Goal: Task Accomplishment & Management: Complete application form

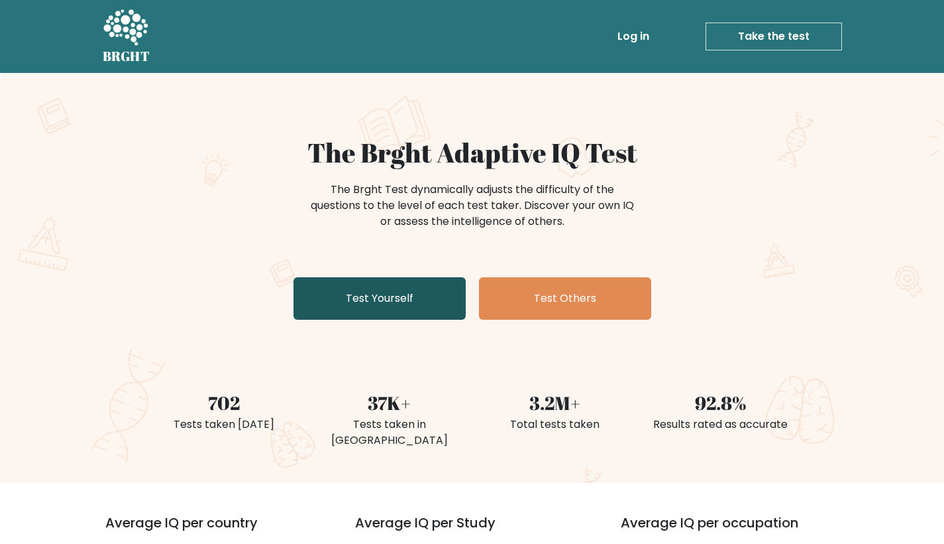
click at [395, 288] on link "Test Yourself" at bounding box center [380, 298] width 172 height 42
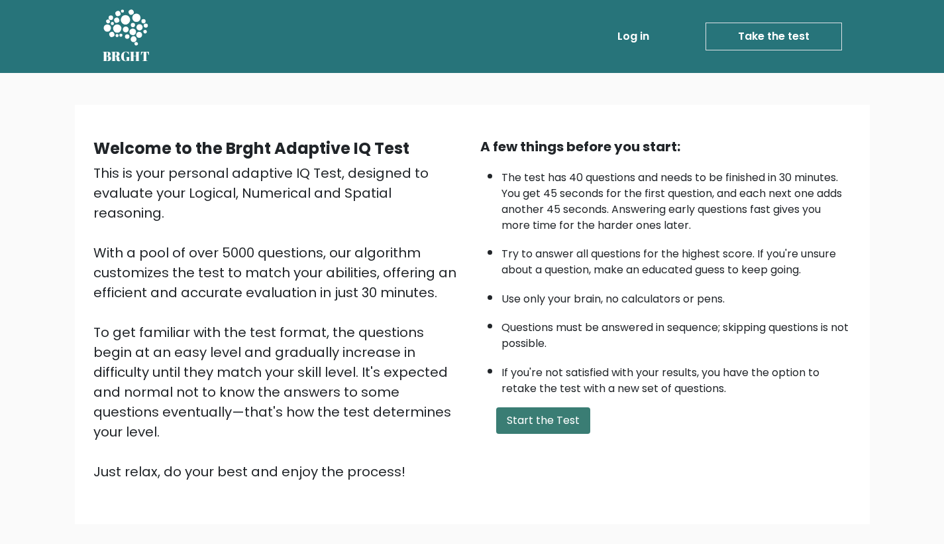
click at [555, 433] on button "Start the Test" at bounding box center [543, 420] width 94 height 27
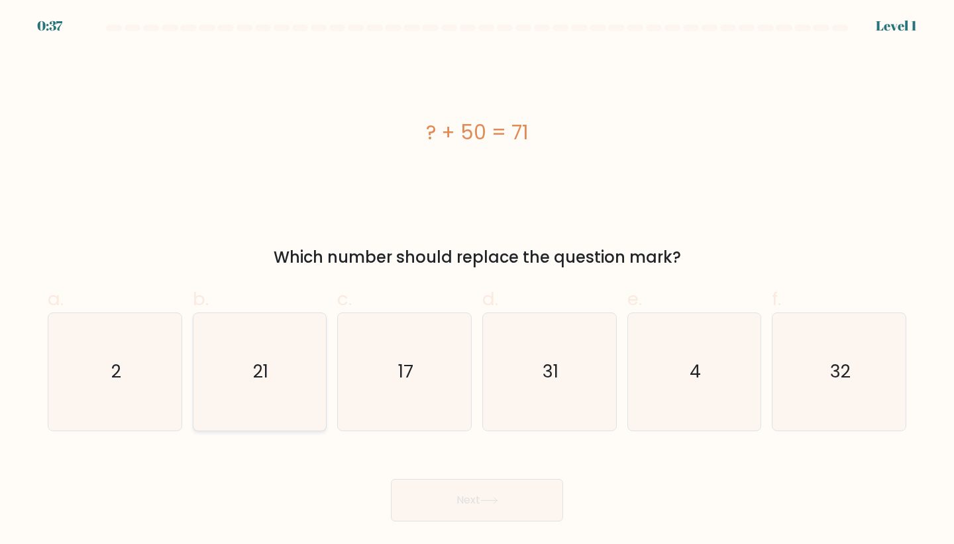
click at [241, 358] on icon "21" at bounding box center [259, 371] width 117 height 117
click at [477, 280] on input "b. 21" at bounding box center [477, 276] width 1 height 9
radio input "true"
click at [496, 506] on button "Next" at bounding box center [477, 500] width 172 height 42
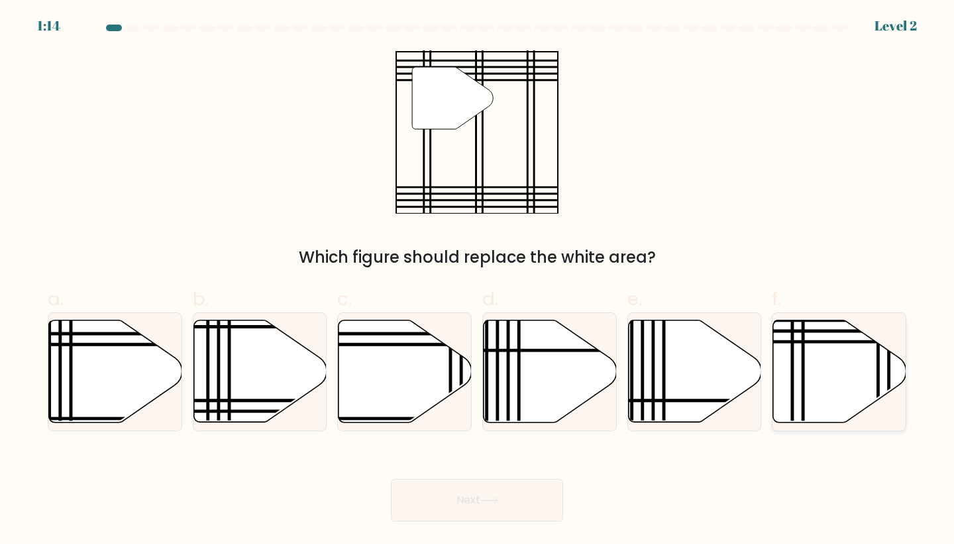
click at [821, 369] on icon at bounding box center [839, 371] width 133 height 102
click at [478, 280] on input "f." at bounding box center [477, 276] width 1 height 9
radio input "true"
click at [506, 500] on button "Next" at bounding box center [477, 500] width 172 height 42
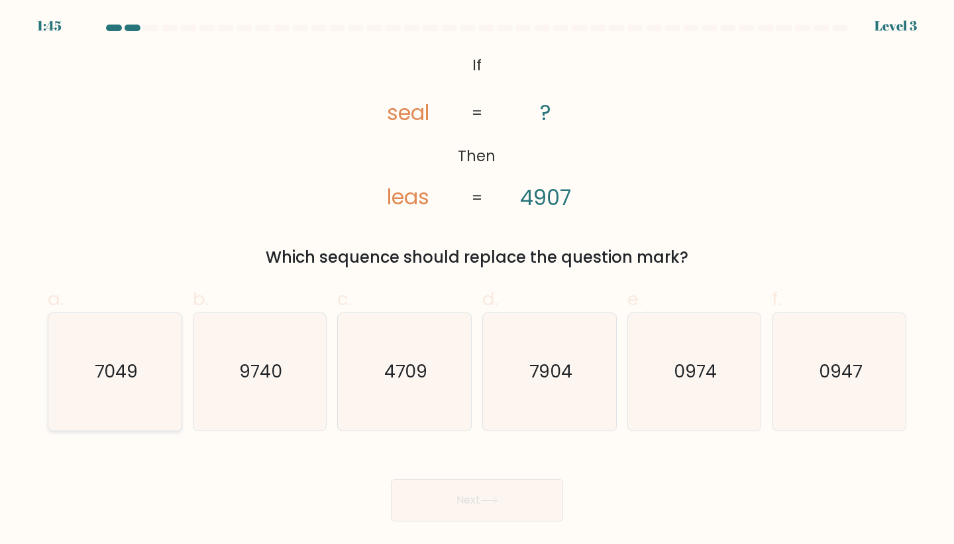
click at [146, 382] on icon "7049" at bounding box center [114, 371] width 117 height 117
click at [477, 280] on input "a. 7049" at bounding box center [477, 276] width 1 height 9
radio input "true"
click at [548, 502] on button "Next" at bounding box center [477, 500] width 172 height 42
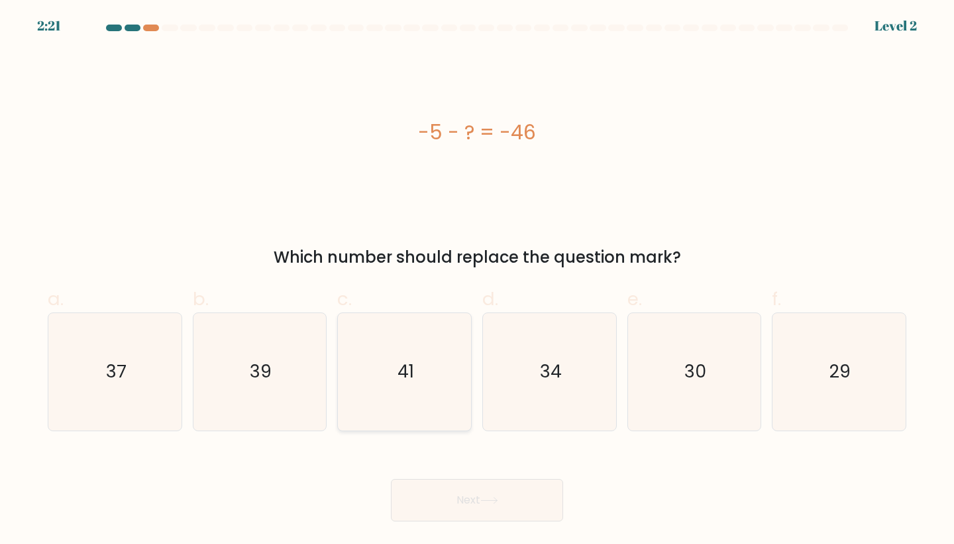
click at [367, 392] on icon "41" at bounding box center [404, 371] width 117 height 117
click at [477, 280] on input "c. 41" at bounding box center [477, 276] width 1 height 9
radio input "true"
click at [465, 508] on button "Next" at bounding box center [477, 500] width 172 height 42
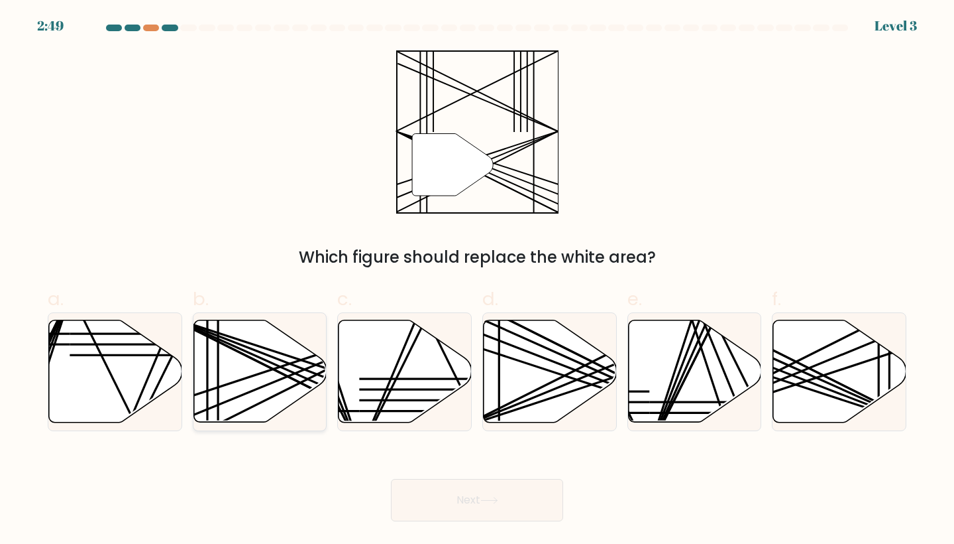
click at [238, 384] on icon at bounding box center [260, 371] width 133 height 102
click at [477, 280] on input "b." at bounding box center [477, 276] width 1 height 9
radio input "true"
click at [475, 494] on button "Next" at bounding box center [477, 500] width 172 height 42
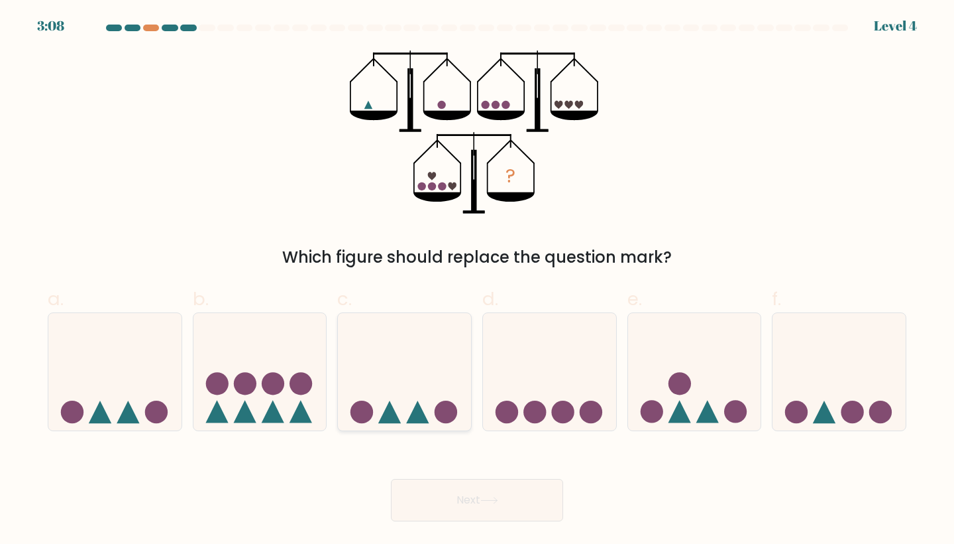
click at [387, 388] on icon at bounding box center [404, 371] width 133 height 110
click at [477, 280] on input "c." at bounding box center [477, 276] width 1 height 9
radio input "true"
click at [467, 492] on button "Next" at bounding box center [477, 500] width 172 height 42
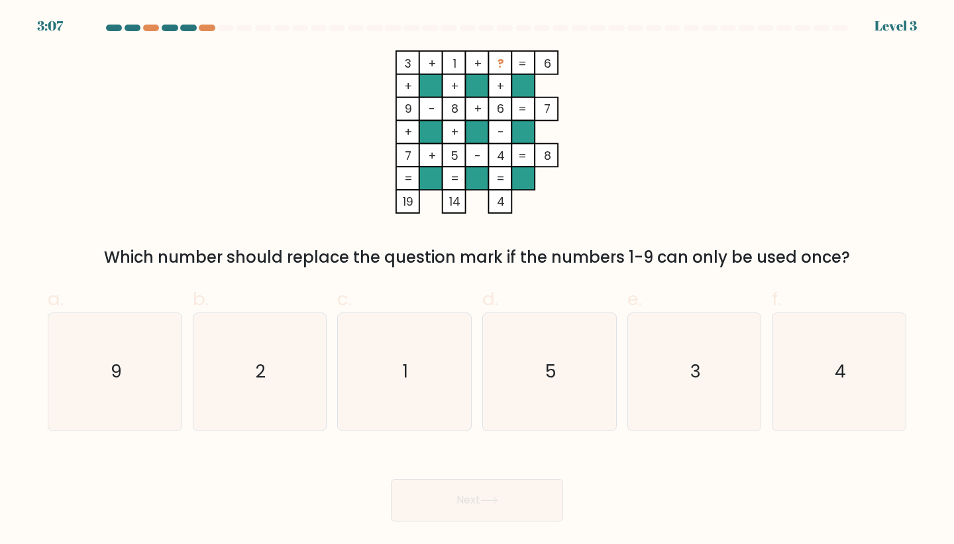
click at [481, 511] on button "Next" at bounding box center [477, 500] width 172 height 42
click at [232, 404] on icon "2" at bounding box center [259, 371] width 117 height 117
click at [477, 280] on input "b. 2" at bounding box center [477, 276] width 1 height 9
radio input "true"
click at [469, 502] on button "Next" at bounding box center [477, 500] width 172 height 42
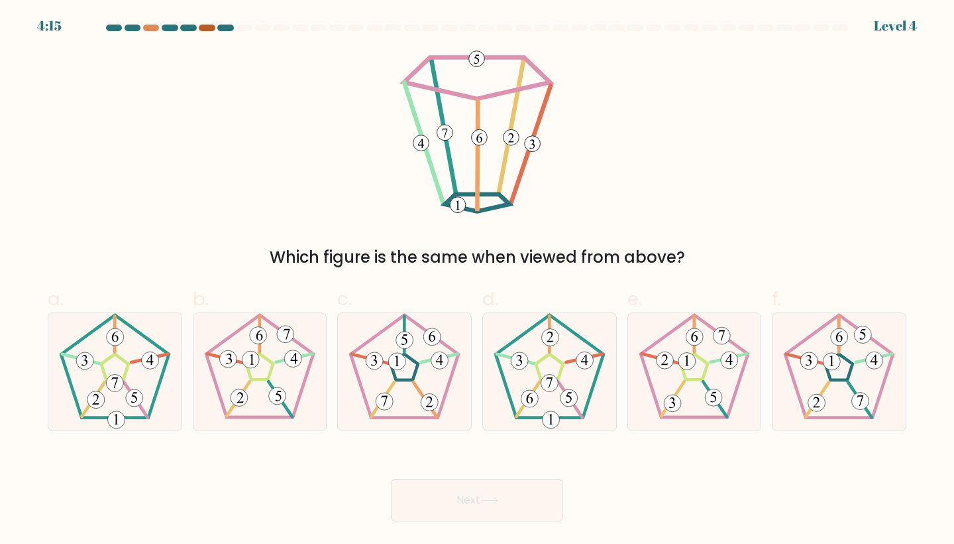
click at [205, 25] on div at bounding box center [207, 28] width 16 height 7
click at [550, 400] on icon at bounding box center [549, 371] width 117 height 117
click at [478, 280] on input "d." at bounding box center [477, 276] width 1 height 9
radio input "true"
click at [485, 517] on button "Next" at bounding box center [477, 500] width 172 height 42
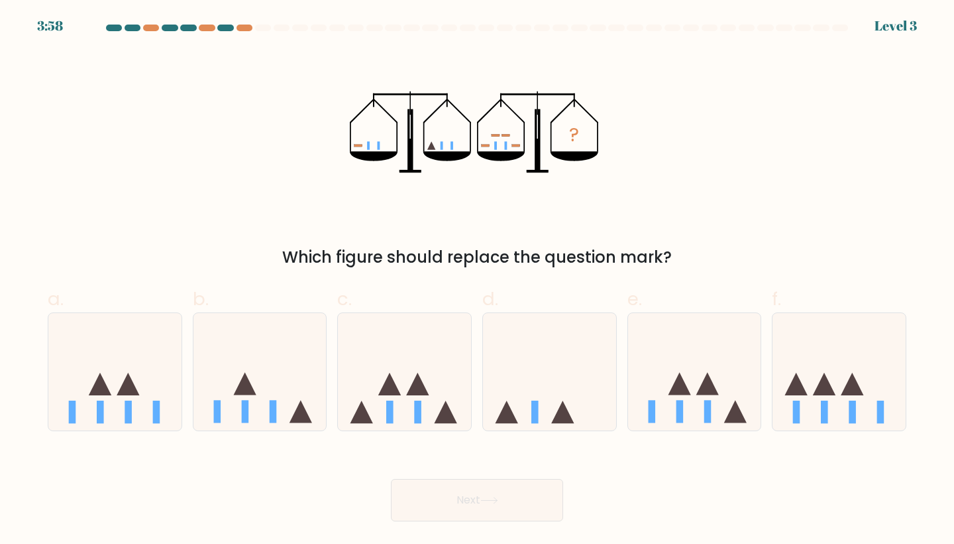
click at [476, 513] on button "Next" at bounding box center [477, 500] width 172 height 42
click at [529, 402] on icon at bounding box center [549, 371] width 133 height 110
click at [478, 280] on input "d." at bounding box center [477, 276] width 1 height 9
radio input "true"
click at [475, 486] on button "Next" at bounding box center [477, 500] width 172 height 42
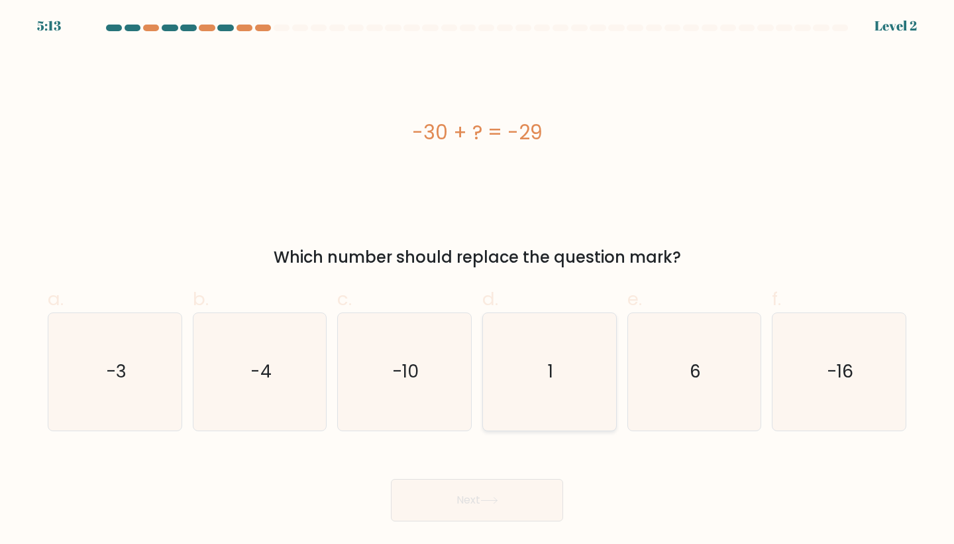
click at [564, 373] on icon "1" at bounding box center [549, 371] width 117 height 117
click at [478, 280] on input "d. 1" at bounding box center [477, 276] width 1 height 9
radio input "true"
click at [516, 496] on button "Next" at bounding box center [477, 500] width 172 height 42
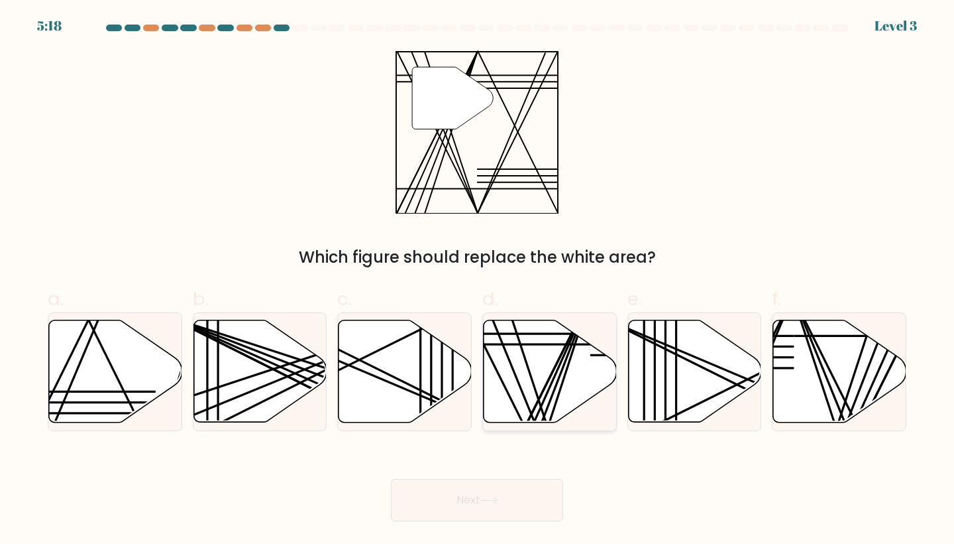
click at [569, 392] on icon at bounding box center [550, 371] width 133 height 102
click at [478, 280] on input "d." at bounding box center [477, 276] width 1 height 9
radio input "true"
click at [493, 522] on body "5:17 Level 3" at bounding box center [477, 272] width 954 height 544
click at [494, 496] on icon at bounding box center [490, 499] width 18 height 7
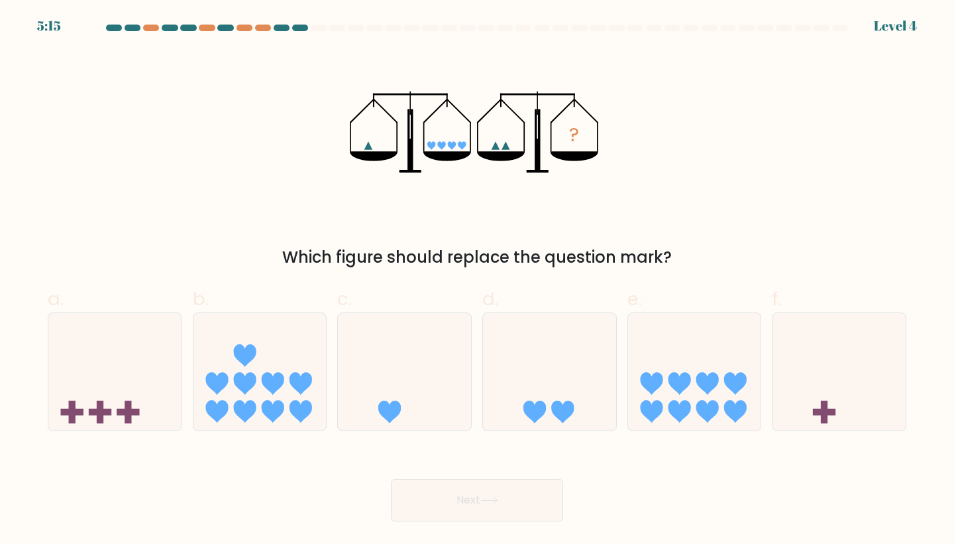
click at [494, 492] on button "Next" at bounding box center [477, 500] width 172 height 42
click at [608, 350] on icon at bounding box center [549, 371] width 133 height 110
click at [478, 280] on input "d." at bounding box center [477, 276] width 1 height 9
radio input "true"
click at [622, 350] on div "e." at bounding box center [694, 358] width 145 height 146
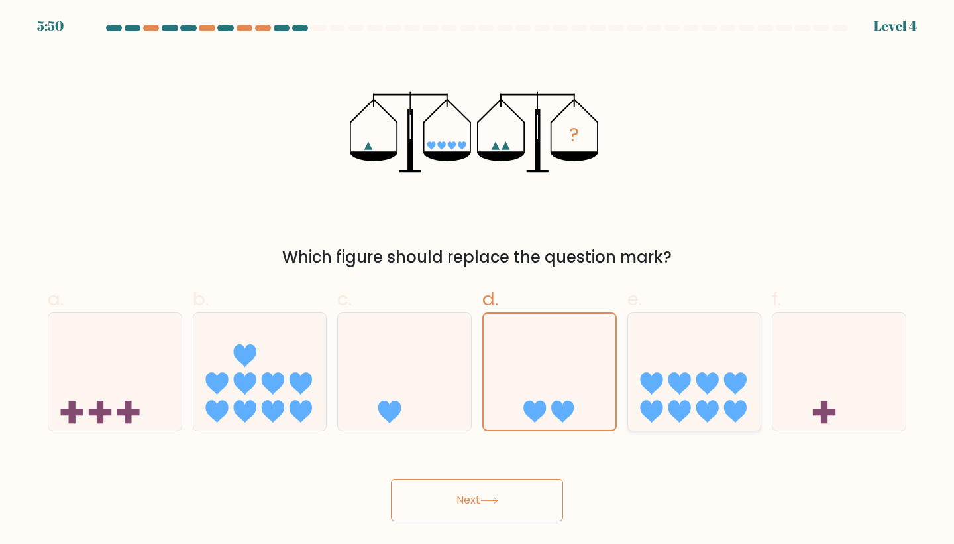
click at [645, 351] on icon at bounding box center [694, 371] width 133 height 110
click at [478, 280] on input "e." at bounding box center [477, 276] width 1 height 9
radio input "true"
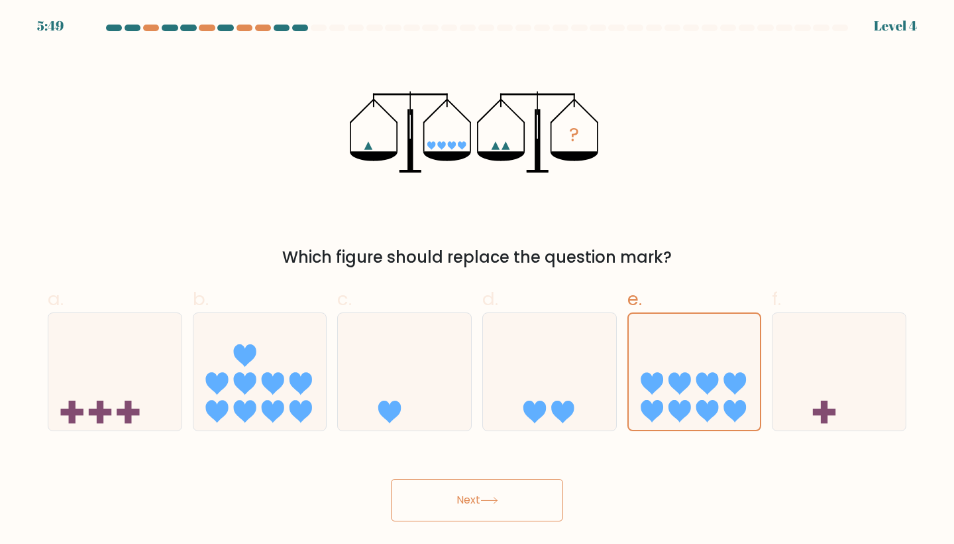
click at [441, 499] on button "Next" at bounding box center [477, 500] width 172 height 42
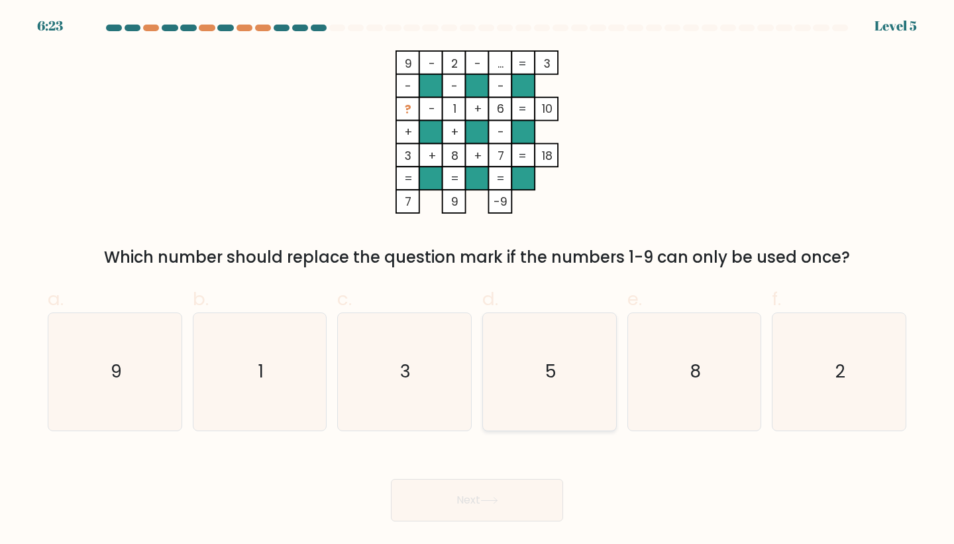
click at [597, 383] on icon "5" at bounding box center [549, 371] width 117 height 117
click at [478, 280] on input "d. 5" at bounding box center [477, 276] width 1 height 9
radio input "true"
click at [480, 512] on button "Next" at bounding box center [477, 500] width 172 height 42
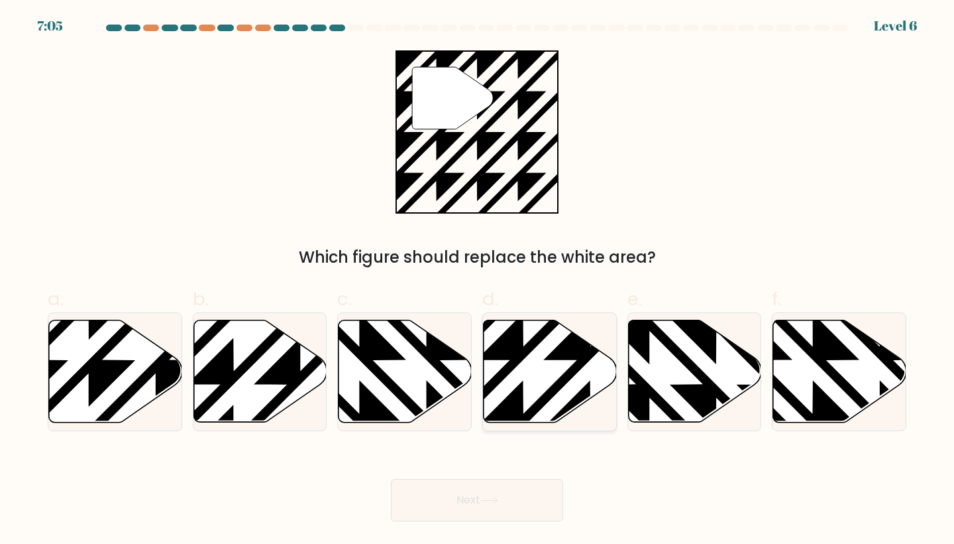
click at [569, 390] on icon at bounding box center [550, 371] width 133 height 102
click at [478, 280] on input "d." at bounding box center [477, 276] width 1 height 9
radio input "true"
click at [540, 490] on button "Next" at bounding box center [477, 500] width 172 height 42
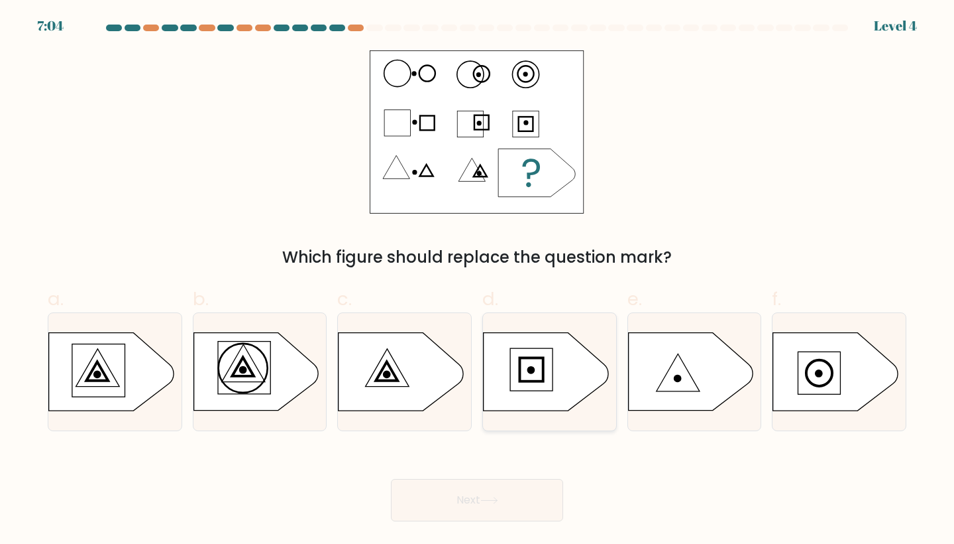
click at [511, 320] on div at bounding box center [550, 371] width 135 height 119
click at [478, 280] on input "d." at bounding box center [477, 276] width 1 height 9
radio input "true"
click at [506, 479] on button "Next" at bounding box center [477, 500] width 172 height 42
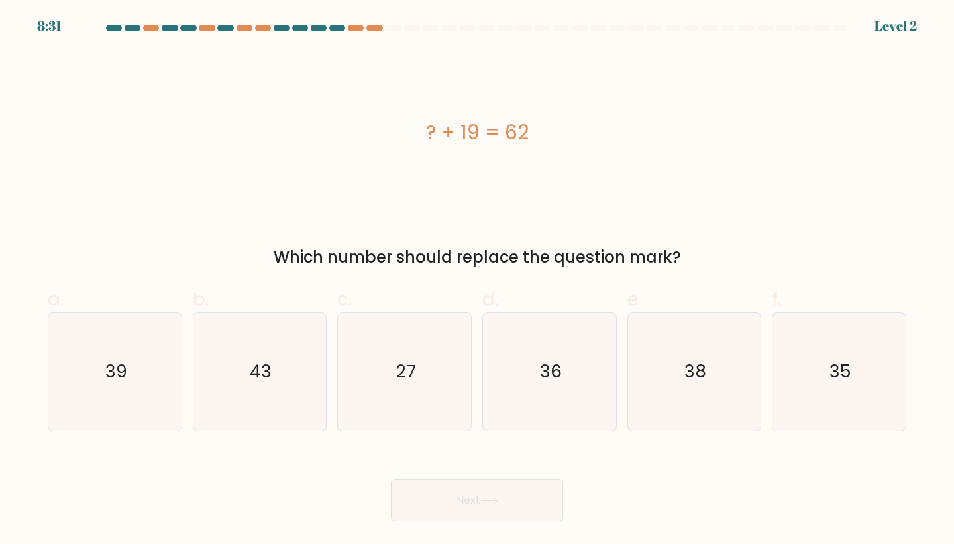
click at [449, 474] on div "Next" at bounding box center [477, 484] width 875 height 74
click at [481, 312] on div "d. 36" at bounding box center [549, 358] width 145 height 146
click at [410, 365] on text "27" at bounding box center [405, 371] width 19 height 25
click at [477, 280] on input "c. 27" at bounding box center [477, 276] width 1 height 9
radio input "true"
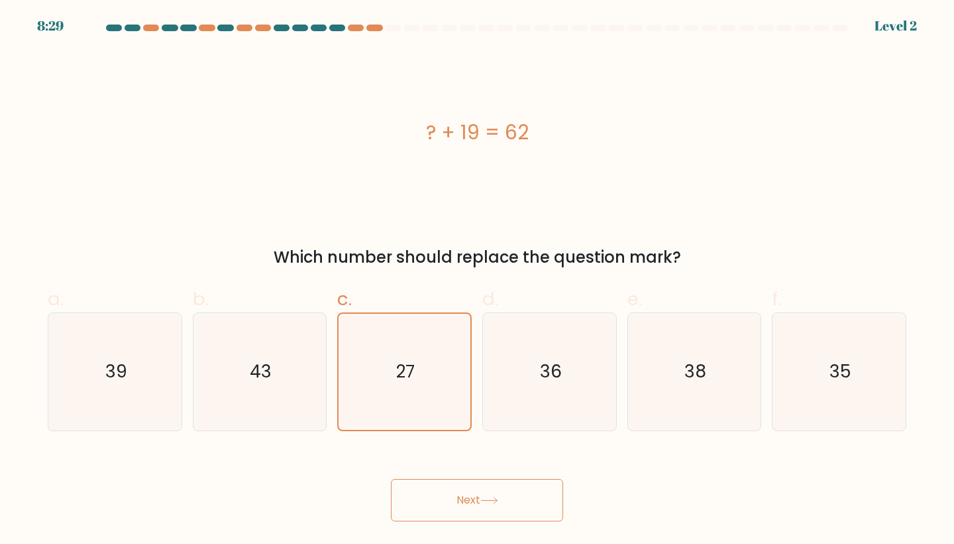
click at [508, 501] on button "Next" at bounding box center [477, 500] width 172 height 42
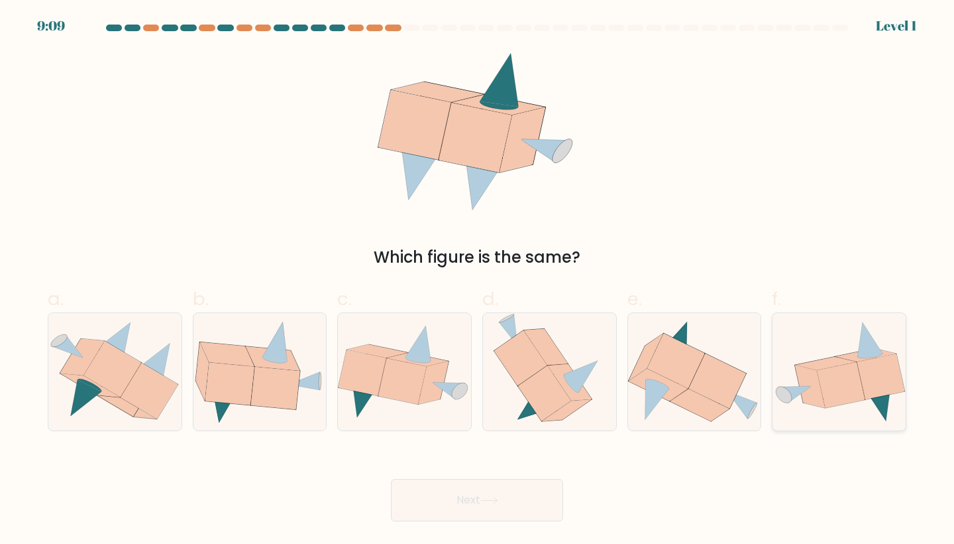
click at [827, 359] on icon at bounding box center [827, 363] width 60 height 13
click at [478, 280] on input "f." at bounding box center [477, 276] width 1 height 9
radio input "true"
click at [545, 510] on button "Next" at bounding box center [477, 500] width 172 height 42
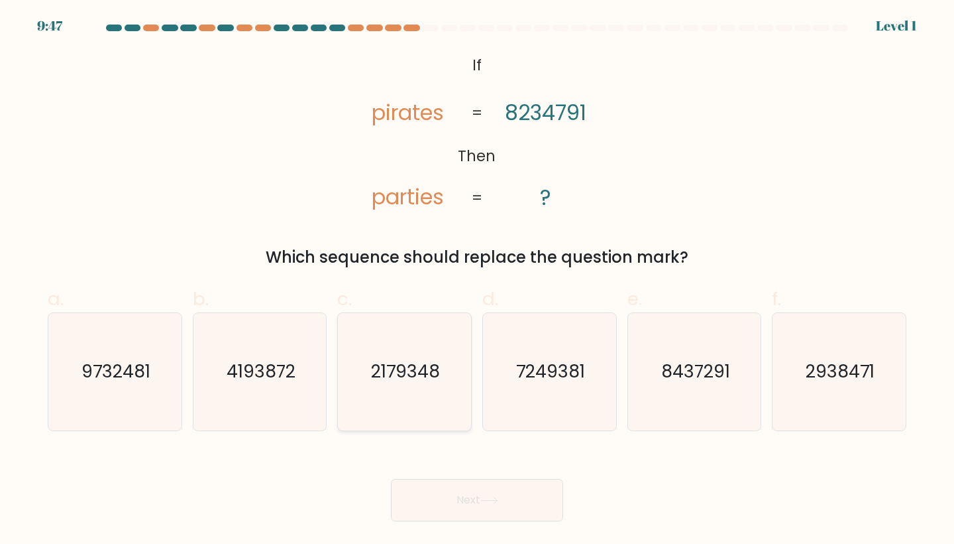
click at [405, 382] on text "2179348" at bounding box center [405, 371] width 69 height 25
click at [477, 280] on input "c. 2179348" at bounding box center [477, 276] width 1 height 9
radio input "true"
click at [460, 520] on button "Next" at bounding box center [477, 500] width 172 height 42
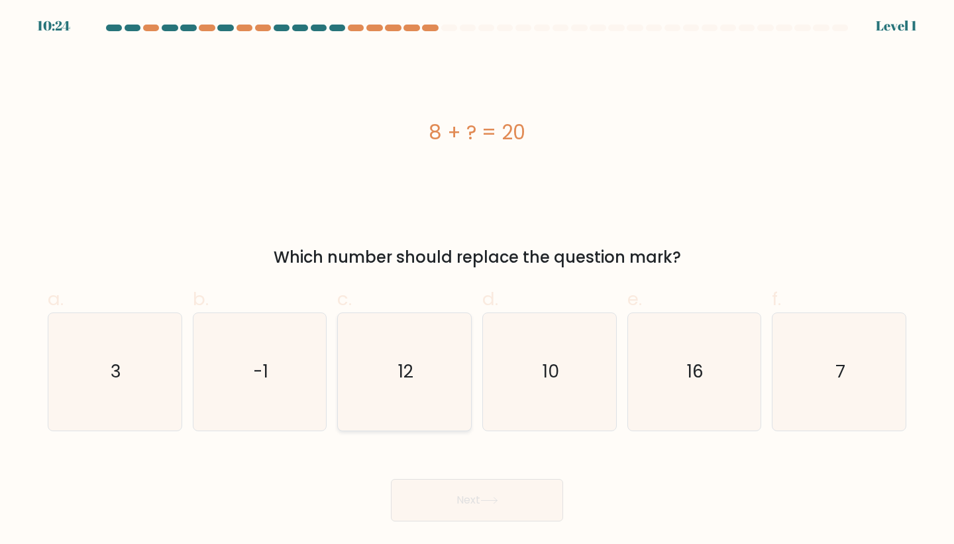
click at [432, 402] on icon "12" at bounding box center [404, 371] width 117 height 117
click at [477, 280] on input "c. 12" at bounding box center [477, 276] width 1 height 9
radio input "true"
click at [471, 490] on button "Next" at bounding box center [477, 500] width 172 height 42
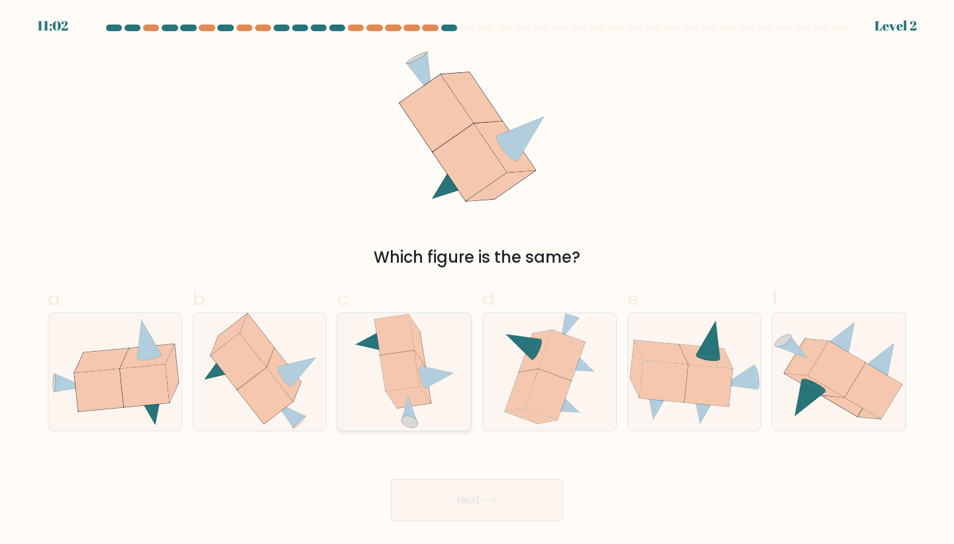
click at [421, 373] on icon at bounding box center [423, 377] width 7 height 23
click at [477, 280] on input "c." at bounding box center [477, 276] width 1 height 9
radio input "true"
click at [460, 504] on button "Next" at bounding box center [477, 500] width 172 height 42
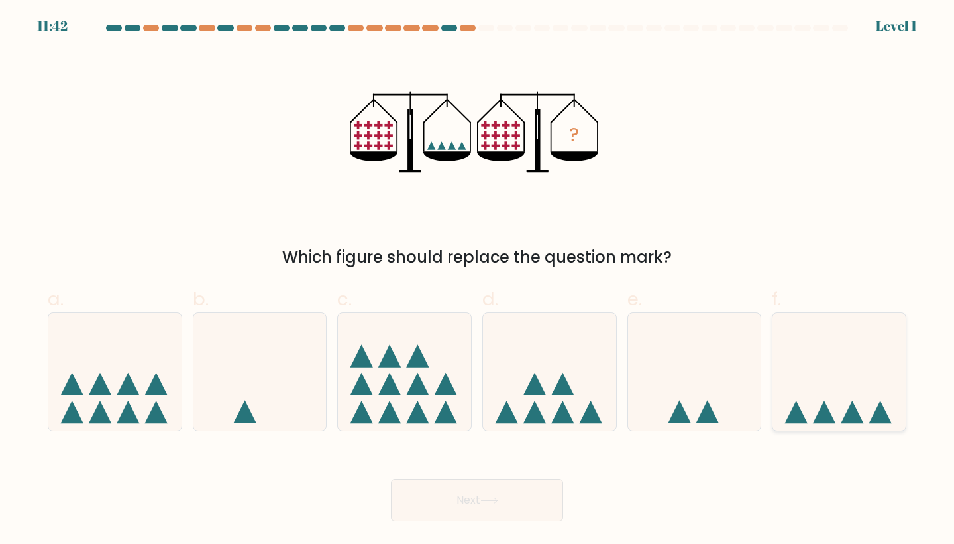
click at [808, 371] on icon at bounding box center [839, 371] width 133 height 110
click at [478, 280] on input "f." at bounding box center [477, 276] width 1 height 9
radio input "true"
click at [499, 514] on button "Next" at bounding box center [477, 500] width 172 height 42
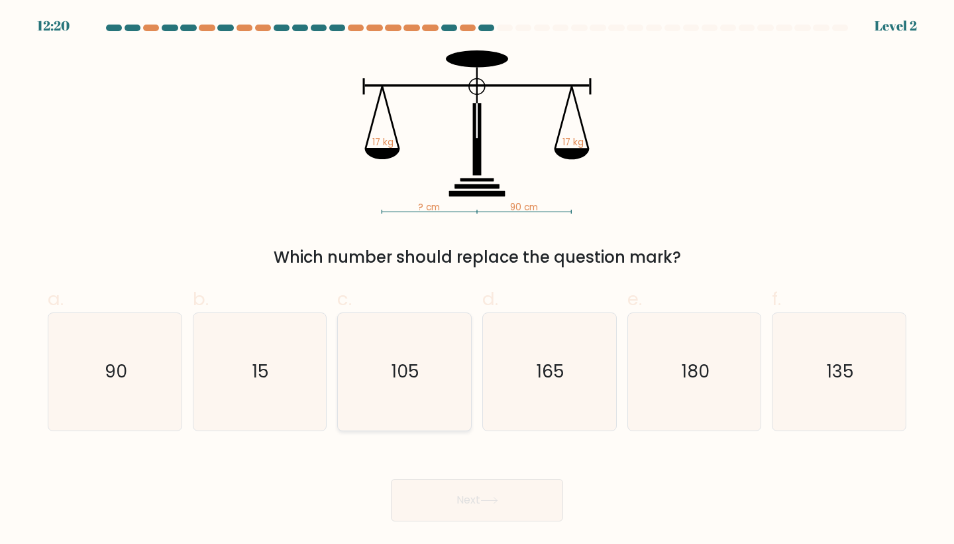
click at [427, 389] on icon "105" at bounding box center [404, 371] width 117 height 117
click at [477, 280] on input "c. 105" at bounding box center [477, 276] width 1 height 9
radio input "true"
click at [478, 524] on body "12:18 Level 2" at bounding box center [477, 272] width 954 height 544
click at [478, 501] on button "Next" at bounding box center [477, 500] width 172 height 42
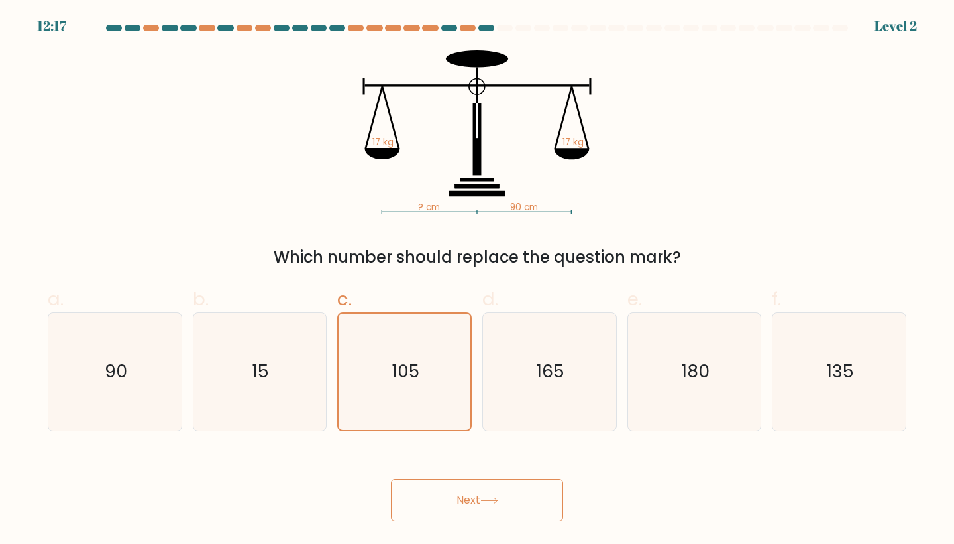
click at [478, 521] on body "12:17 Level 2" at bounding box center [477, 272] width 954 height 544
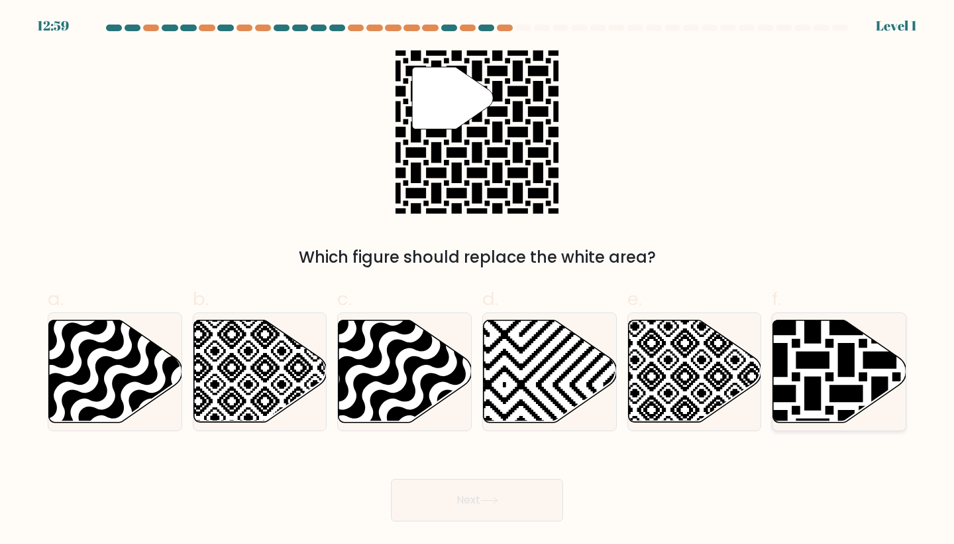
click at [789, 388] on icon at bounding box center [880, 427] width 268 height 268
click at [478, 280] on input "f." at bounding box center [477, 276] width 1 height 9
radio input "true"
click at [507, 526] on body "12:58 Level 1" at bounding box center [477, 272] width 954 height 544
click at [505, 508] on button "Next" at bounding box center [477, 500] width 172 height 42
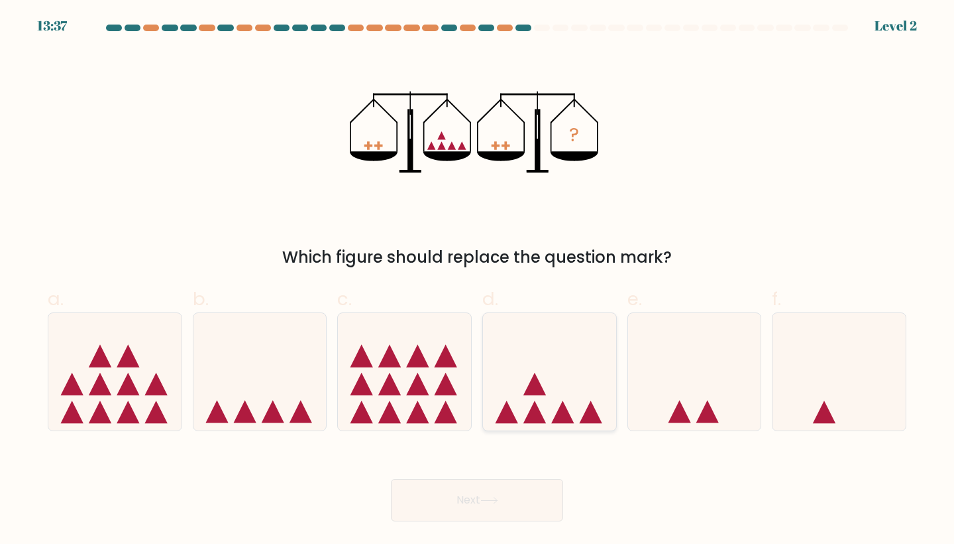
click at [516, 422] on icon at bounding box center [506, 411] width 23 height 23
click at [478, 280] on input "d." at bounding box center [477, 276] width 1 height 9
radio input "true"
click at [488, 503] on icon at bounding box center [490, 499] width 18 height 7
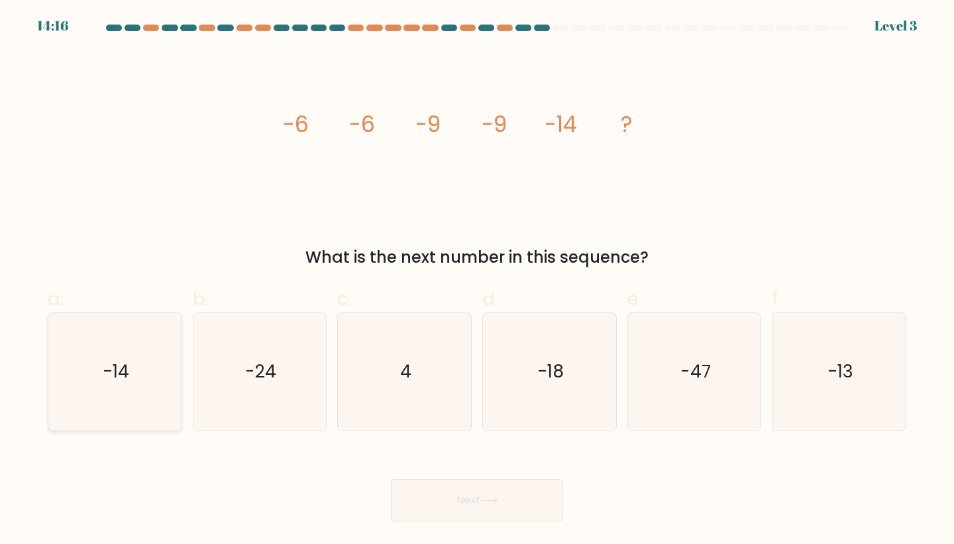
click at [93, 394] on icon "-14" at bounding box center [114, 371] width 117 height 117
click at [477, 280] on input "a. -14" at bounding box center [477, 276] width 1 height 9
radio input "true"
click at [429, 488] on button "Next" at bounding box center [477, 500] width 172 height 42
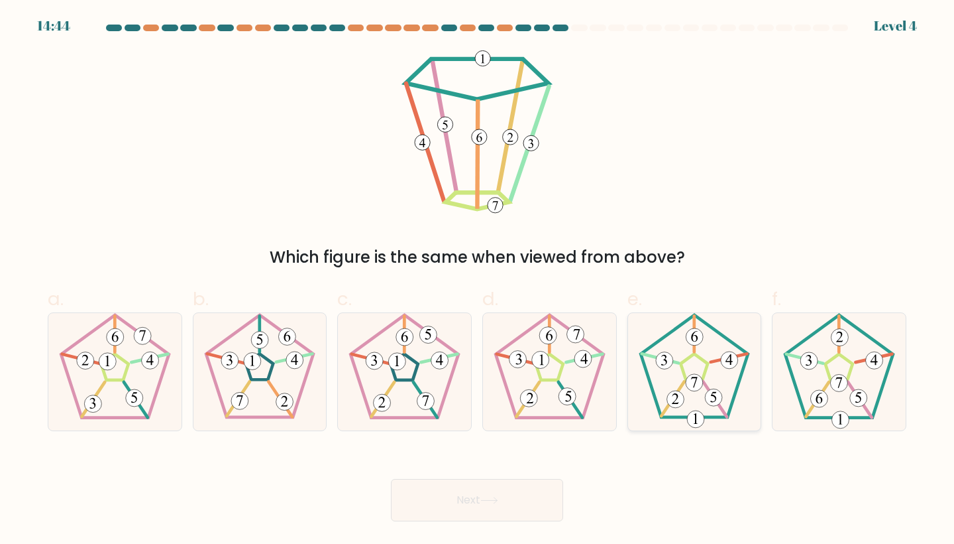
click at [705, 402] on icon at bounding box center [694, 371] width 117 height 117
click at [478, 280] on input "e." at bounding box center [477, 276] width 1 height 9
radio input "true"
click at [849, 409] on icon at bounding box center [839, 371] width 117 height 117
click at [478, 280] on input "f." at bounding box center [477, 276] width 1 height 9
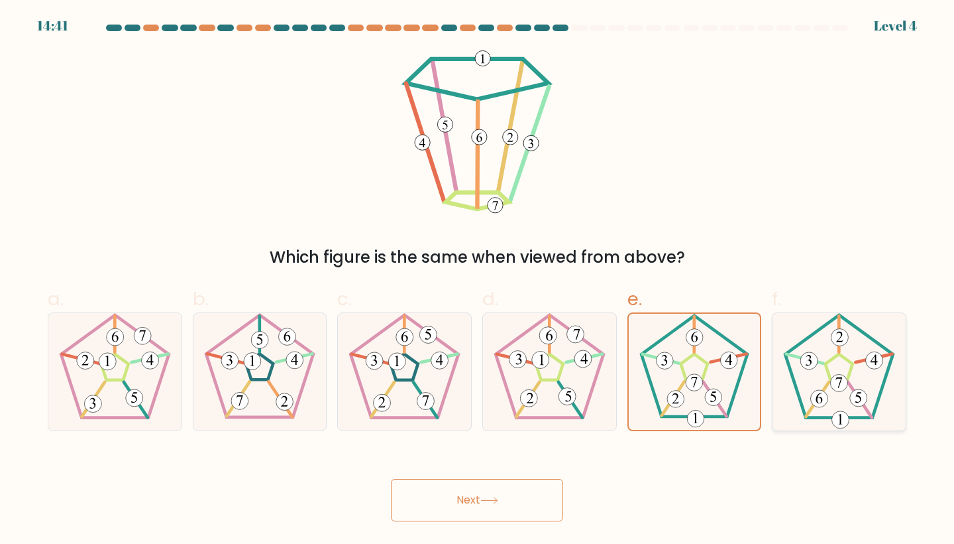
radio input "true"
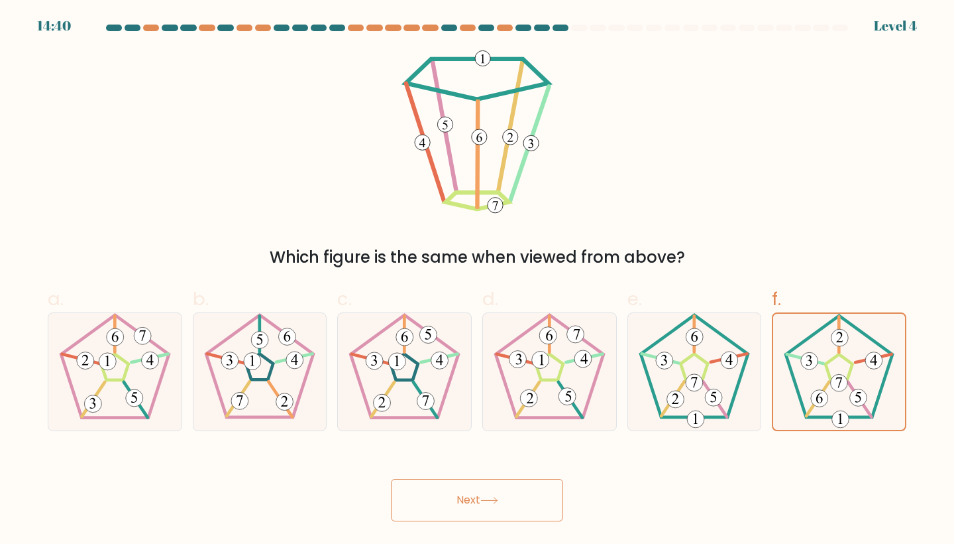
click at [509, 511] on button "Next" at bounding box center [477, 500] width 172 height 42
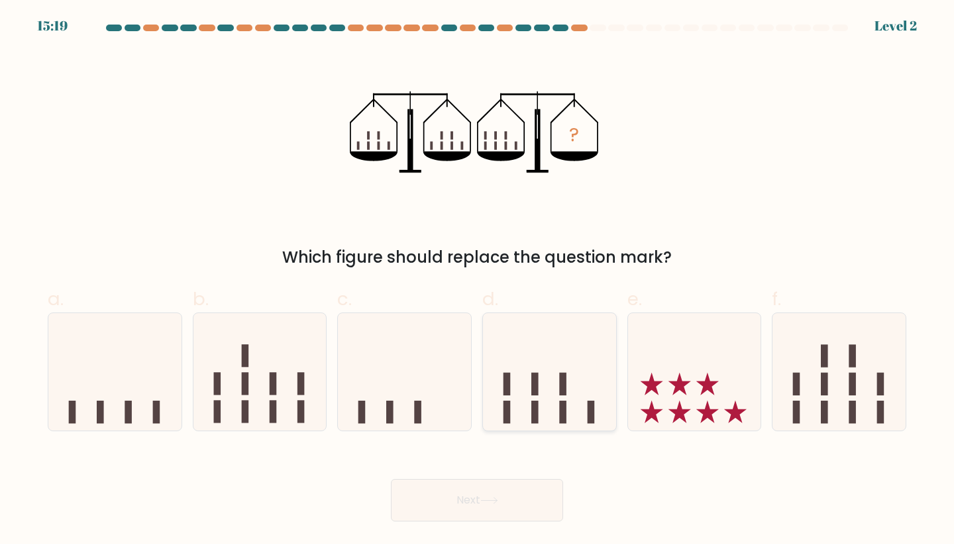
click at [536, 391] on rect at bounding box center [535, 383] width 7 height 23
click at [478, 280] on input "d." at bounding box center [477, 276] width 1 height 9
radio input "true"
click at [506, 504] on button "Next" at bounding box center [477, 500] width 172 height 42
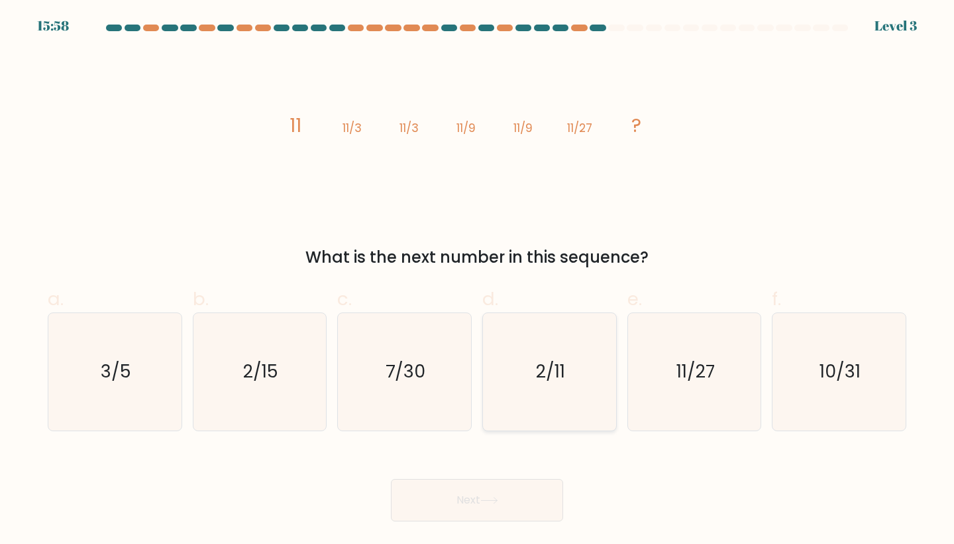
click at [531, 403] on icon "2/11" at bounding box center [549, 371] width 117 height 117
click at [478, 280] on input "d. 2/11" at bounding box center [477, 276] width 1 height 9
radio input "true"
click at [496, 528] on body "15:57 Level 3" at bounding box center [477, 272] width 954 height 544
click at [498, 500] on icon at bounding box center [490, 499] width 18 height 7
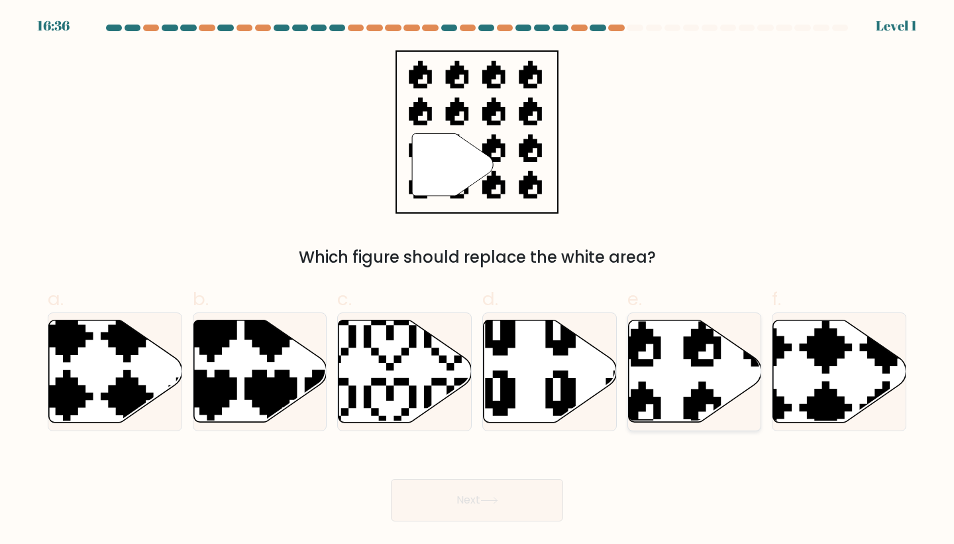
click at [709, 379] on icon at bounding box center [694, 371] width 133 height 102
click at [478, 280] on input "e." at bounding box center [477, 276] width 1 height 9
radio input "true"
click at [490, 506] on button "Next" at bounding box center [477, 500] width 172 height 42
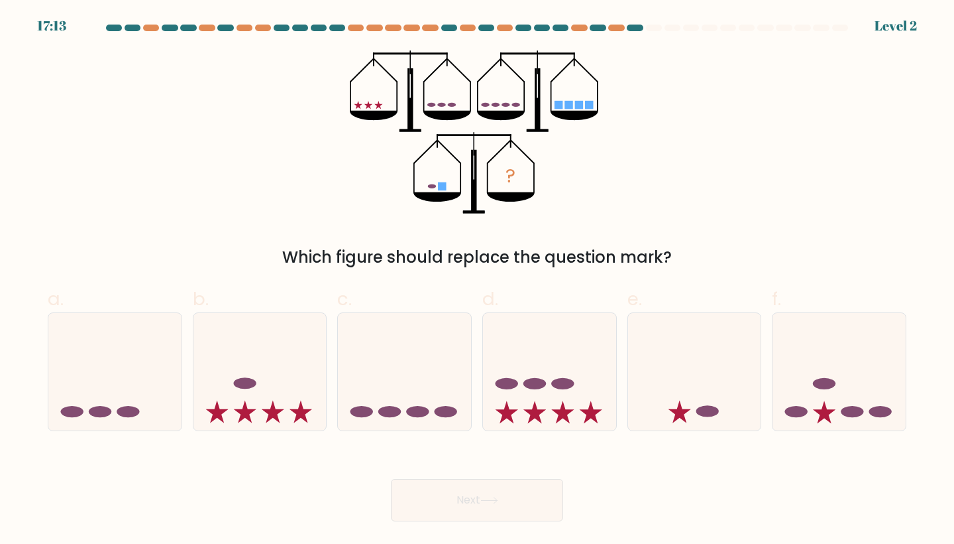
click at [453, 438] on form at bounding box center [477, 273] width 954 height 496
click at [443, 416] on ellipse at bounding box center [446, 411] width 23 height 11
click at [477, 280] on input "c." at bounding box center [477, 276] width 1 height 9
radio input "true"
click at [673, 396] on icon at bounding box center [694, 371] width 133 height 110
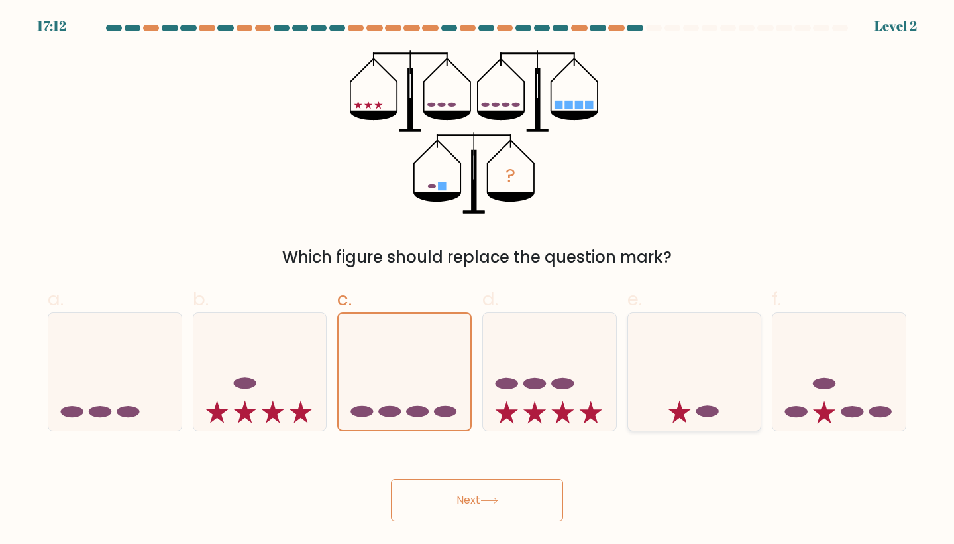
click at [478, 280] on input "e." at bounding box center [477, 276] width 1 height 9
radio input "true"
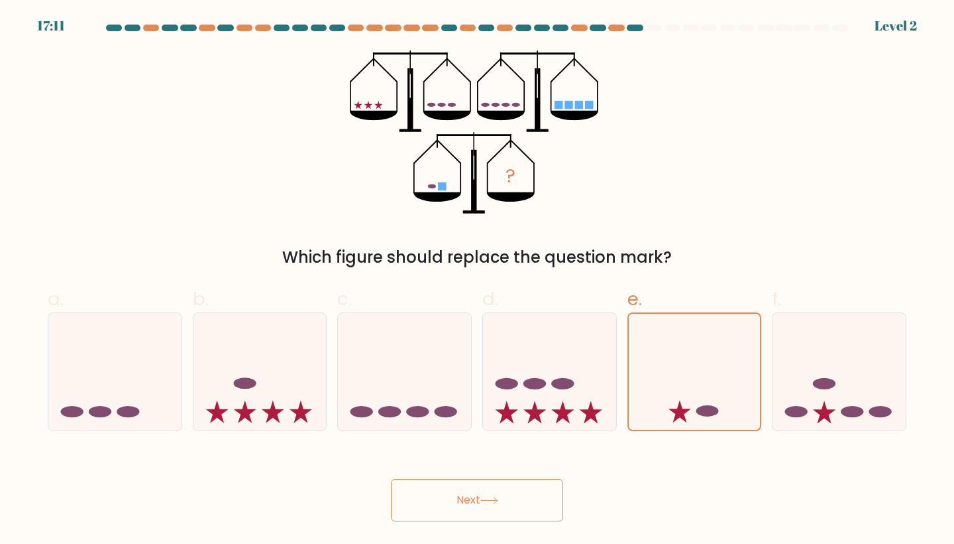
click at [542, 469] on div "Next" at bounding box center [477, 484] width 875 height 74
click at [530, 484] on button "Next" at bounding box center [477, 500] width 172 height 42
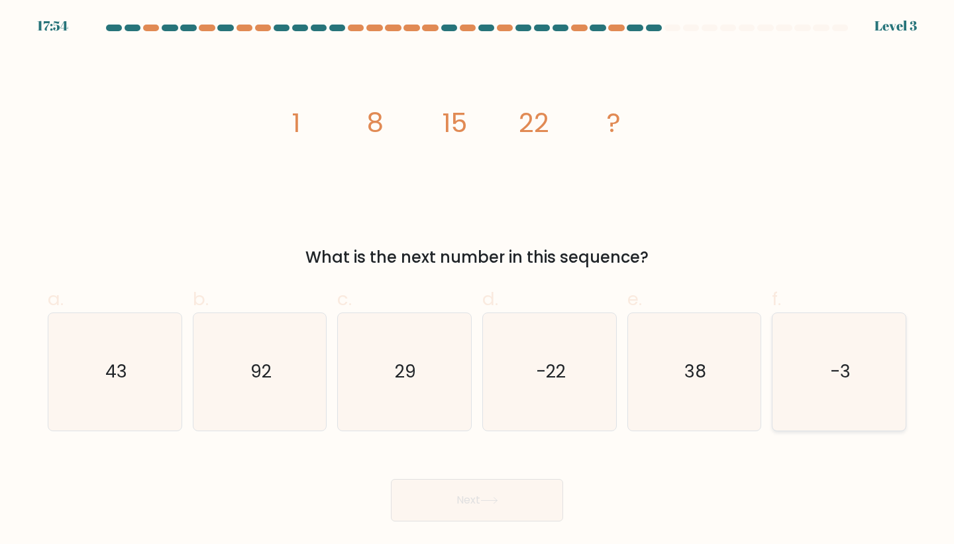
click at [898, 332] on icon "-3" at bounding box center [839, 371] width 117 height 117
click at [478, 280] on input "f. -3" at bounding box center [477, 276] width 1 height 9
radio input "true"
click at [516, 484] on button "Next" at bounding box center [477, 500] width 172 height 42
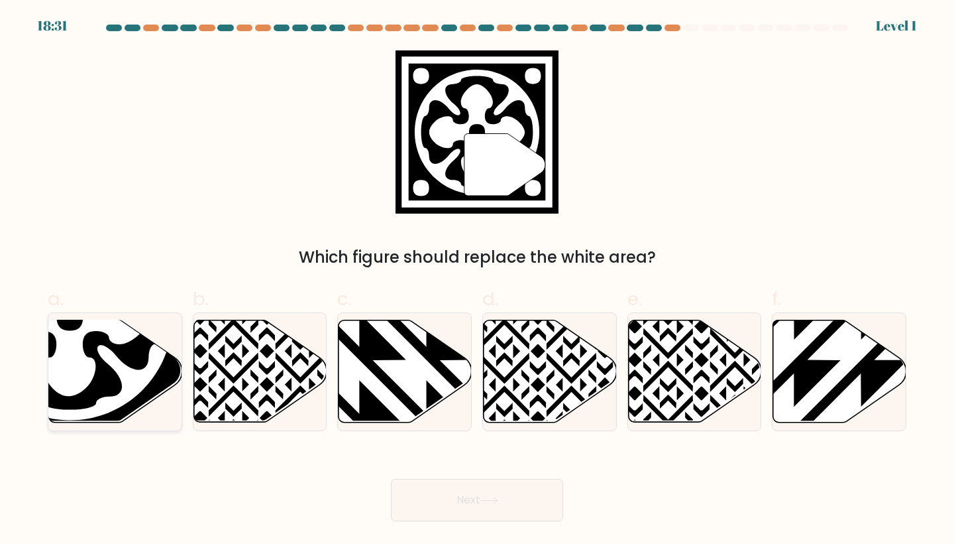
click at [82, 363] on icon at bounding box center [69, 317] width 157 height 157
click at [477, 280] on input "a." at bounding box center [477, 276] width 1 height 9
radio input "true"
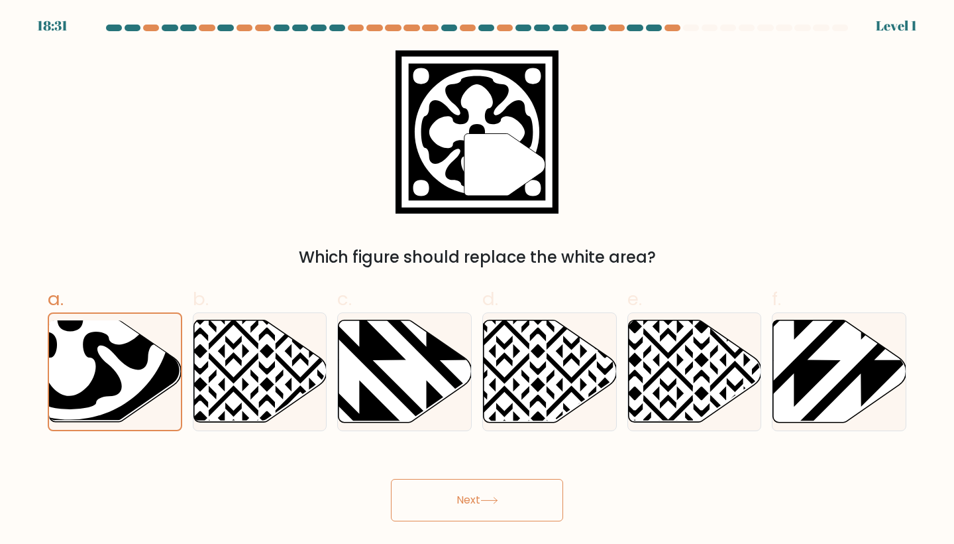
click at [458, 497] on button "Next" at bounding box center [477, 500] width 172 height 42
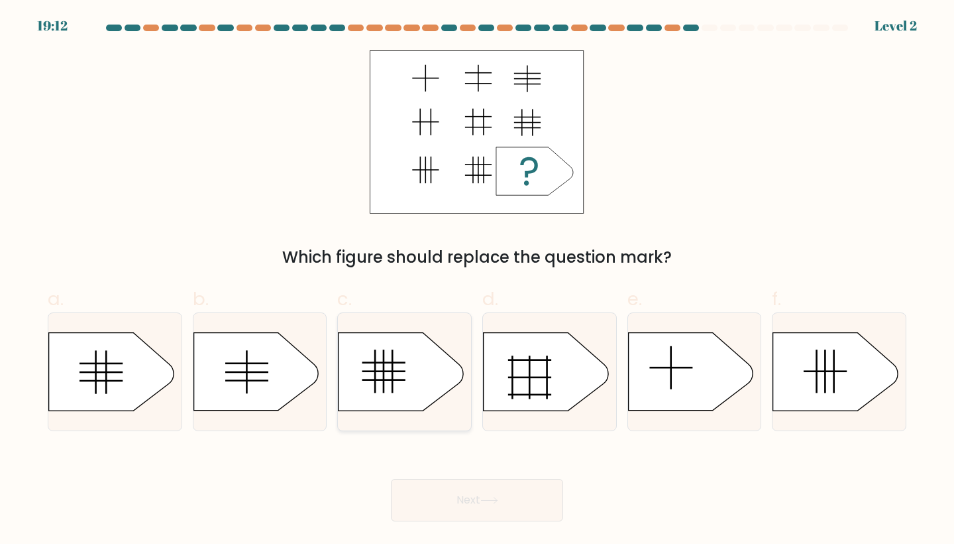
click at [417, 408] on icon at bounding box center [401, 372] width 125 height 78
click at [477, 280] on input "c." at bounding box center [477, 276] width 1 height 9
radio input "true"
click at [471, 491] on button "Next" at bounding box center [477, 500] width 172 height 42
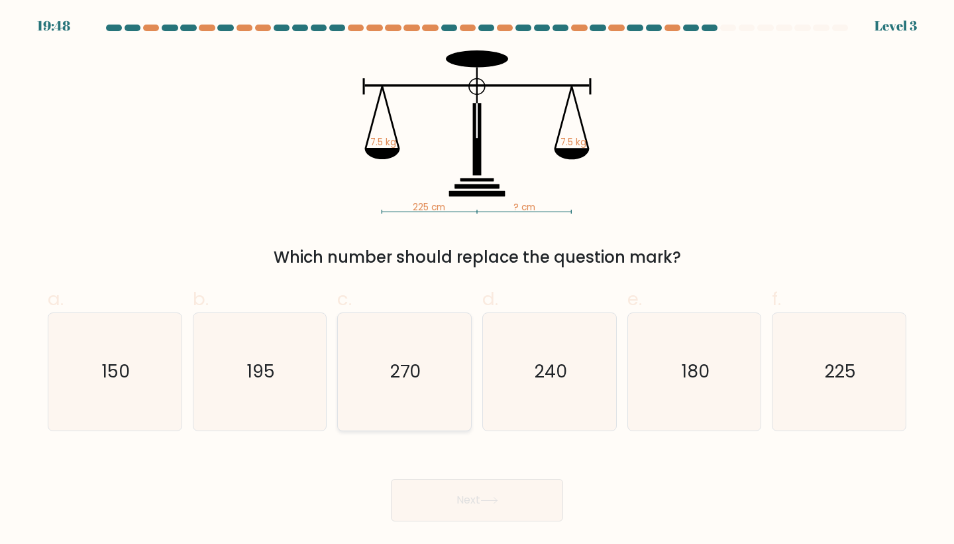
click at [463, 374] on icon "270" at bounding box center [404, 371] width 117 height 117
click at [477, 280] on input "c. 270" at bounding box center [477, 276] width 1 height 9
radio input "true"
click at [466, 504] on button "Next" at bounding box center [477, 500] width 172 height 42
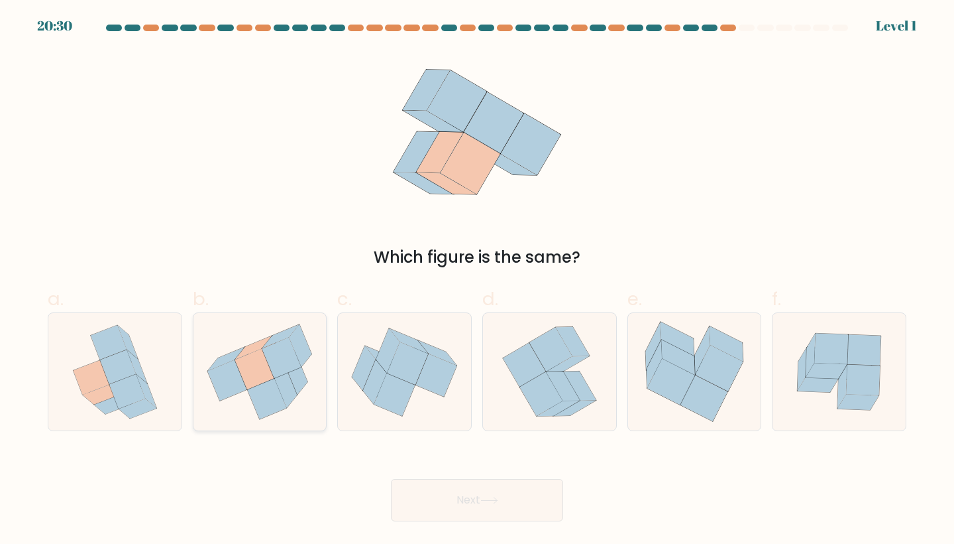
click at [262, 367] on icon at bounding box center [254, 369] width 39 height 40
click at [477, 280] on input "b." at bounding box center [477, 276] width 1 height 9
radio input "true"
click at [428, 502] on button "Next" at bounding box center [477, 500] width 172 height 42
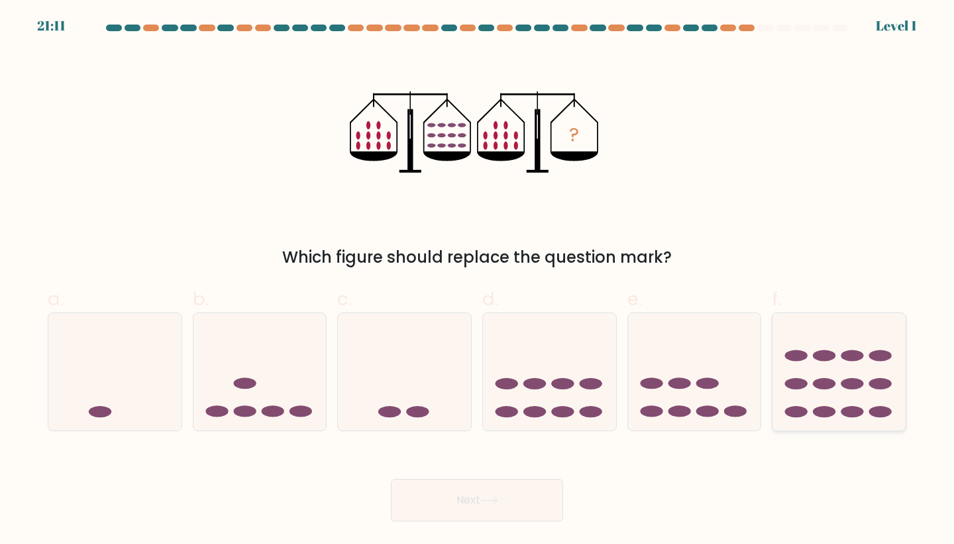
click at [823, 372] on icon at bounding box center [839, 371] width 133 height 110
click at [478, 280] on input "f." at bounding box center [477, 276] width 1 height 9
radio input "true"
click at [489, 503] on icon at bounding box center [490, 499] width 18 height 7
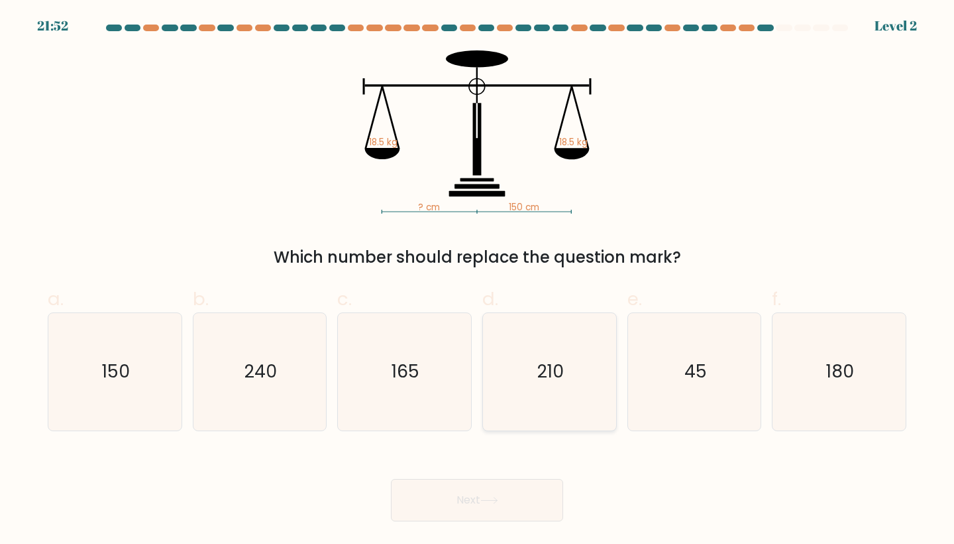
click at [551, 344] on icon "210" at bounding box center [549, 371] width 117 height 117
click at [478, 280] on input "d. 210" at bounding box center [477, 276] width 1 height 9
radio input "true"
click at [514, 508] on button "Next" at bounding box center [477, 500] width 172 height 42
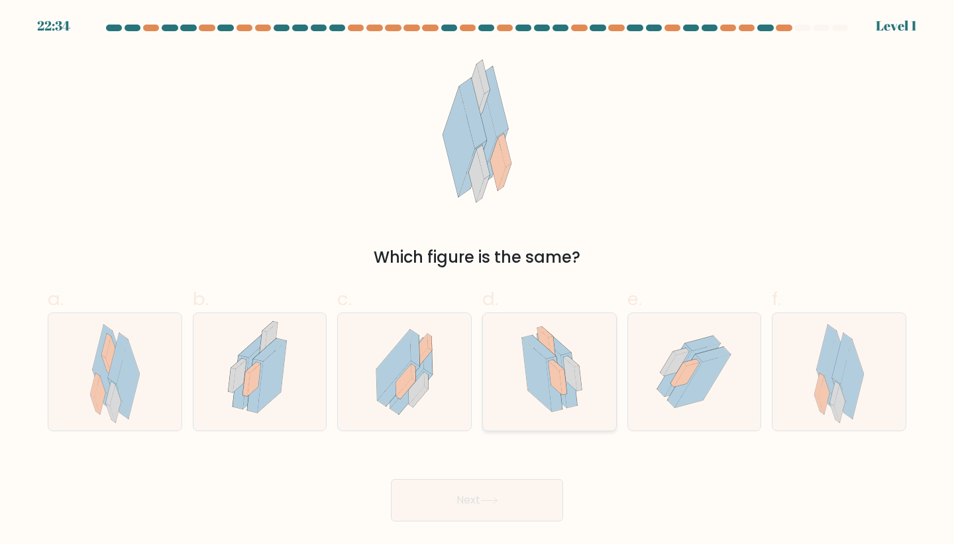
click at [545, 390] on icon at bounding box center [537, 375] width 30 height 74
click at [478, 280] on input "d." at bounding box center [477, 276] width 1 height 9
radio input "true"
click at [524, 492] on button "Next" at bounding box center [477, 500] width 172 height 42
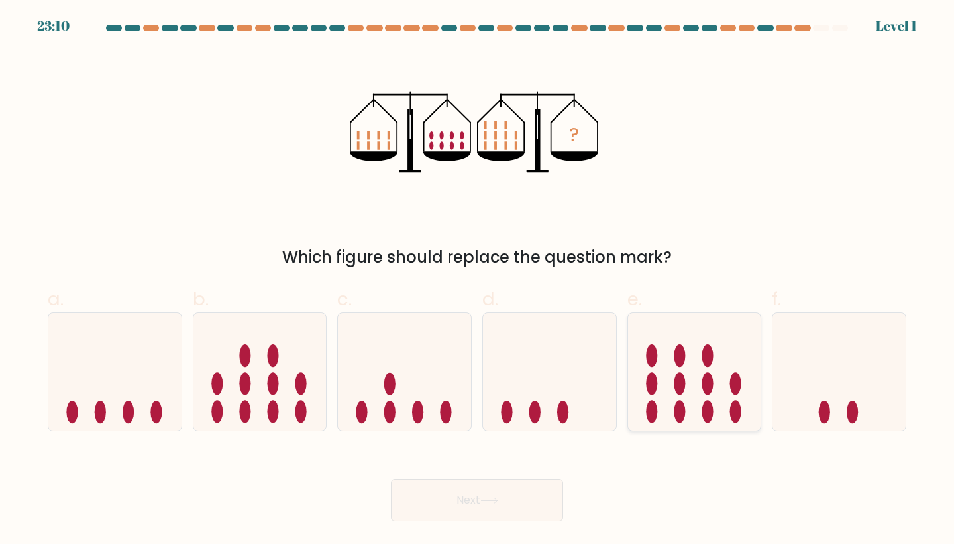
click at [691, 355] on icon at bounding box center [694, 371] width 133 height 110
click at [478, 280] on input "e." at bounding box center [477, 276] width 1 height 9
radio input "true"
click at [534, 497] on button "Next" at bounding box center [477, 500] width 172 height 42
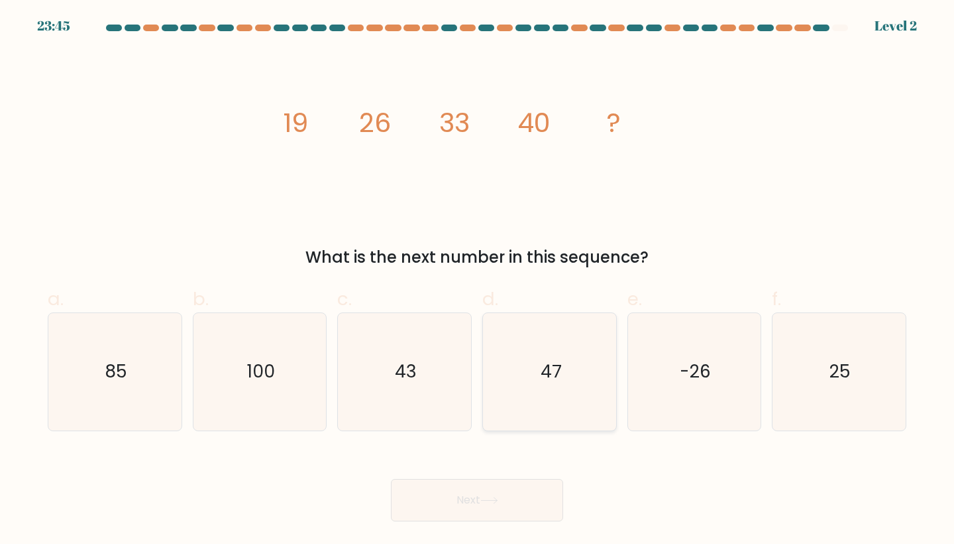
click at [602, 388] on icon "47" at bounding box center [549, 371] width 117 height 117
click at [478, 280] on input "d. 47" at bounding box center [477, 276] width 1 height 9
radio input "true"
click at [516, 475] on div "Next" at bounding box center [477, 484] width 875 height 74
click at [492, 500] on icon at bounding box center [489, 500] width 16 height 6
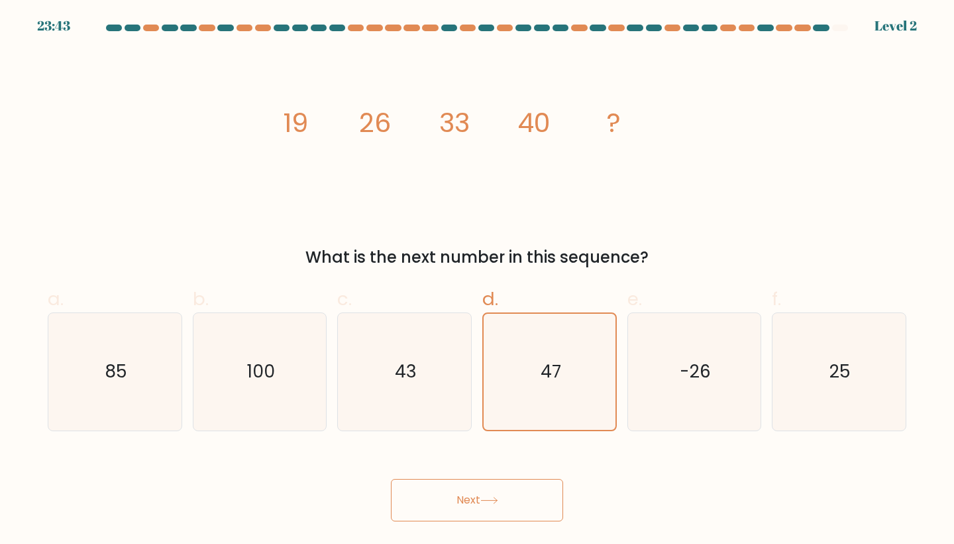
click at [492, 500] on icon at bounding box center [489, 500] width 16 height 6
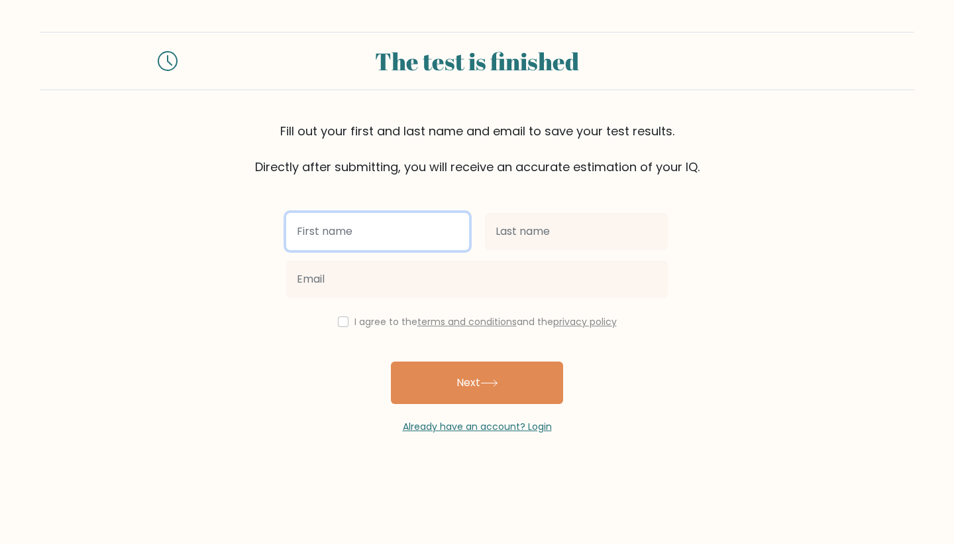
click at [408, 236] on input "text" at bounding box center [377, 231] width 183 height 37
type input "g"
type input "someone"
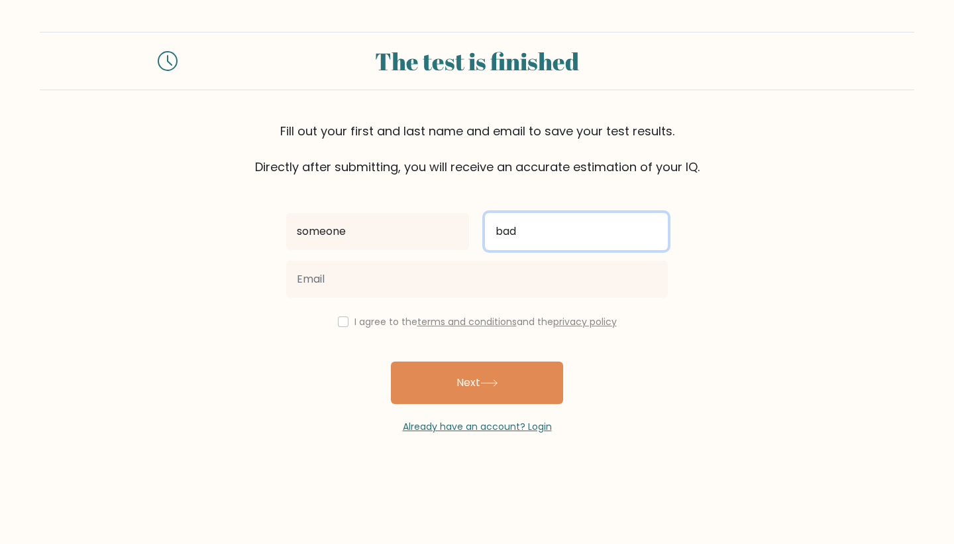
type input "bad"
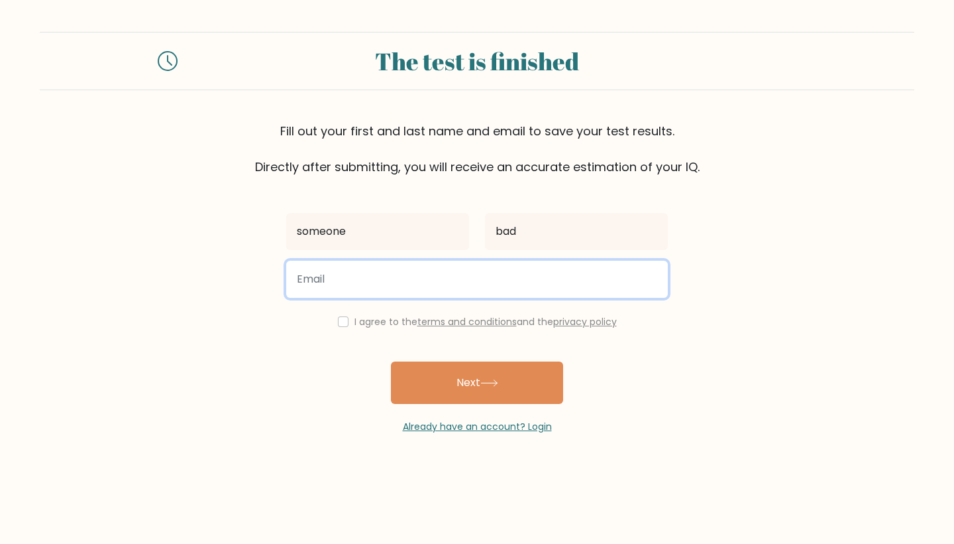
click at [349, 274] on input "email" at bounding box center [477, 278] width 382 height 37
type input "g"
type input "gurshankaler28@gmail.com"
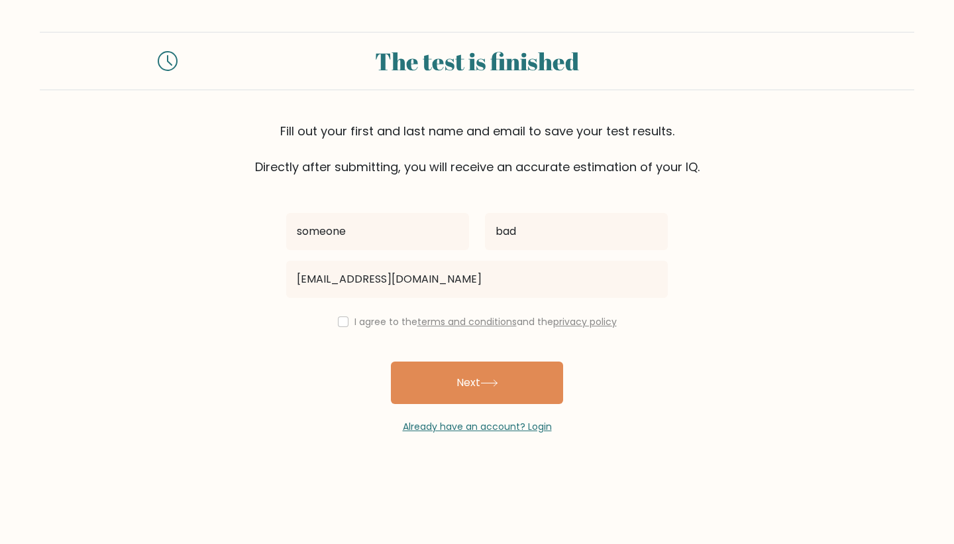
click at [339, 319] on input "checkbox" at bounding box center [343, 321] width 11 height 11
checkbox input "true"
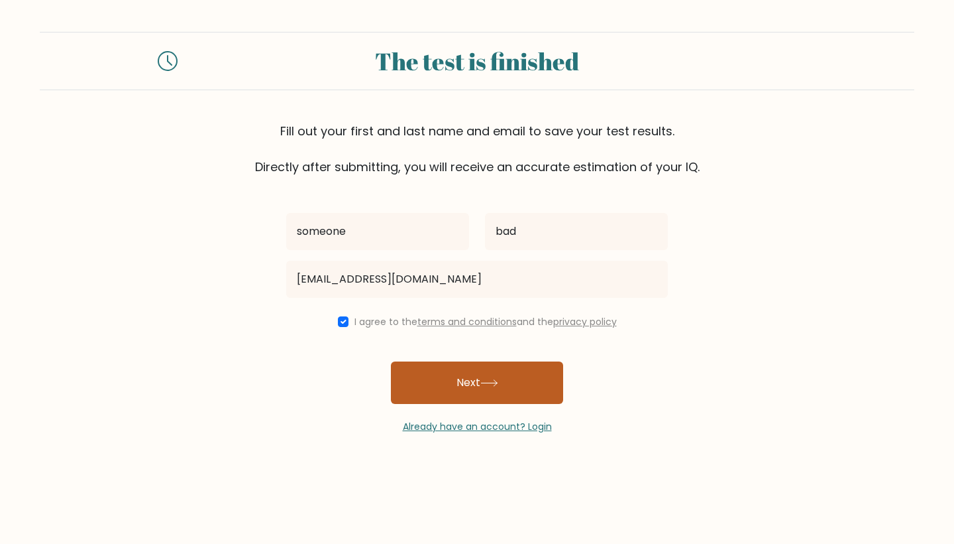
click at [463, 400] on button "Next" at bounding box center [477, 382] width 172 height 42
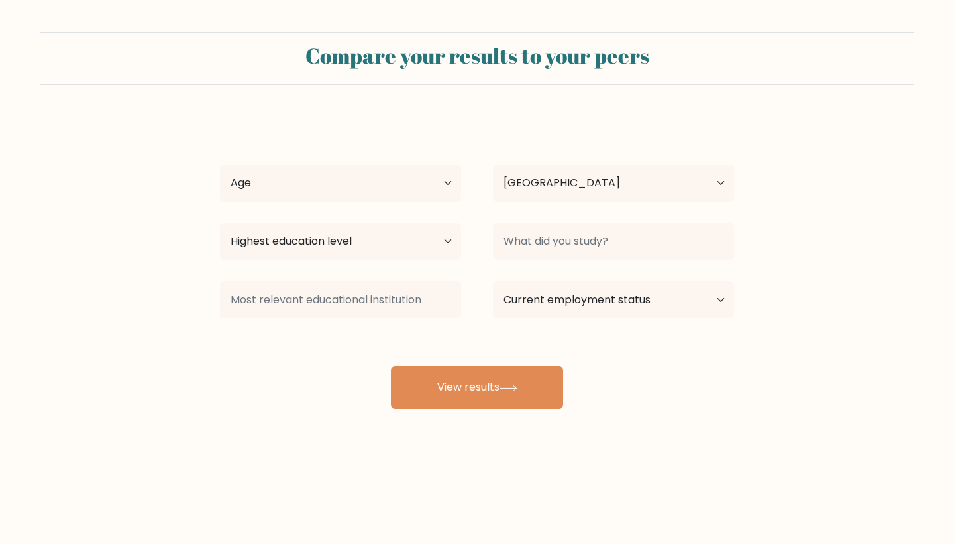
select select "AU"
select select "min_18"
select select "lower_secondary"
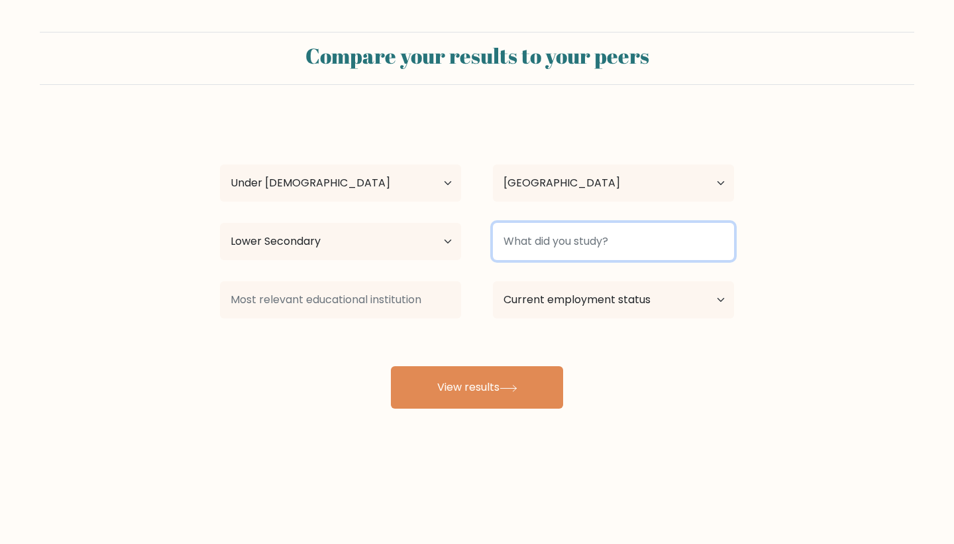
click at [551, 251] on input at bounding box center [613, 241] width 241 height 37
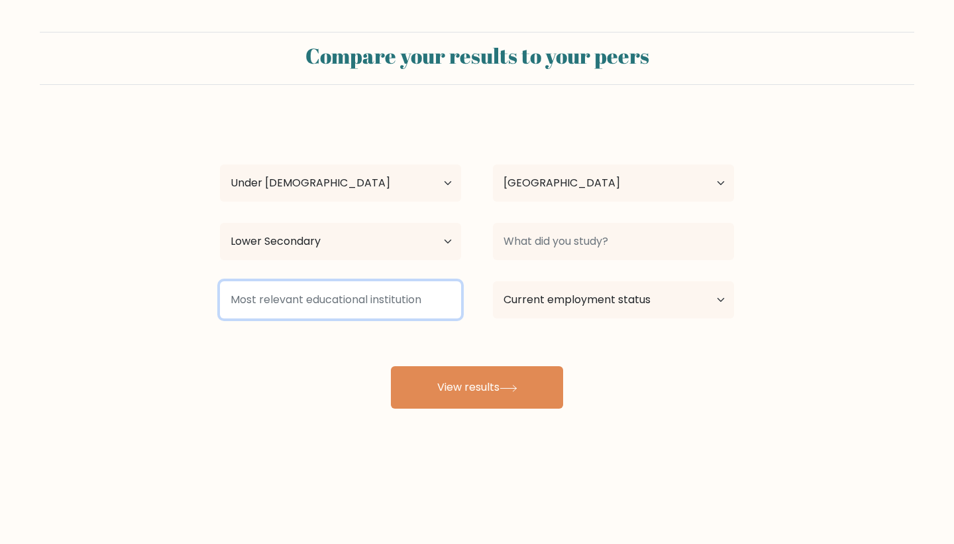
click at [422, 308] on input at bounding box center [340, 299] width 241 height 37
type input "r"
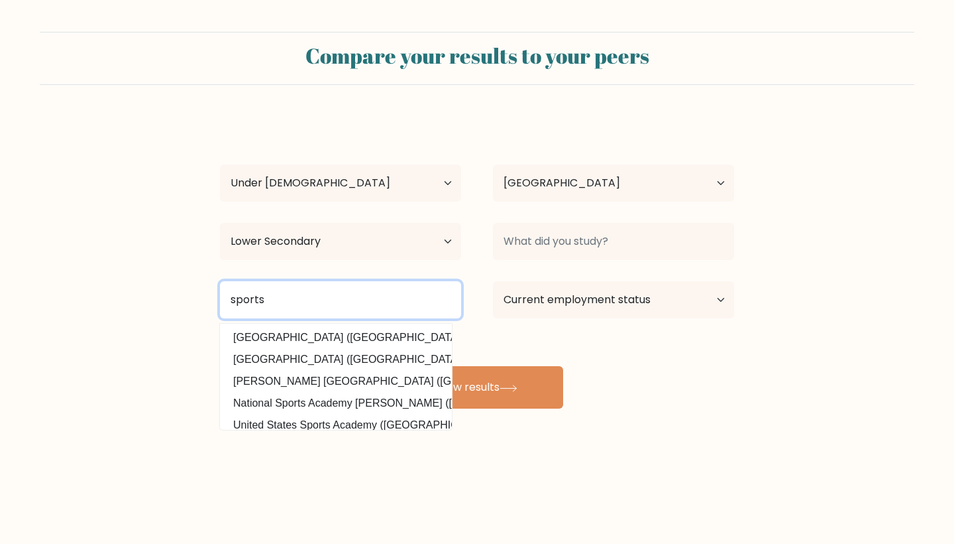
type input "sports"
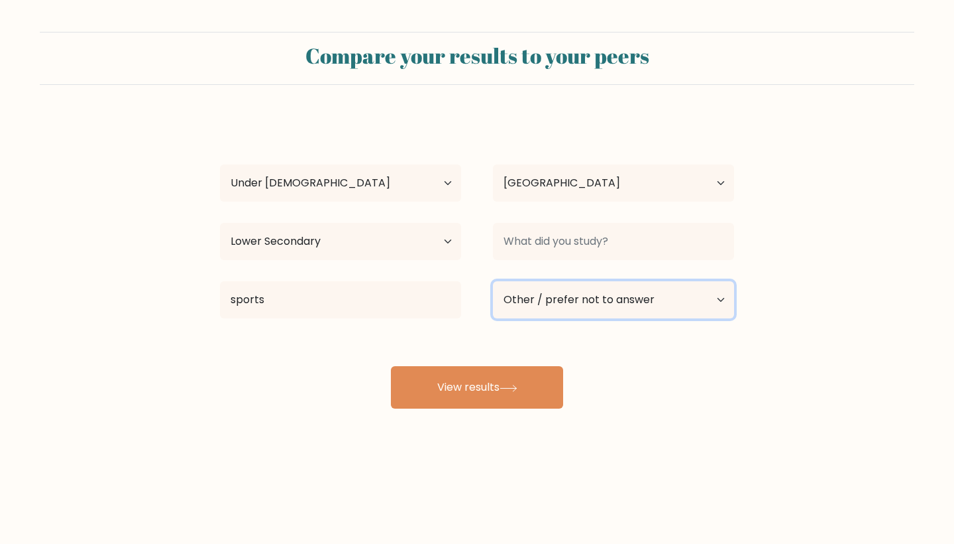
select select "student"
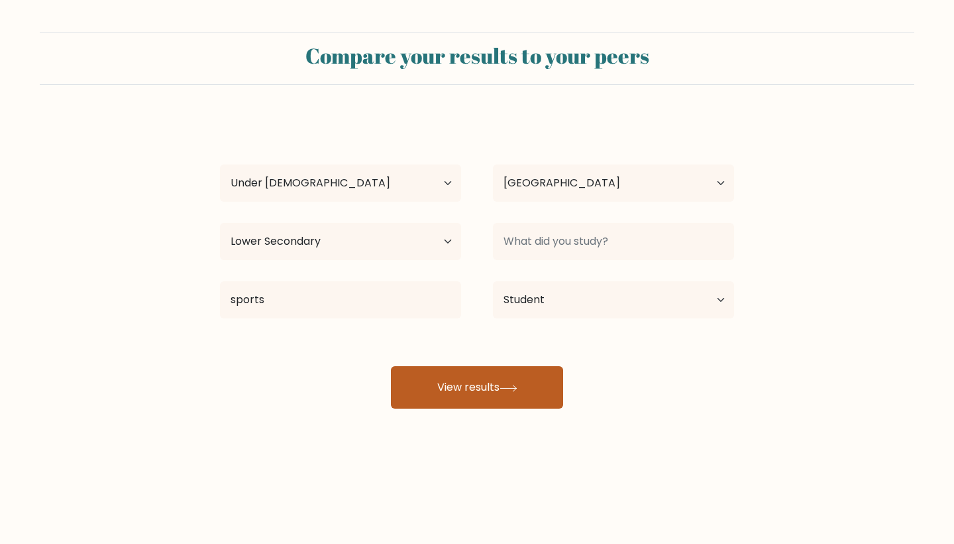
click at [500, 377] on button "View results" at bounding box center [477, 387] width 172 height 42
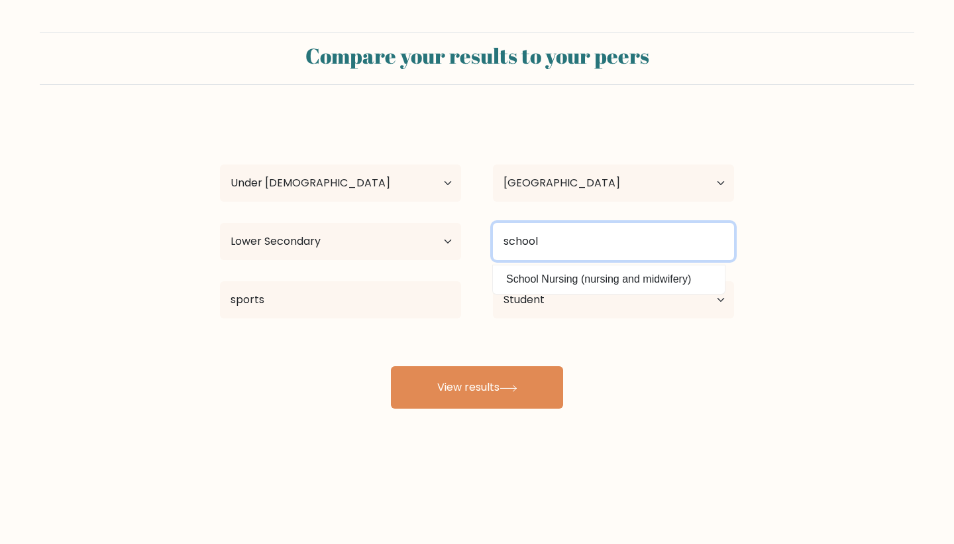
type input "school"
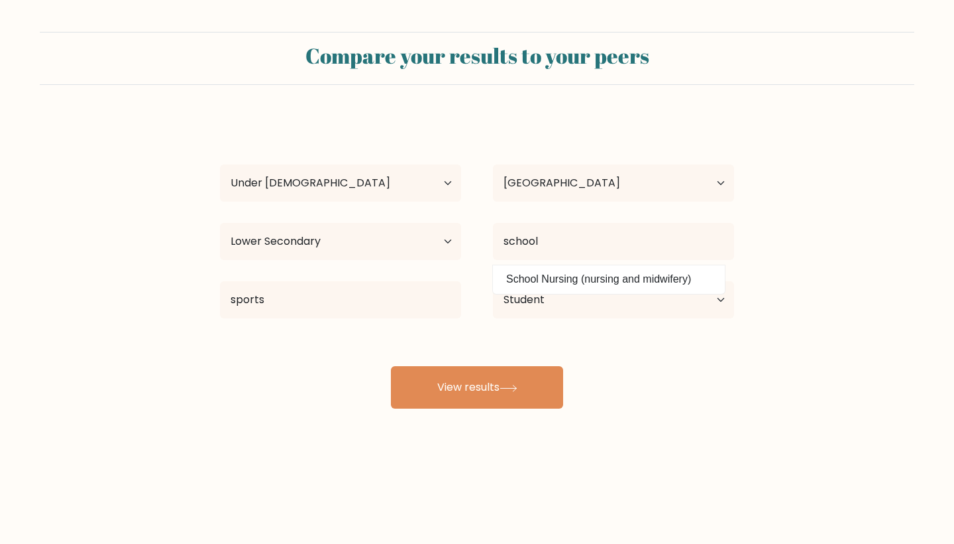
click at [505, 410] on div "Compare your results to your peers someone bad Age Under 18 years old 18-24 yea…" at bounding box center [477, 251] width 954 height 502
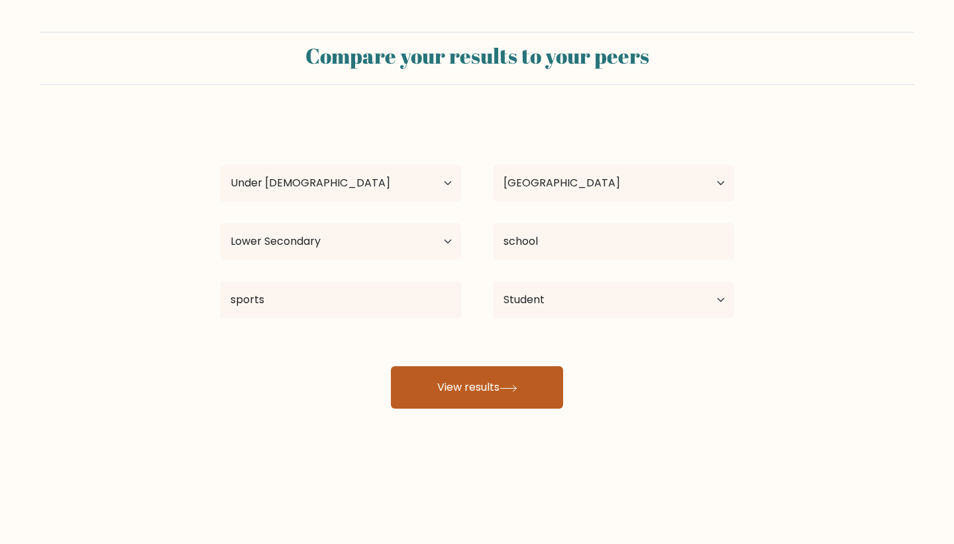
click at [506, 396] on button "View results" at bounding box center [477, 387] width 172 height 42
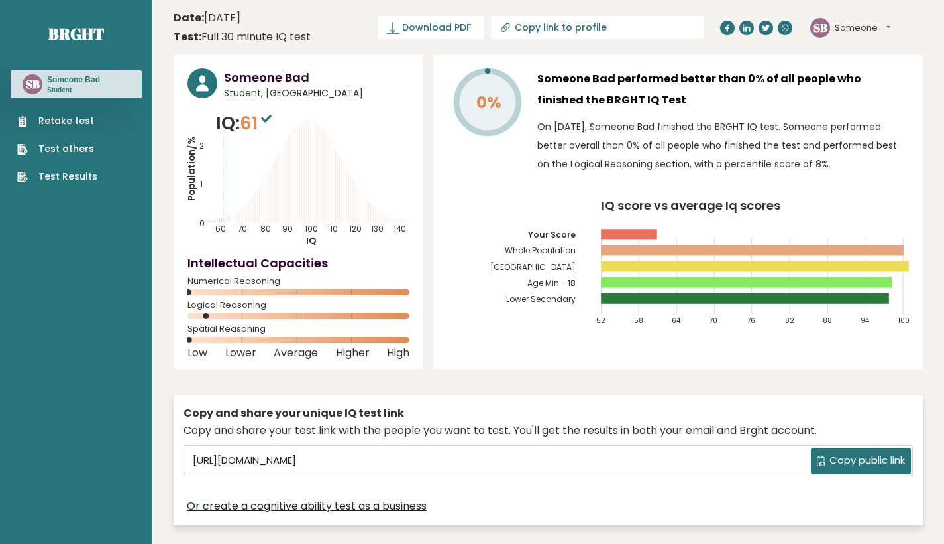
click at [328, 212] on text "140" at bounding box center [302, 168] width 229 height 132
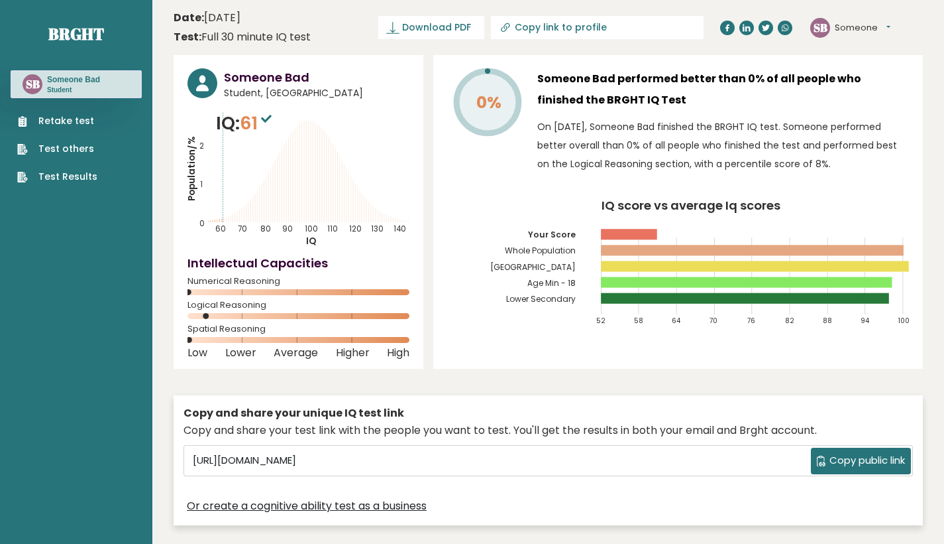
click at [328, 212] on text "140" at bounding box center [302, 168] width 229 height 132
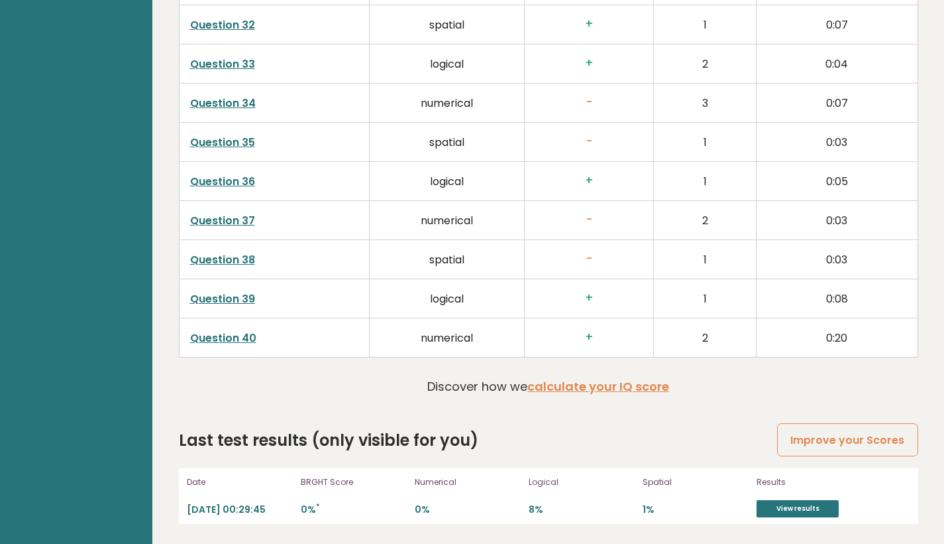
scroll to position [3303, 0]
click at [823, 508] on link "View results" at bounding box center [798, 508] width 82 height 17
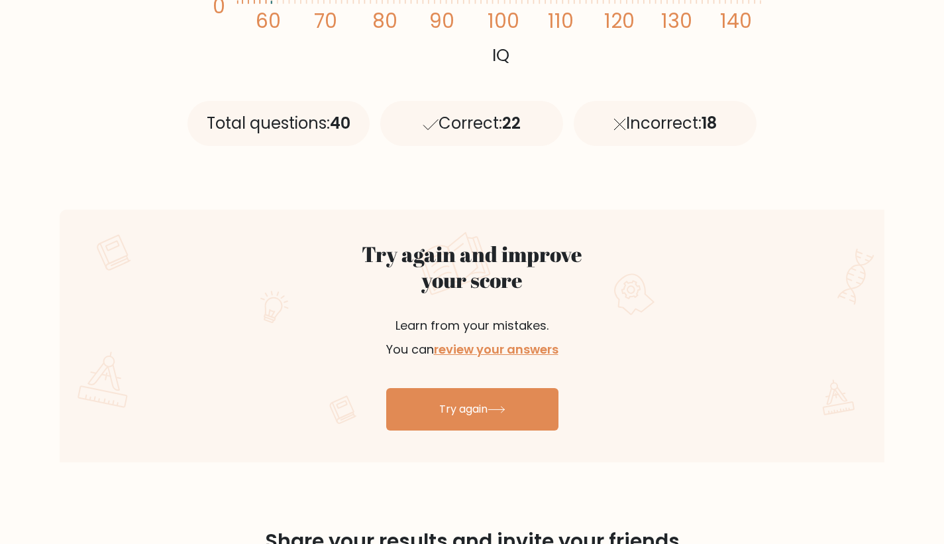
scroll to position [568, 0]
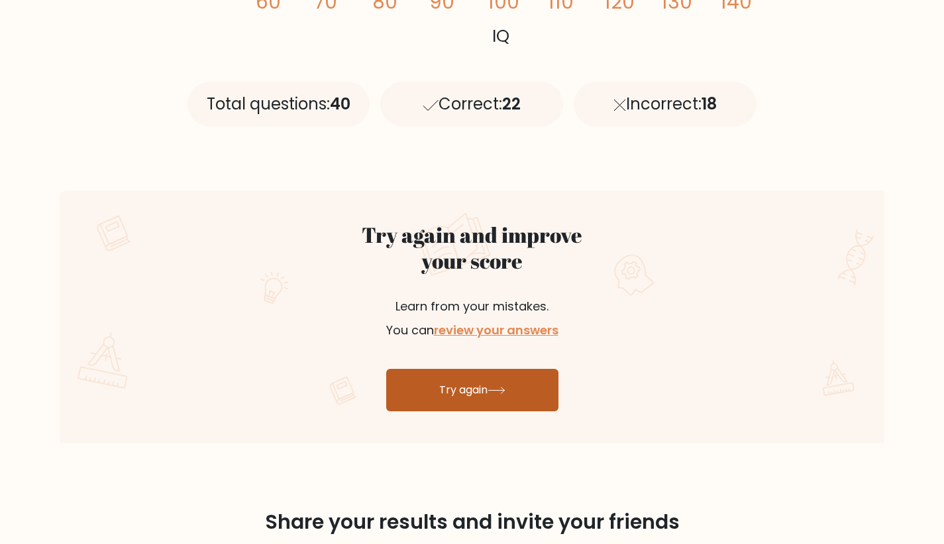
click at [526, 402] on link "Try again" at bounding box center [472, 390] width 172 height 42
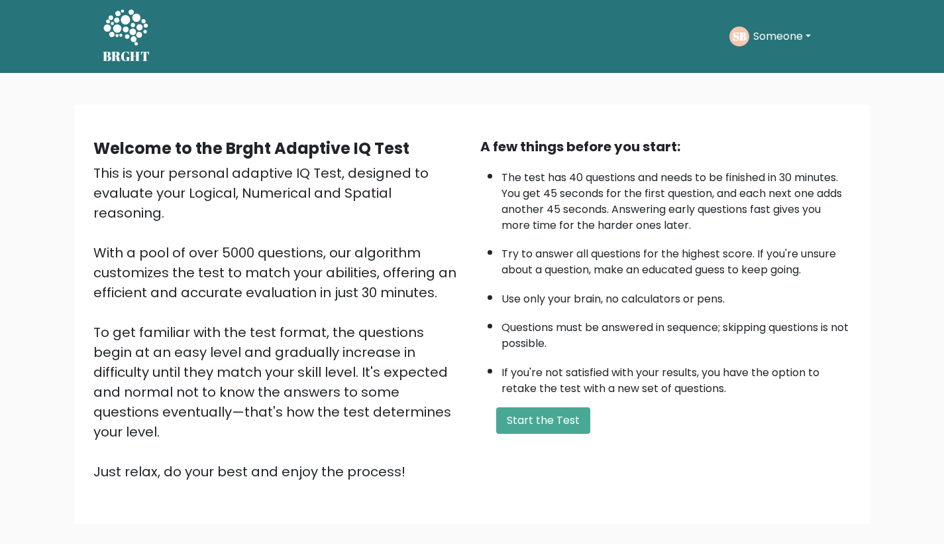
click at [541, 453] on div "Welcome to the Brght Adaptive IQ Test This is your personal adaptive IQ Test, d…" at bounding box center [473, 314] width 774 height 355
click at [541, 433] on button "Start the Test" at bounding box center [543, 420] width 94 height 27
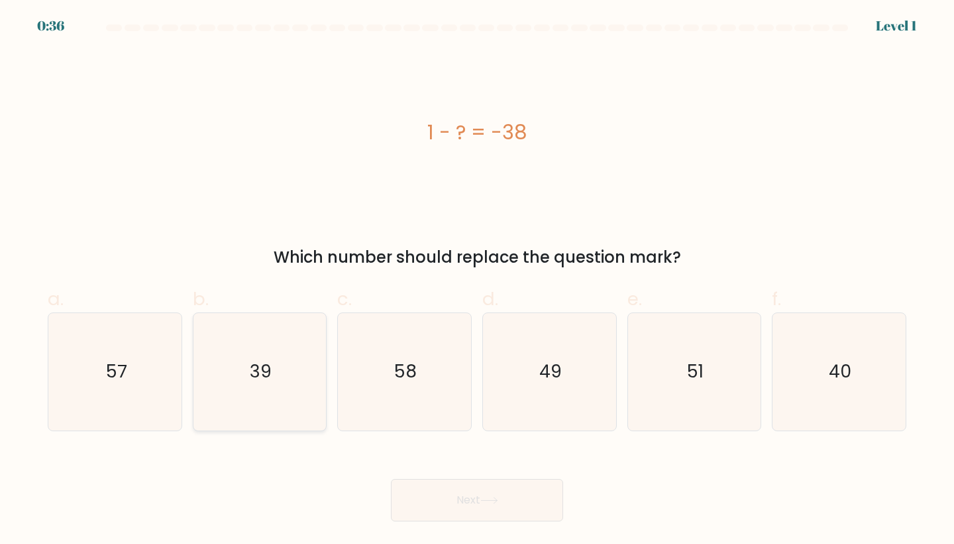
click at [300, 344] on icon "39" at bounding box center [259, 371] width 117 height 117
click at [477, 280] on input "b. 39" at bounding box center [477, 276] width 1 height 9
radio input "true"
click at [467, 497] on button "Next" at bounding box center [477, 500] width 172 height 42
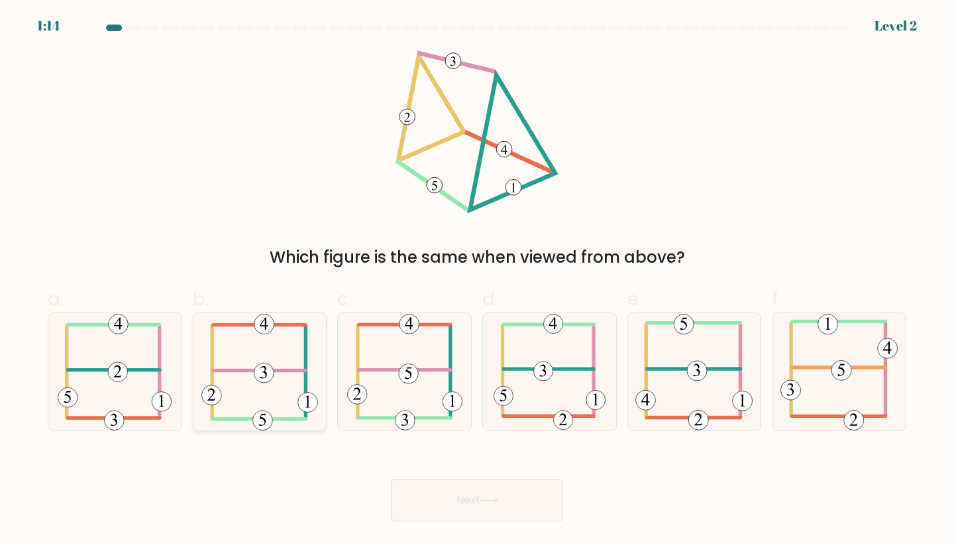
click at [274, 380] on icon at bounding box center [259, 371] width 116 height 117
click at [477, 280] on input "b." at bounding box center [477, 276] width 1 height 9
radio input "true"
click at [437, 474] on div "Next" at bounding box center [477, 484] width 875 height 74
click at [474, 515] on button "Next" at bounding box center [477, 500] width 172 height 42
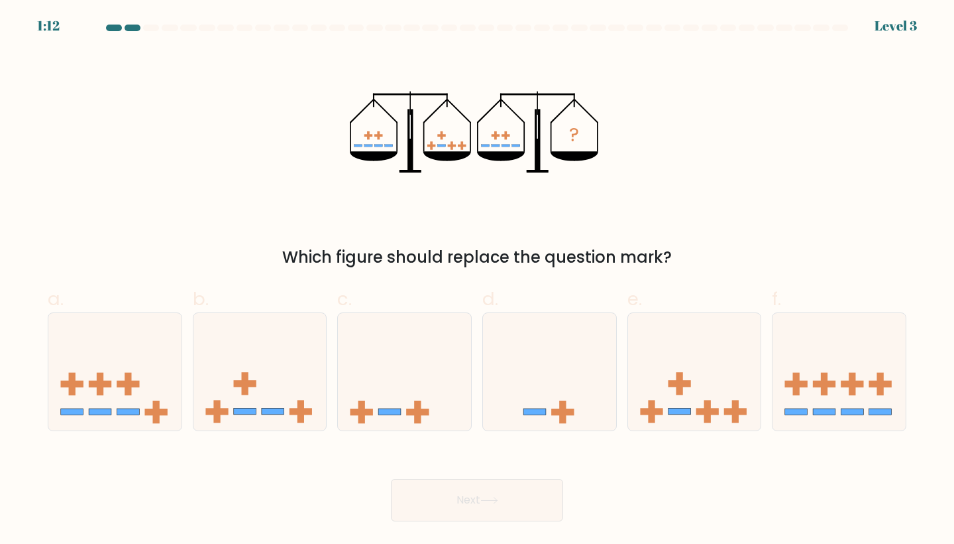
click at [473, 505] on button "Next" at bounding box center [477, 500] width 172 height 42
click at [479, 485] on button "Next" at bounding box center [477, 500] width 172 height 42
click at [479, 486] on button "Next" at bounding box center [477, 500] width 172 height 42
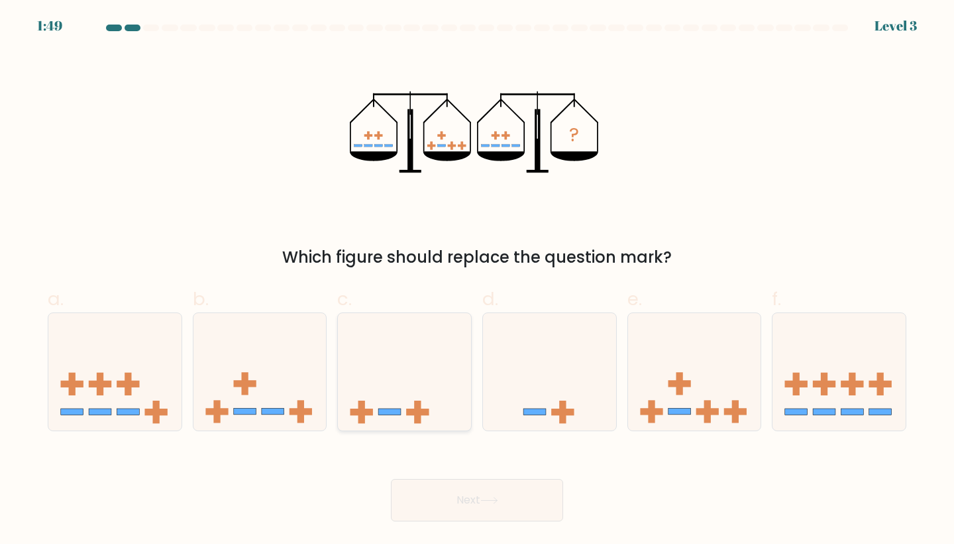
click at [390, 396] on icon at bounding box center [404, 371] width 133 height 110
click at [477, 280] on input "c." at bounding box center [477, 276] width 1 height 9
radio input "true"
click at [437, 504] on button "Next" at bounding box center [477, 500] width 172 height 42
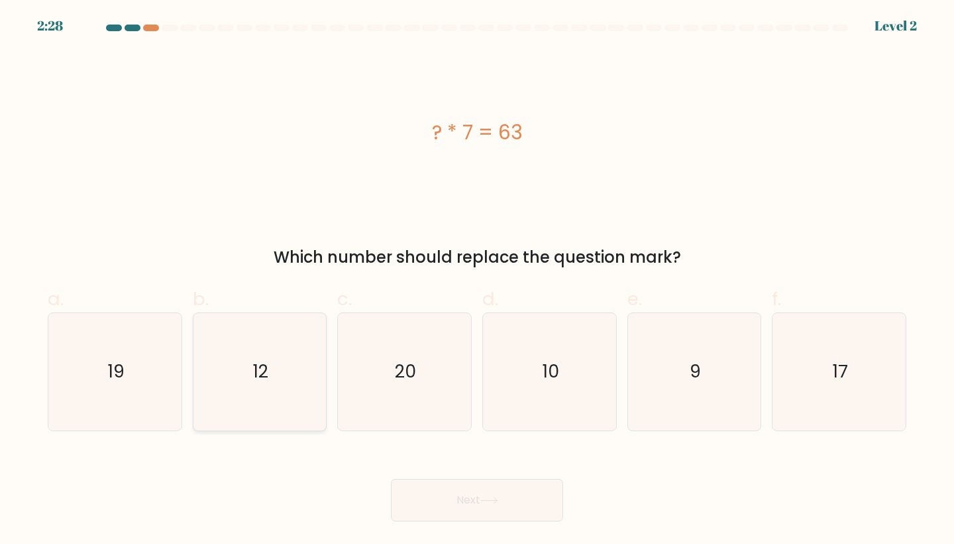
click at [229, 385] on icon "12" at bounding box center [259, 371] width 117 height 117
click at [477, 280] on input "b. 12" at bounding box center [477, 276] width 1 height 9
radio input "true"
click at [441, 488] on button "Next" at bounding box center [477, 500] width 172 height 42
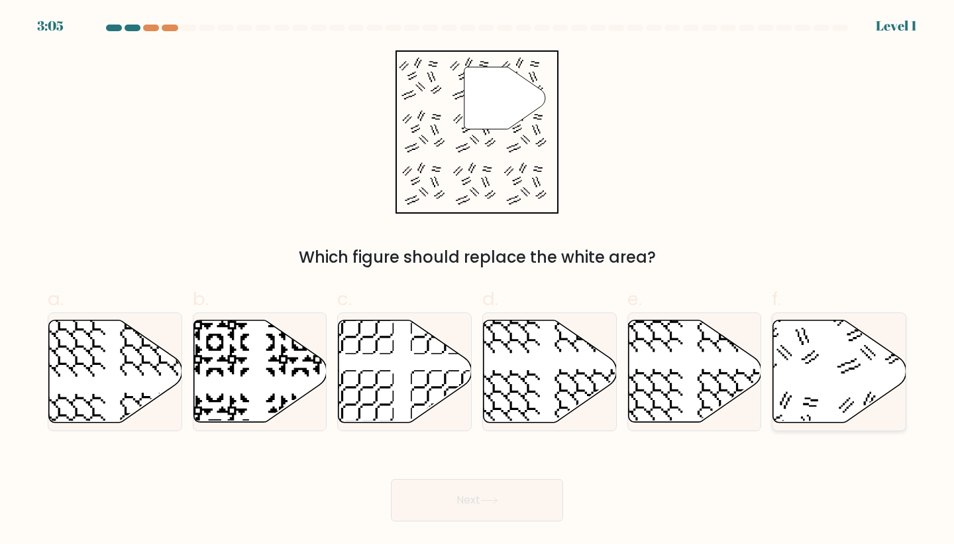
click at [849, 393] on icon at bounding box center [839, 371] width 133 height 102
click at [478, 280] on input "f." at bounding box center [477, 276] width 1 height 9
radio input "true"
click at [442, 465] on div "Next" at bounding box center [477, 484] width 875 height 74
click at [442, 471] on div "Next" at bounding box center [477, 484] width 875 height 74
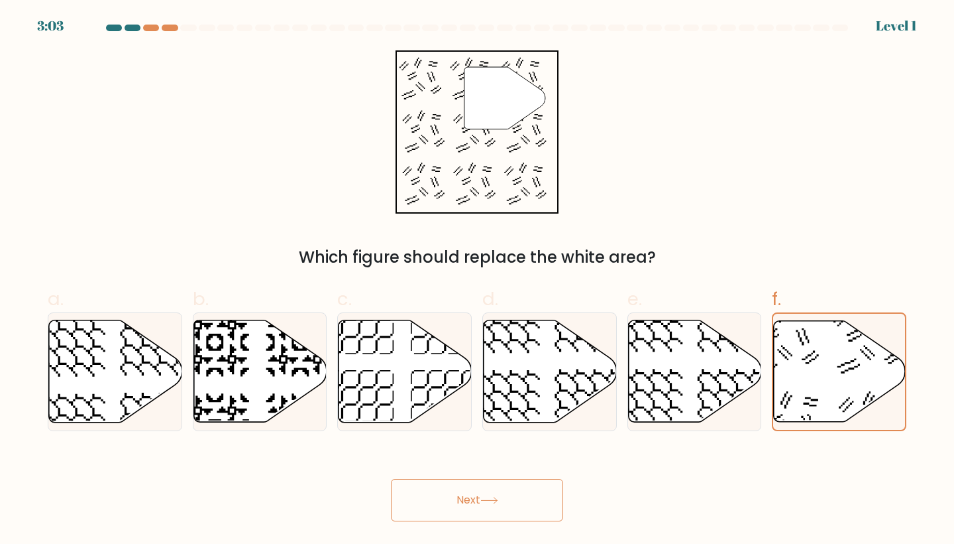
click at [449, 499] on button "Next" at bounding box center [477, 500] width 172 height 42
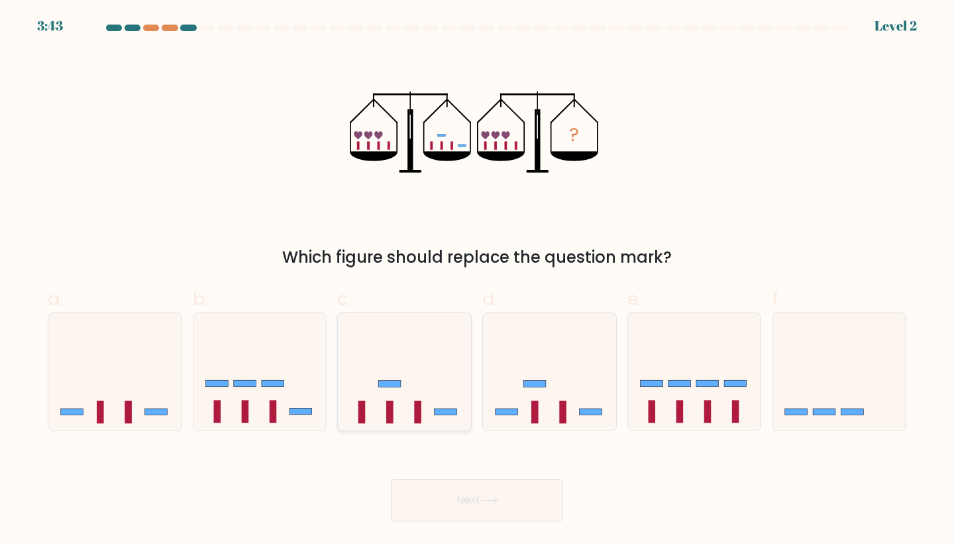
click at [414, 423] on icon at bounding box center [404, 371] width 133 height 110
click at [477, 280] on input "c." at bounding box center [477, 276] width 1 height 9
radio input "true"
click at [440, 509] on button "Next" at bounding box center [477, 500] width 172 height 42
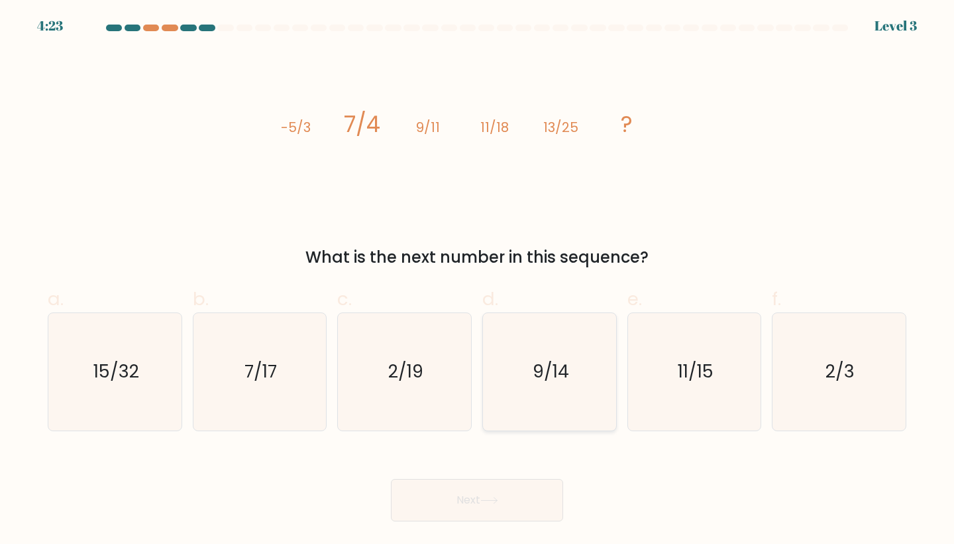
click at [575, 413] on icon "9/14" at bounding box center [549, 371] width 117 height 117
click at [478, 280] on input "d. 9/14" at bounding box center [477, 276] width 1 height 9
radio input "true"
click at [547, 485] on button "Next" at bounding box center [477, 500] width 172 height 42
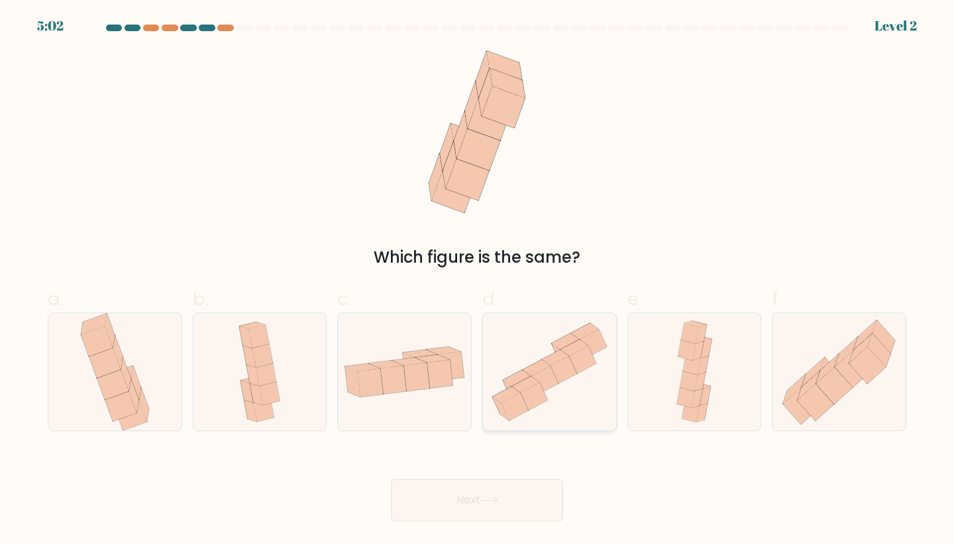
click at [558, 412] on icon at bounding box center [550, 371] width 132 height 117
click at [478, 280] on input "d." at bounding box center [477, 276] width 1 height 9
radio input "true"
click at [833, 425] on icon at bounding box center [839, 372] width 133 height 117
click at [478, 280] on input "f." at bounding box center [477, 276] width 1 height 9
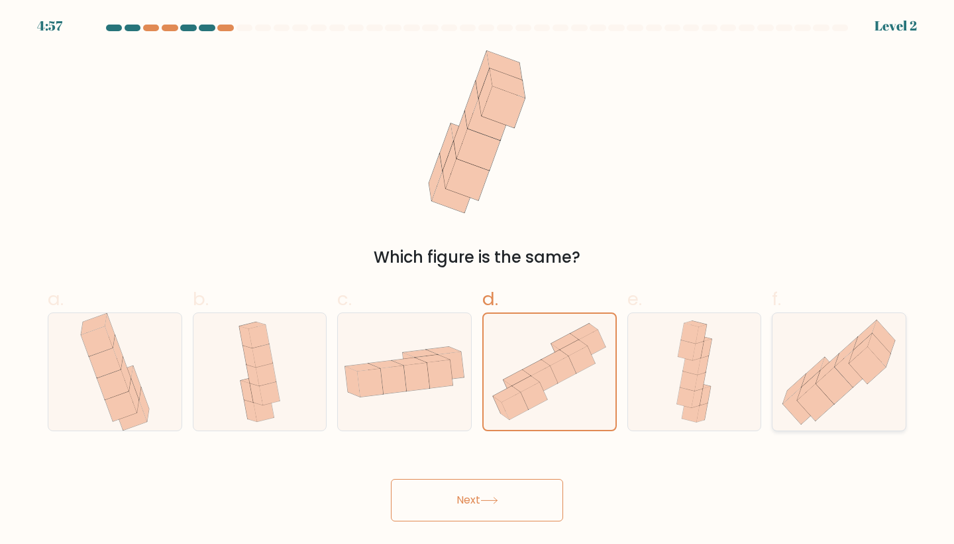
radio input "true"
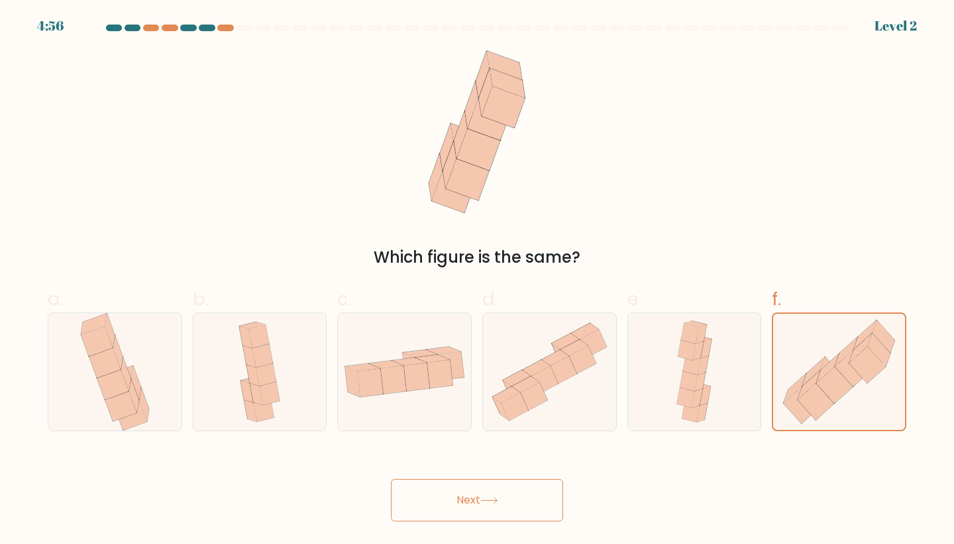
click at [532, 492] on button "Next" at bounding box center [477, 500] width 172 height 42
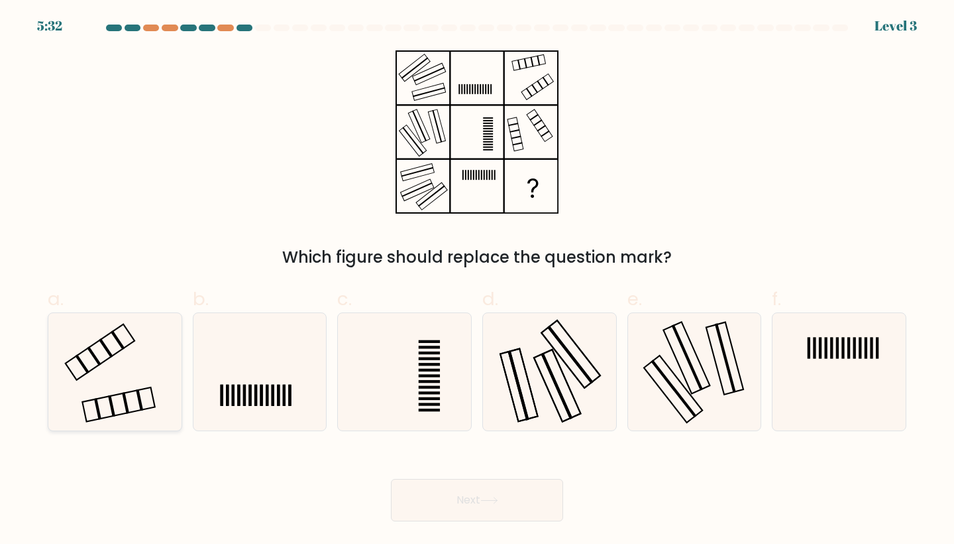
click at [152, 375] on icon at bounding box center [114, 371] width 117 height 117
click at [477, 280] on input "a." at bounding box center [477, 276] width 1 height 9
radio input "true"
click at [525, 518] on button "Next" at bounding box center [477, 500] width 172 height 42
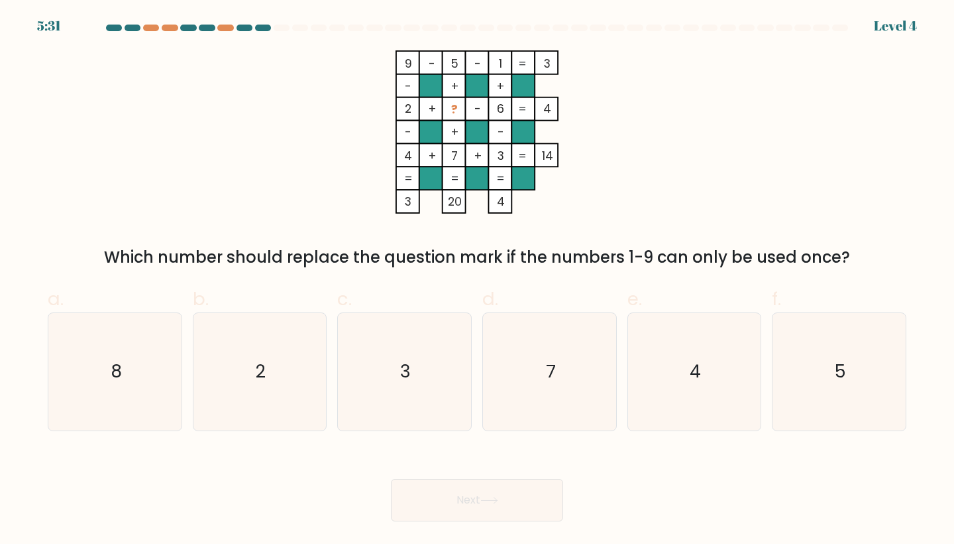
click at [521, 512] on button "Next" at bounding box center [477, 500] width 172 height 42
click at [391, 396] on icon "3" at bounding box center [404, 371] width 117 height 117
click at [477, 280] on input "c. 3" at bounding box center [477, 276] width 1 height 9
radio input "true"
click at [430, 506] on button "Next" at bounding box center [477, 500] width 172 height 42
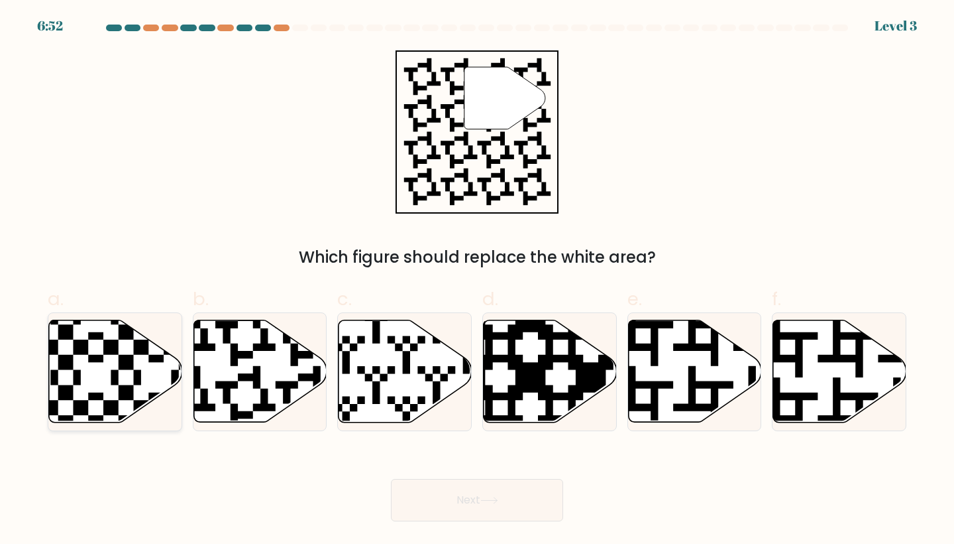
click at [130, 387] on icon at bounding box center [156, 316] width 241 height 241
click at [477, 280] on input "a." at bounding box center [477, 276] width 1 height 9
radio input "true"
click at [291, 386] on icon at bounding box center [215, 426] width 241 height 241
click at [477, 280] on input "b." at bounding box center [477, 276] width 1 height 9
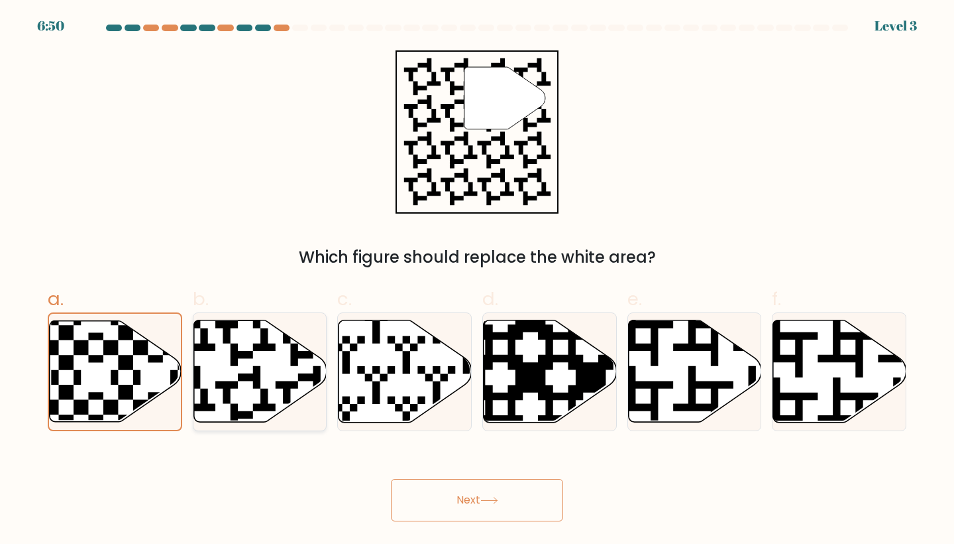
radio input "true"
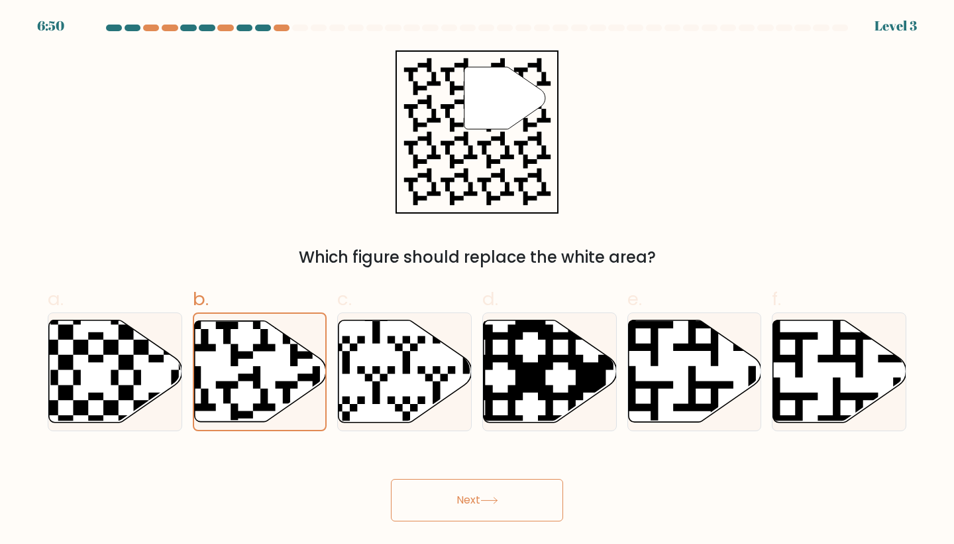
click at [478, 516] on button "Next" at bounding box center [477, 500] width 172 height 42
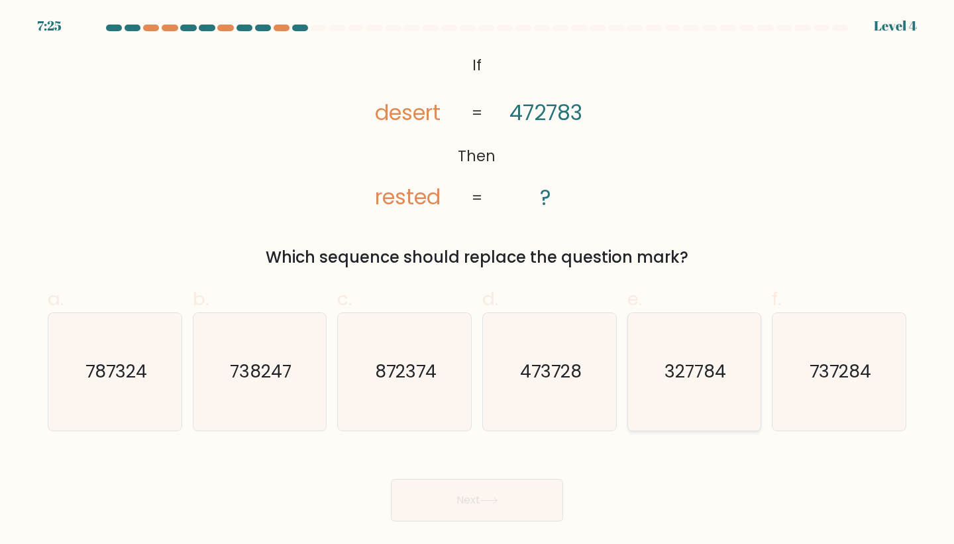
click at [730, 406] on icon "327784" at bounding box center [694, 371] width 117 height 117
click at [478, 280] on input "e. 327784" at bounding box center [477, 276] width 1 height 9
radio input "true"
click at [549, 486] on button "Next" at bounding box center [477, 500] width 172 height 42
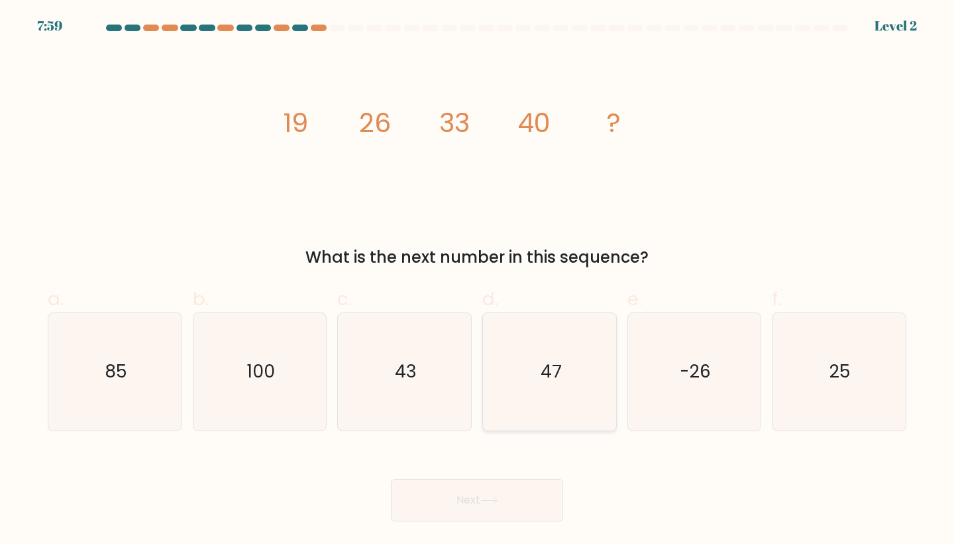
click at [602, 335] on icon "47" at bounding box center [549, 371] width 117 height 117
click at [478, 280] on input "d. 47" at bounding box center [477, 276] width 1 height 9
radio input "true"
click at [509, 485] on button "Next" at bounding box center [477, 500] width 172 height 42
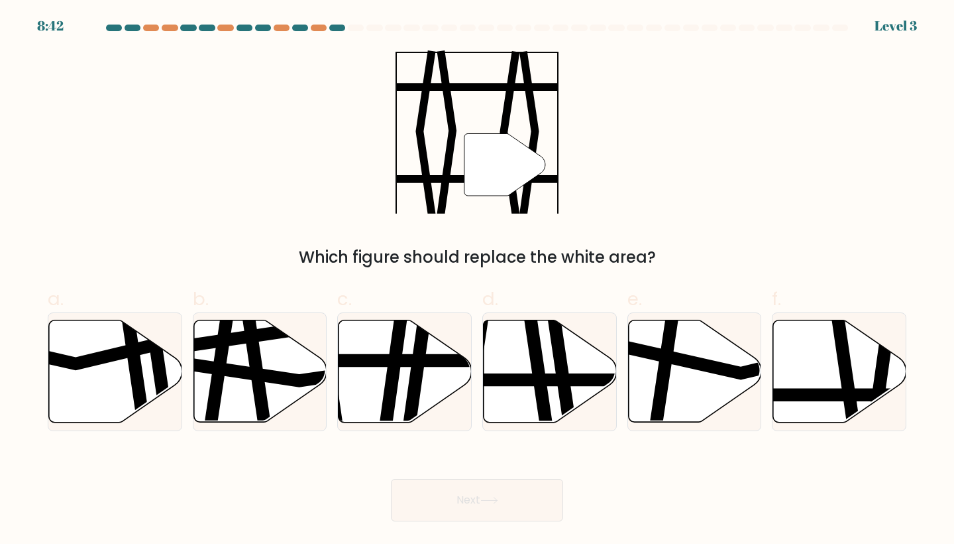
click at [512, 485] on button "Next" at bounding box center [477, 500] width 172 height 42
click at [545, 404] on icon at bounding box center [536, 428] width 19 height 268
click at [478, 280] on input "d." at bounding box center [477, 276] width 1 height 9
radio input "true"
click at [534, 498] on button "Next" at bounding box center [477, 500] width 172 height 42
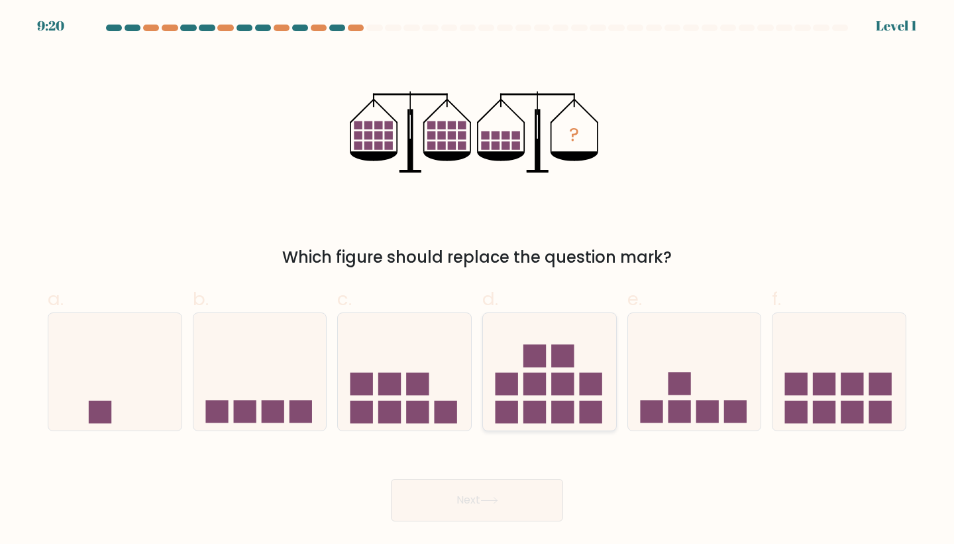
click at [520, 402] on icon at bounding box center [549, 371] width 133 height 110
click at [478, 280] on input "d." at bounding box center [477, 276] width 1 height 9
radio input "true"
click at [522, 494] on button "Next" at bounding box center [477, 500] width 172 height 42
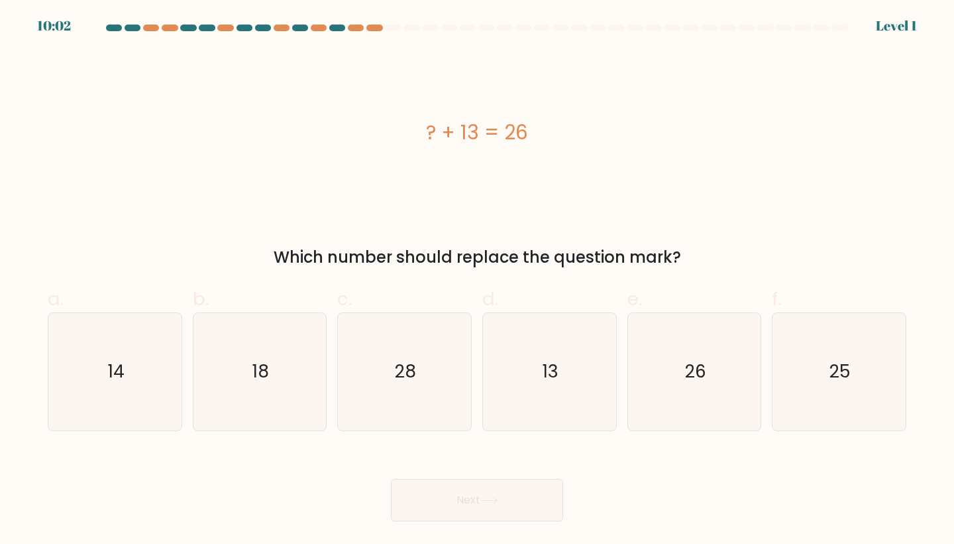
click at [451, 485] on button "Next" at bounding box center [477, 500] width 172 height 42
click at [445, 454] on div "Next" at bounding box center [477, 484] width 875 height 74
drag, startPoint x: 423, startPoint y: 369, endPoint x: 428, endPoint y: 388, distance: 20.4
click at [422, 366] on icon "28" at bounding box center [404, 371] width 117 height 117
click at [477, 280] on input "c. 28" at bounding box center [477, 276] width 1 height 9
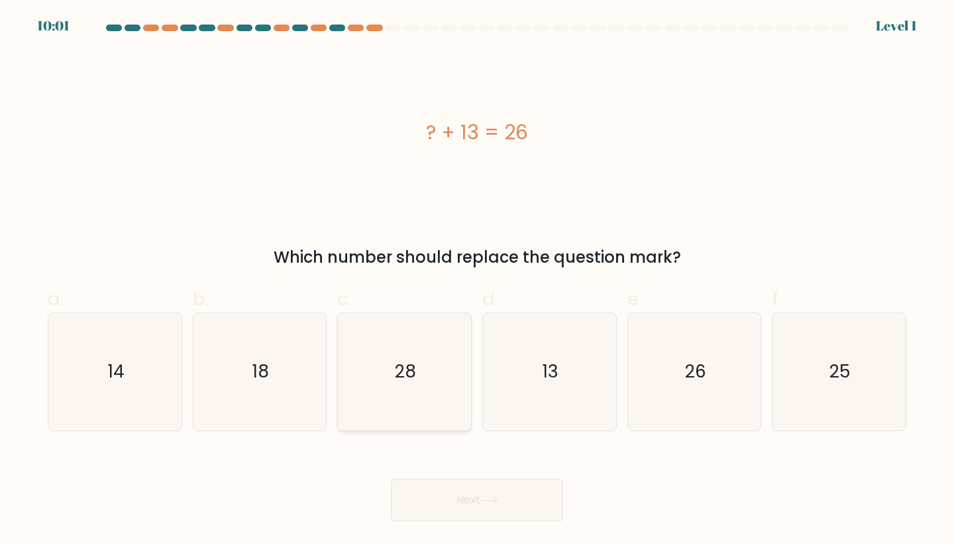
radio input "true"
click at [453, 494] on button "Next" at bounding box center [477, 500] width 172 height 42
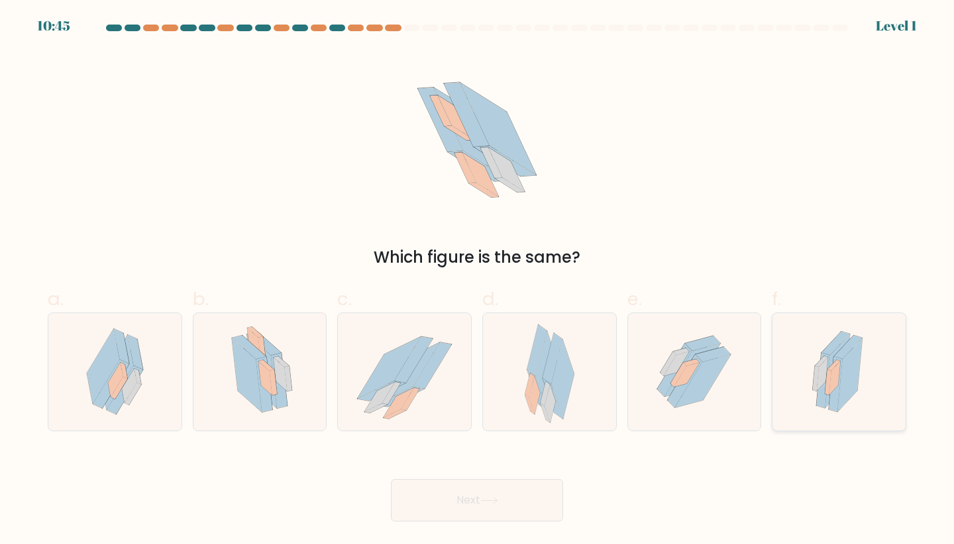
click at [874, 398] on icon at bounding box center [839, 371] width 69 height 117
click at [478, 280] on input "f." at bounding box center [477, 276] width 1 height 9
radio input "true"
click at [833, 397] on icon at bounding box center [835, 384] width 13 height 54
click at [478, 280] on input "f." at bounding box center [477, 276] width 1 height 9
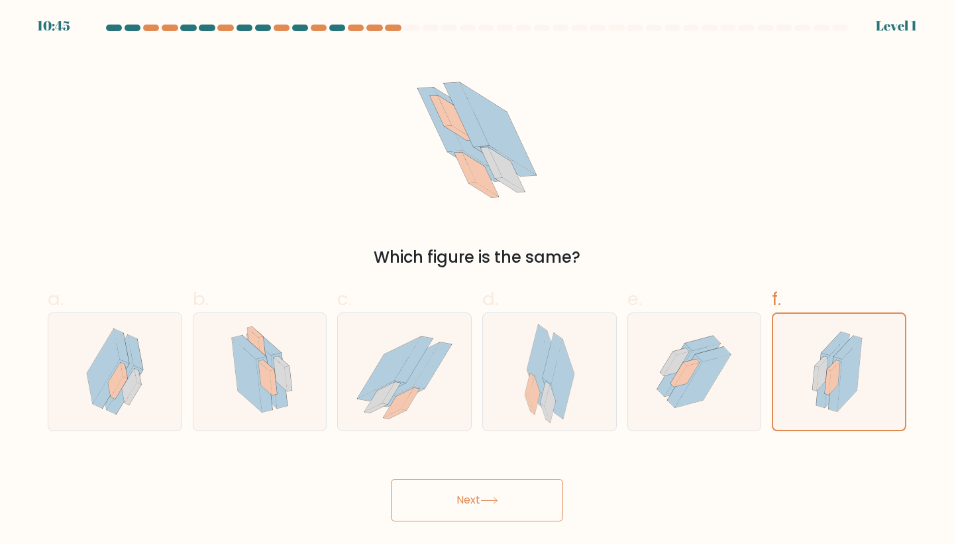
click at [506, 518] on button "Next" at bounding box center [477, 500] width 172 height 42
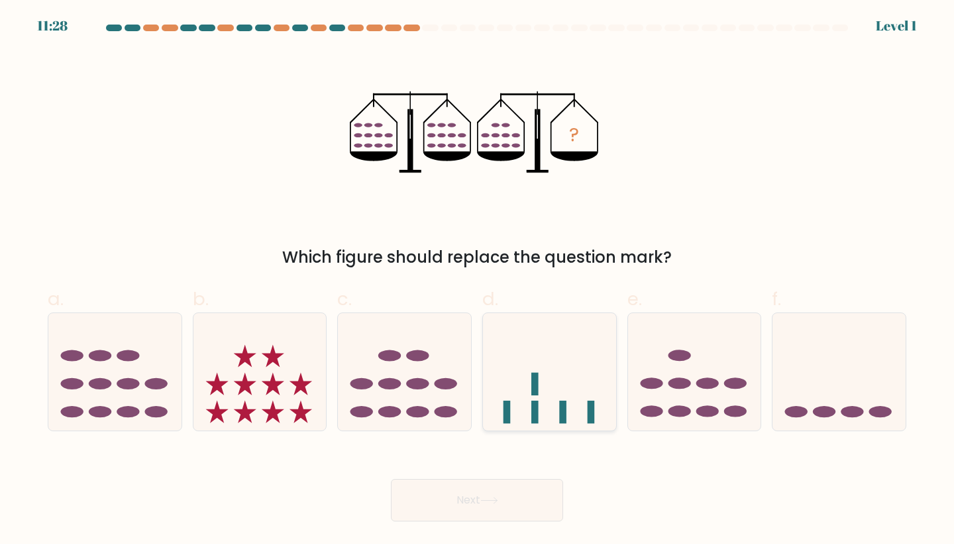
click at [551, 404] on icon at bounding box center [549, 371] width 133 height 110
click at [478, 280] on input "d." at bounding box center [477, 276] width 1 height 9
radio input "true"
click at [523, 482] on button "Next" at bounding box center [477, 500] width 172 height 42
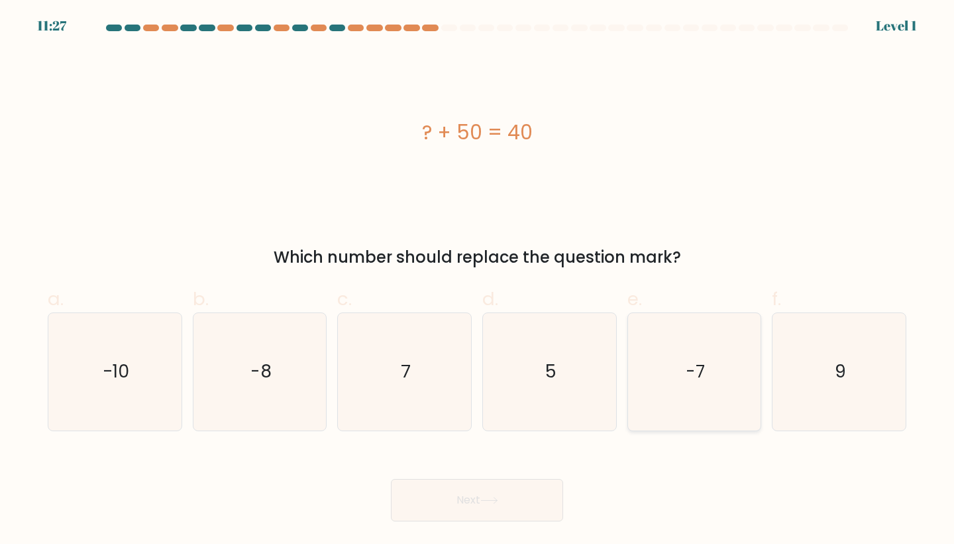
click at [691, 382] on text "-7" at bounding box center [695, 371] width 19 height 25
click at [478, 280] on input "e. -7" at bounding box center [477, 276] width 1 height 9
radio input "true"
click at [518, 488] on button "Next" at bounding box center [477, 500] width 172 height 42
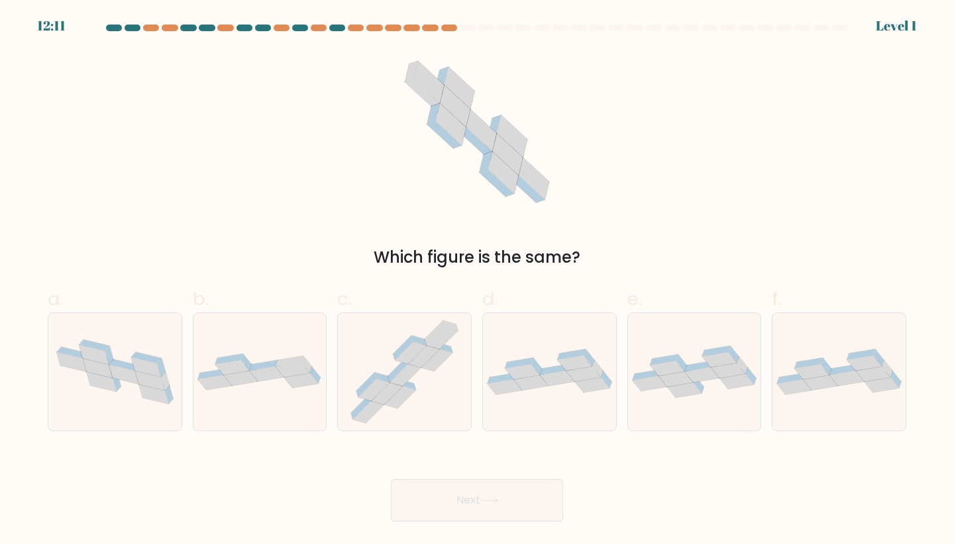
click at [357, 404] on icon at bounding box center [404, 371] width 122 height 117
click at [477, 280] on input "c." at bounding box center [477, 276] width 1 height 9
radio input "true"
click at [437, 492] on button "Next" at bounding box center [477, 500] width 172 height 42
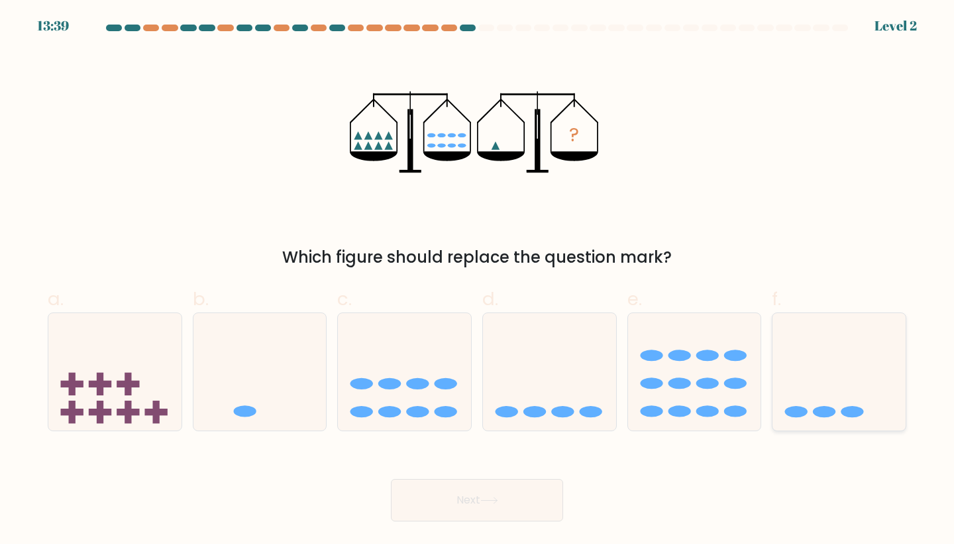
click at [902, 337] on icon at bounding box center [839, 371] width 133 height 110
click at [478, 280] on input "f." at bounding box center [477, 276] width 1 height 9
radio input "true"
click at [460, 495] on button "Next" at bounding box center [477, 500] width 172 height 42
click at [196, 412] on icon at bounding box center [260, 371] width 133 height 110
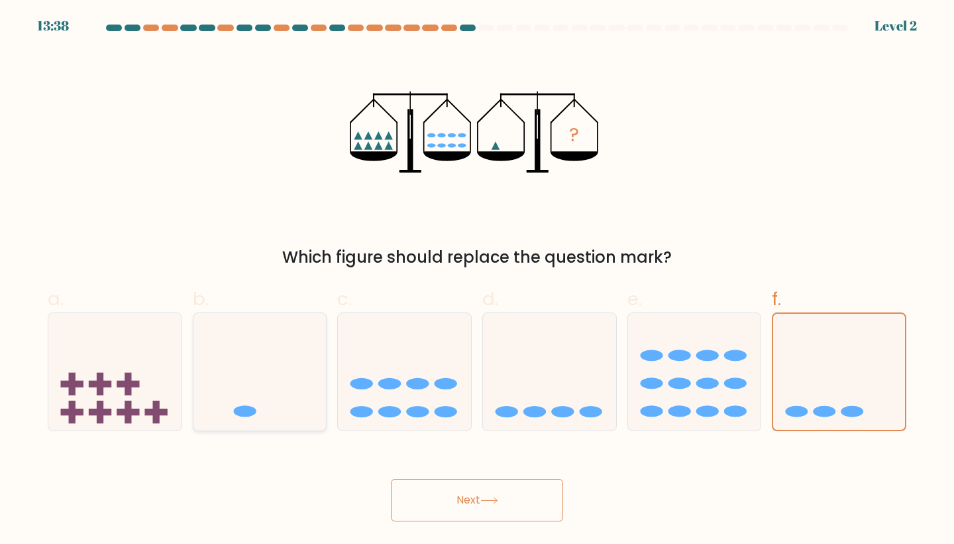
click at [477, 280] on input "b." at bounding box center [477, 276] width 1 height 9
radio input "true"
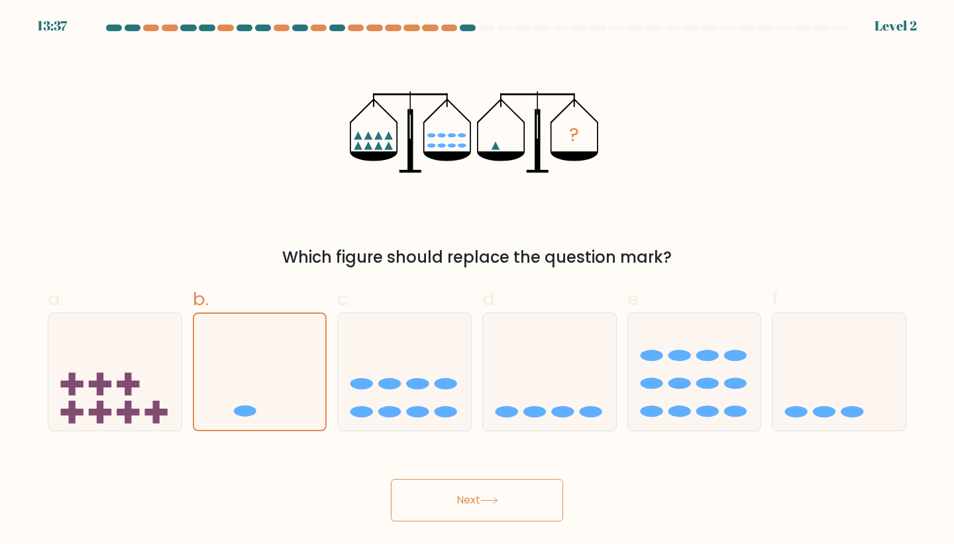
click at [412, 518] on button "Next" at bounding box center [477, 500] width 172 height 42
click at [516, 506] on button "Next" at bounding box center [477, 500] width 172 height 42
click at [572, 396] on icon at bounding box center [549, 371] width 133 height 110
click at [478, 280] on input "d." at bounding box center [477, 276] width 1 height 9
radio input "true"
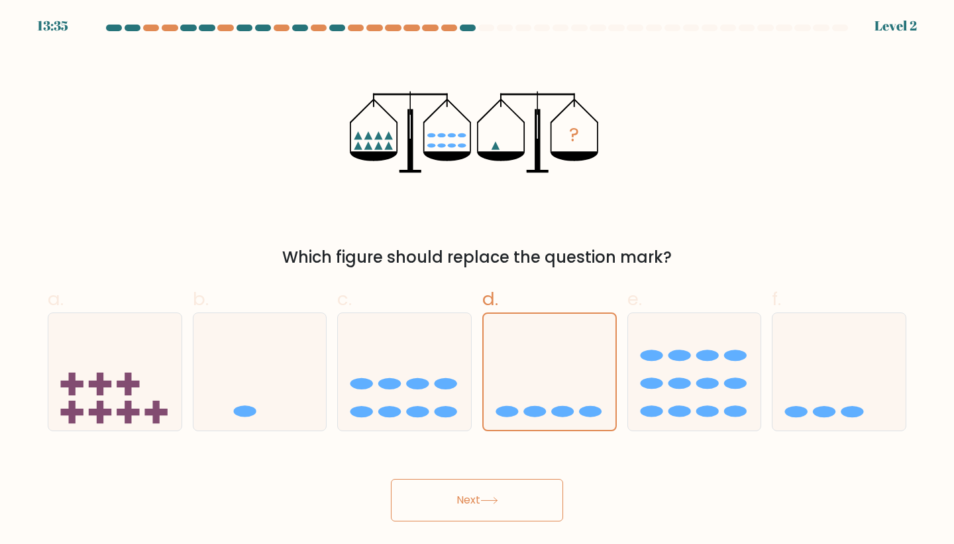
click at [524, 495] on button "Next" at bounding box center [477, 500] width 172 height 42
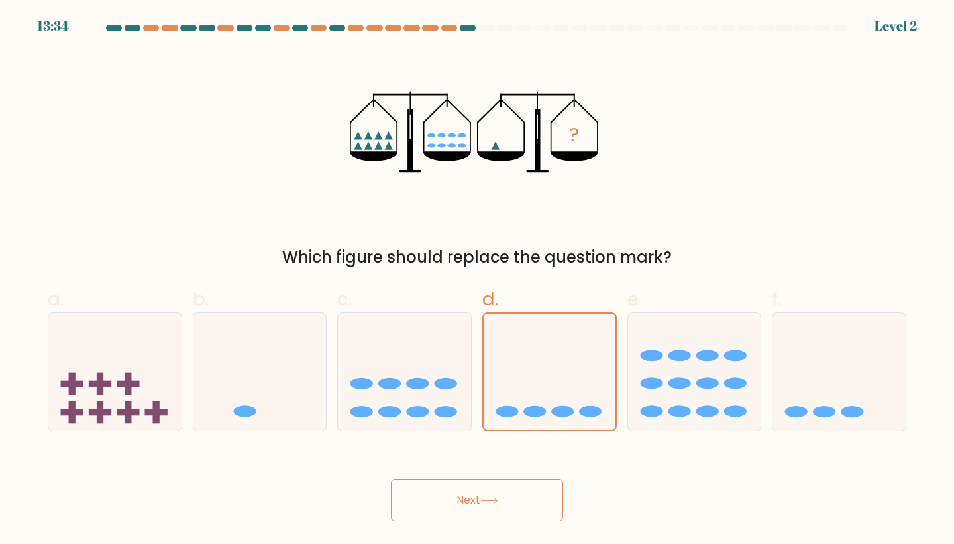
click at [524, 495] on button "Next" at bounding box center [477, 500] width 172 height 42
click at [523, 495] on button "Next" at bounding box center [477, 500] width 172 height 42
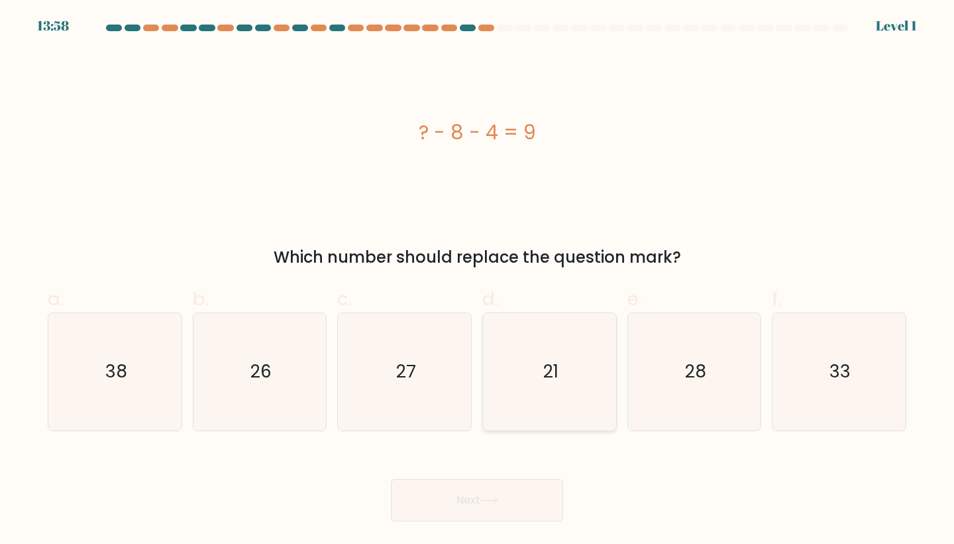
click at [518, 395] on icon "21" at bounding box center [549, 371] width 117 height 117
click at [478, 280] on input "d. 21" at bounding box center [477, 276] width 1 height 9
radio input "true"
click at [477, 479] on button "Next" at bounding box center [477, 500] width 172 height 42
click at [477, 488] on button "Next" at bounding box center [477, 500] width 172 height 42
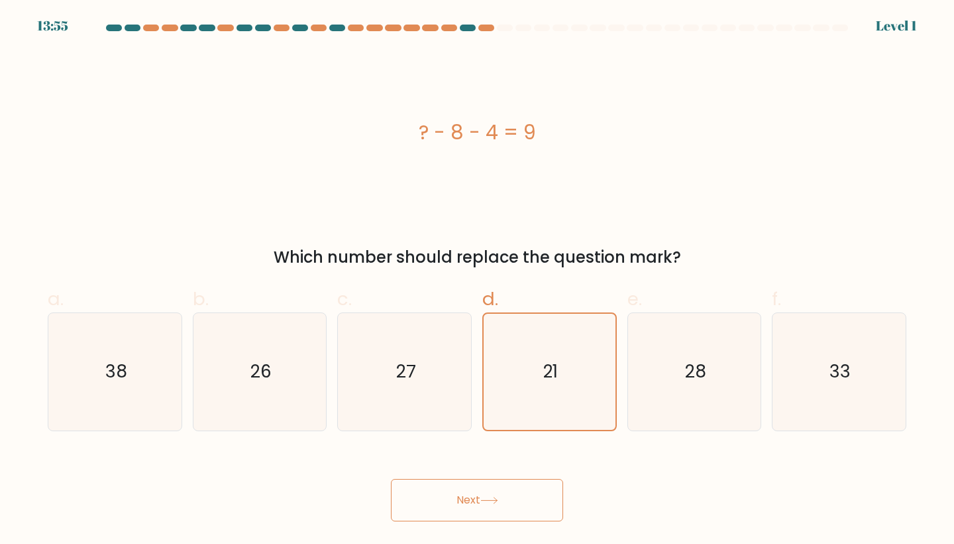
click at [511, 530] on body "13:55 Level 1" at bounding box center [477, 272] width 954 height 544
click at [516, 518] on button "Next" at bounding box center [477, 500] width 172 height 42
click at [498, 518] on button "Next" at bounding box center [477, 500] width 172 height 42
click at [478, 496] on button "Next" at bounding box center [477, 500] width 172 height 42
click at [503, 496] on button "Next" at bounding box center [477, 500] width 172 height 42
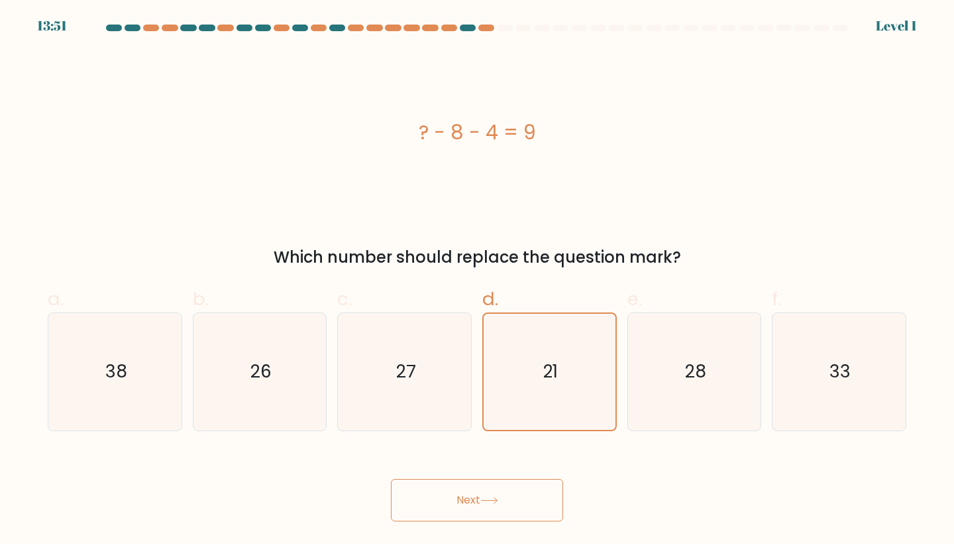
click at [503, 496] on button "Next" at bounding box center [477, 500] width 172 height 42
click at [412, 423] on icon "27" at bounding box center [404, 371] width 117 height 117
click at [477, 280] on input "c. 27" at bounding box center [477, 276] width 1 height 9
radio input "true"
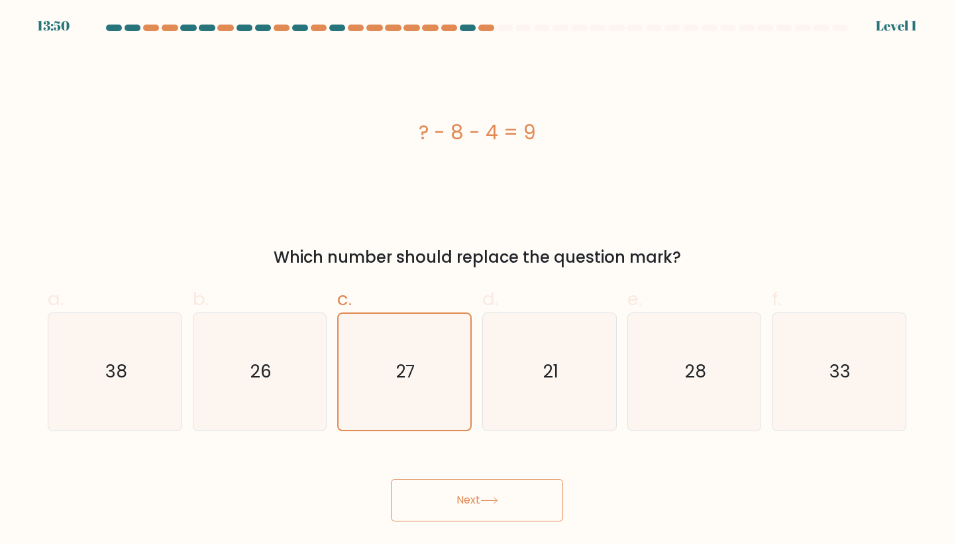
click at [451, 496] on button "Next" at bounding box center [477, 500] width 172 height 42
click at [458, 494] on button "Next" at bounding box center [477, 500] width 172 height 42
click at [654, 424] on icon "28" at bounding box center [694, 371] width 117 height 117
click at [478, 280] on input "e. 28" at bounding box center [477, 276] width 1 height 9
radio input "true"
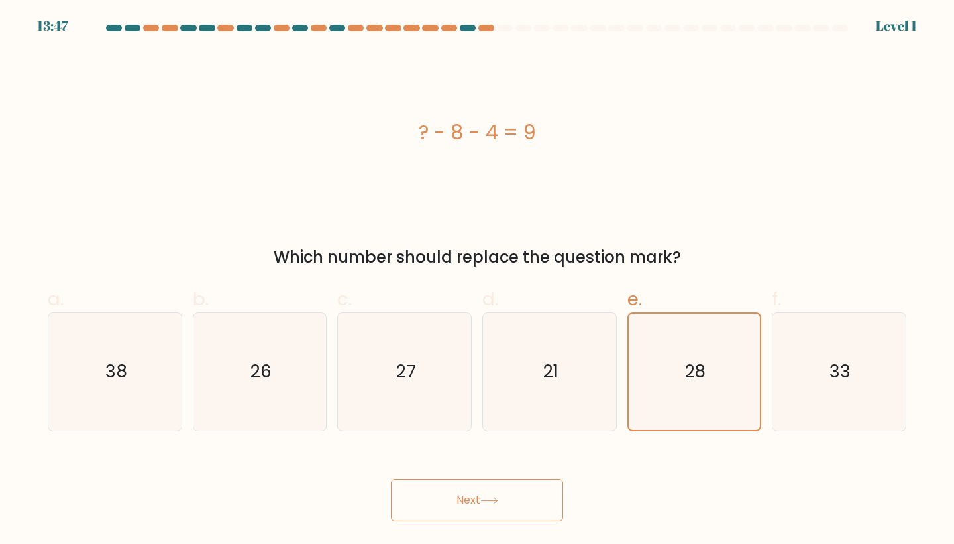
click at [485, 523] on body "13:47 Level 1" at bounding box center [477, 272] width 954 height 544
click at [487, 489] on button "Next" at bounding box center [477, 500] width 172 height 42
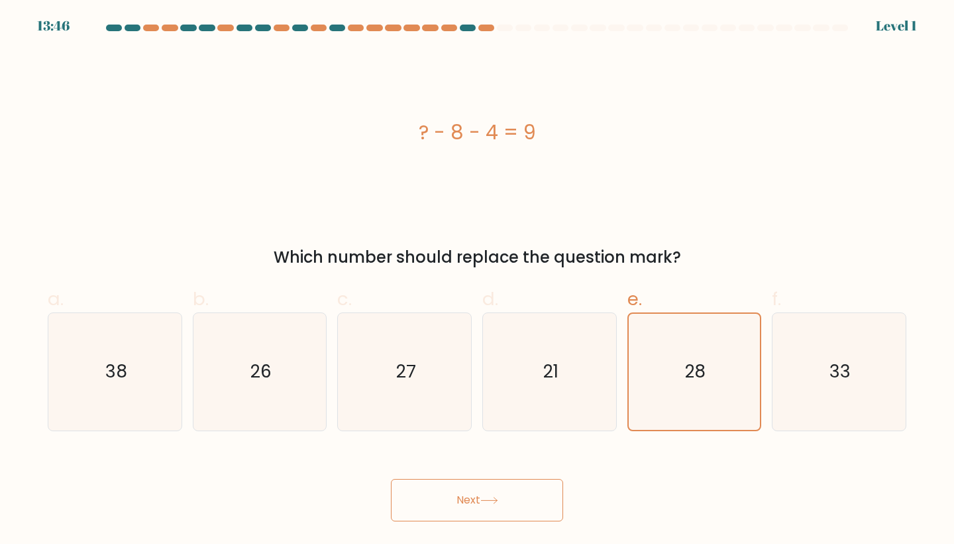
click at [487, 489] on button "Next" at bounding box center [477, 500] width 172 height 42
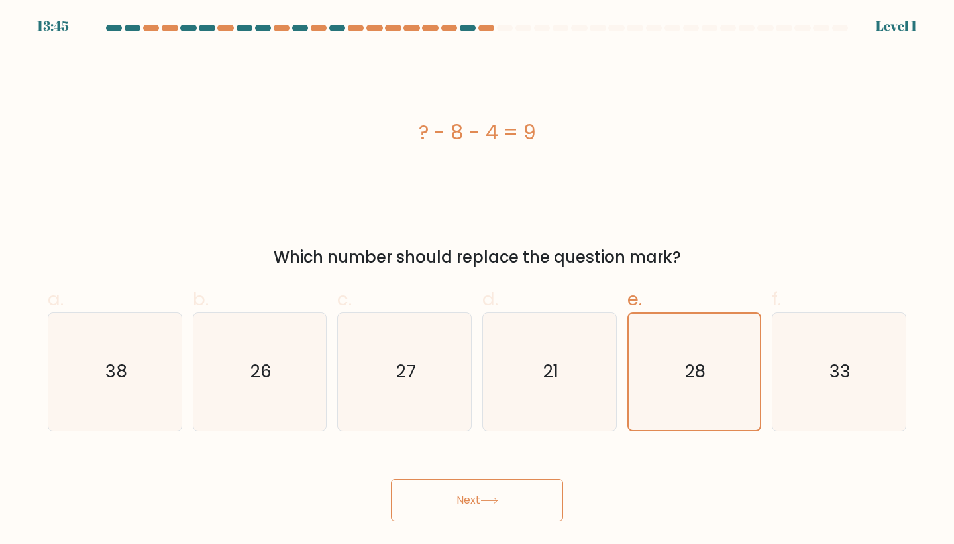
click at [487, 489] on button "Next" at bounding box center [477, 500] width 172 height 42
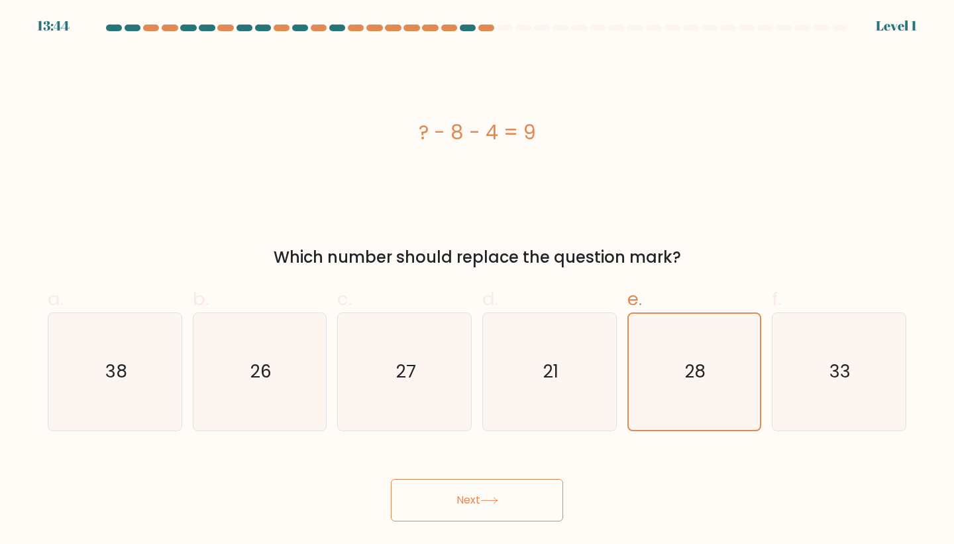
click at [487, 489] on button "Next" at bounding box center [477, 500] width 172 height 42
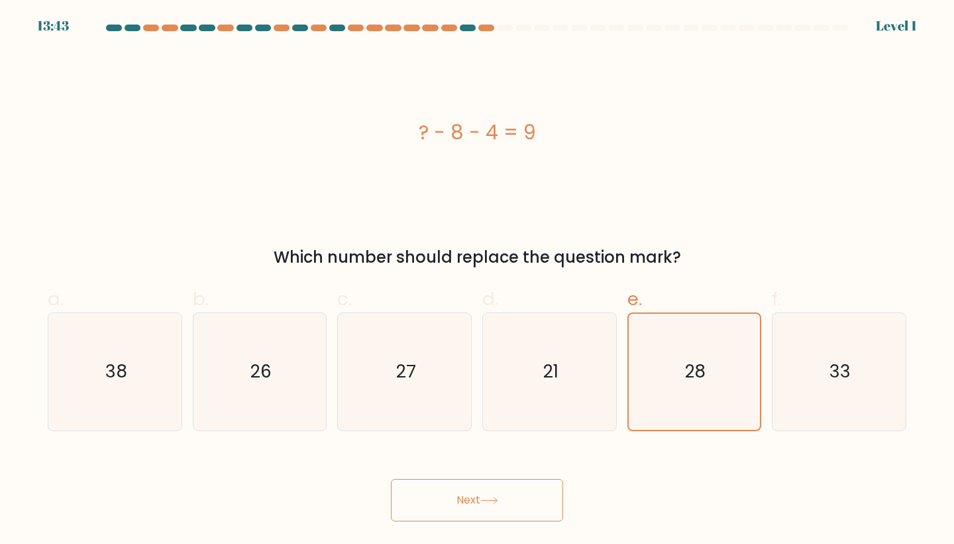
click at [487, 489] on button "Next" at bounding box center [477, 500] width 172 height 42
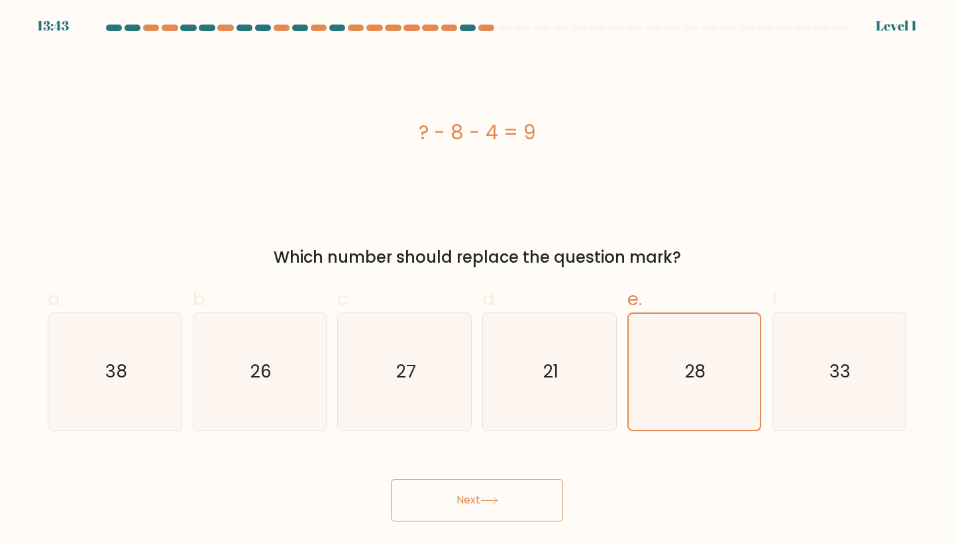
click at [487, 489] on button "Next" at bounding box center [477, 500] width 172 height 42
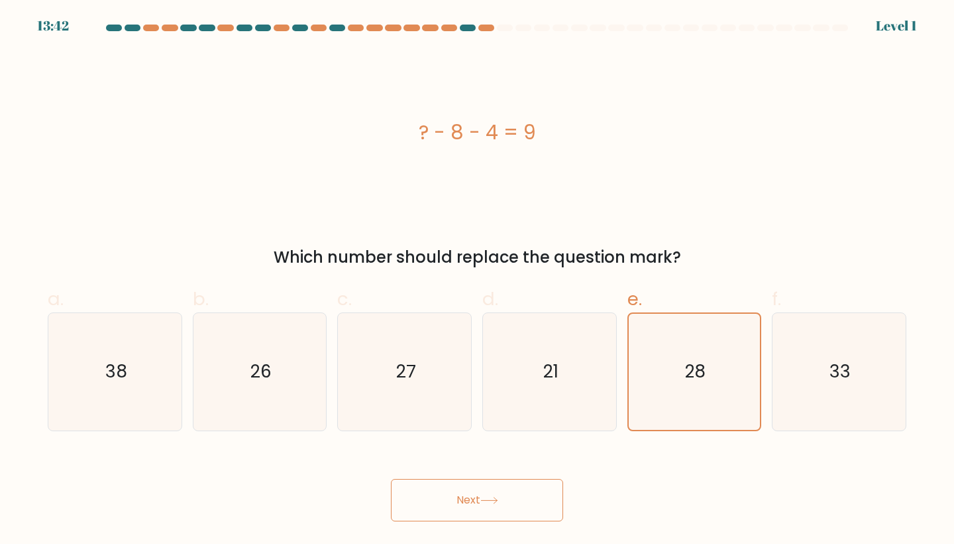
click at [487, 489] on button "Next" at bounding box center [477, 500] width 172 height 42
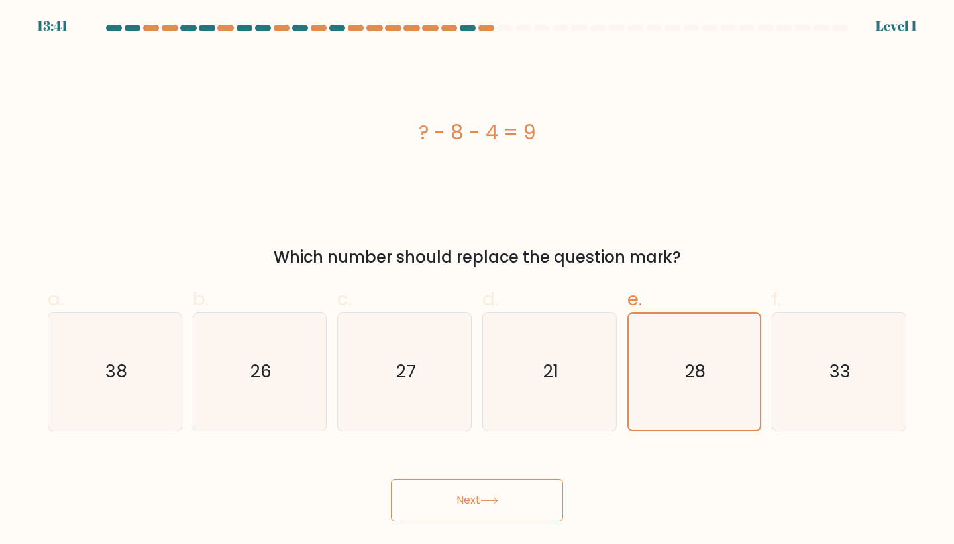
click at [487, 489] on button "Next" at bounding box center [477, 500] width 172 height 42
click at [404, 399] on icon "27" at bounding box center [404, 371] width 117 height 117
click at [477, 280] on input "c. 27" at bounding box center [477, 276] width 1 height 9
radio input "true"
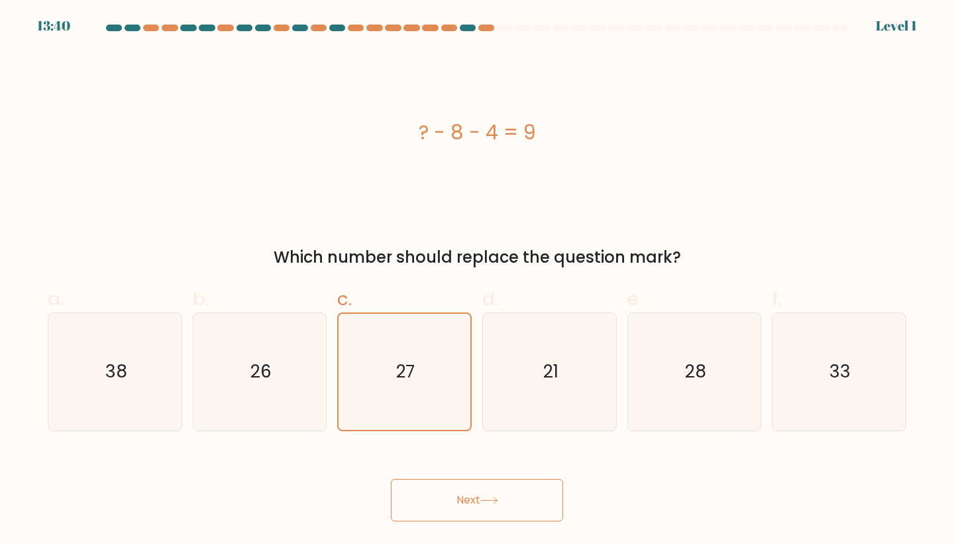
click at [445, 514] on button "Next" at bounding box center [477, 500] width 172 height 42
click at [257, 423] on icon "26" at bounding box center [259, 371] width 117 height 117
click at [477, 280] on input "b. 26" at bounding box center [477, 276] width 1 height 9
radio input "true"
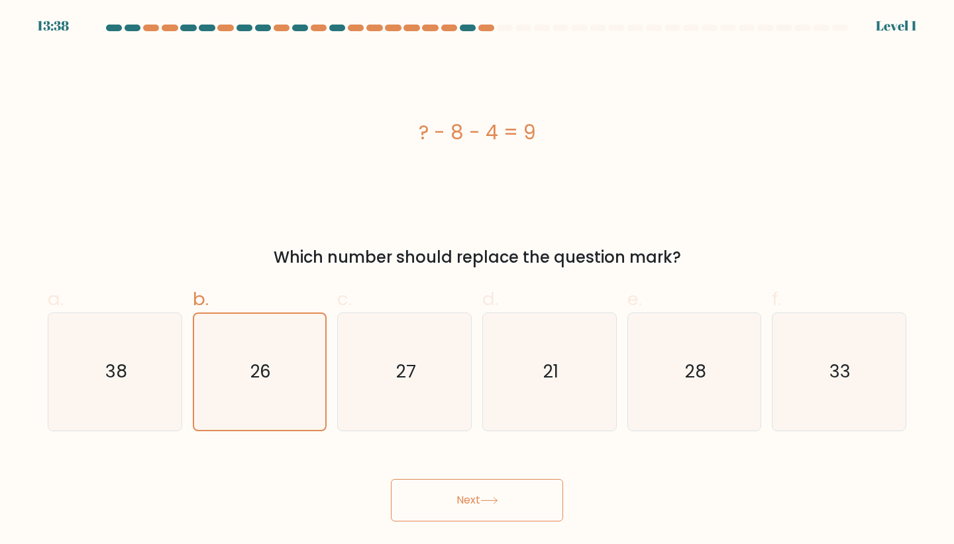
click at [436, 494] on button "Next" at bounding box center [477, 500] width 172 height 42
click at [70, 396] on icon "38" at bounding box center [114, 371] width 117 height 117
click at [477, 280] on input "a. 38" at bounding box center [477, 276] width 1 height 9
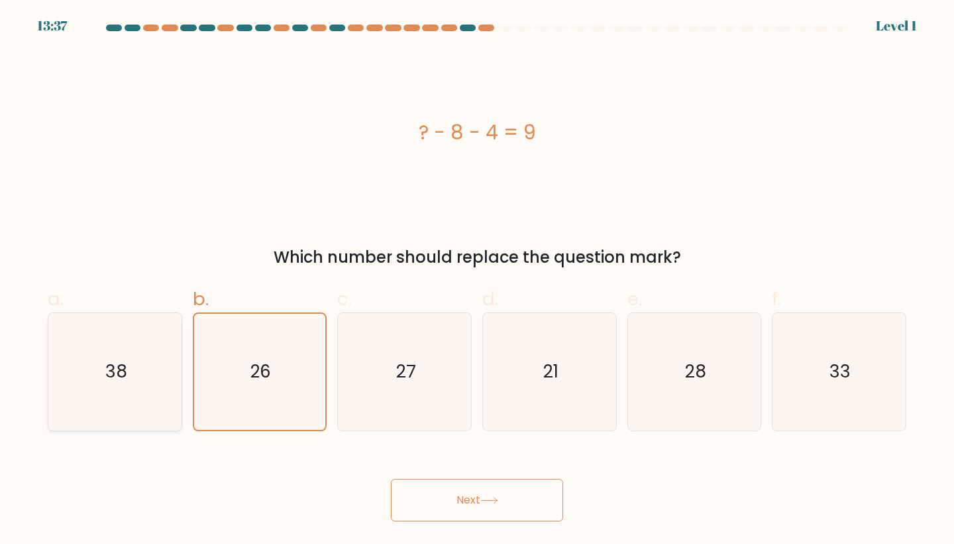
radio input "true"
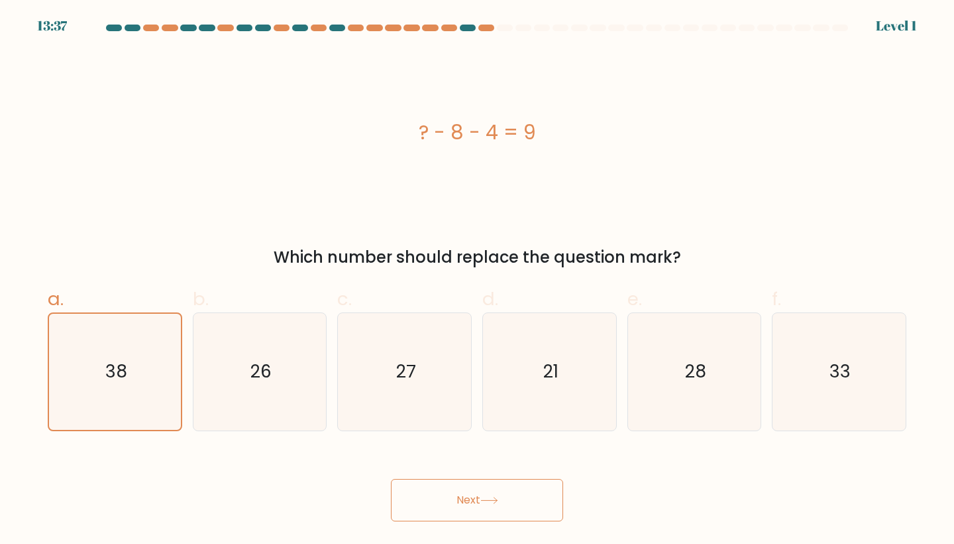
click at [475, 494] on button "Next" at bounding box center [477, 500] width 172 height 42
click at [781, 413] on icon "33" at bounding box center [839, 371] width 117 height 117
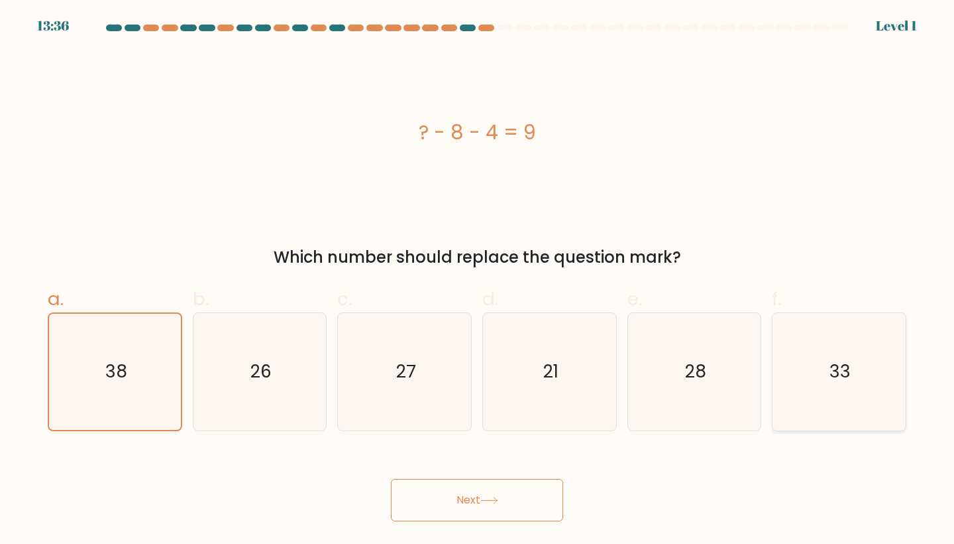
click at [478, 280] on input "f. 33" at bounding box center [477, 276] width 1 height 9
radio input "true"
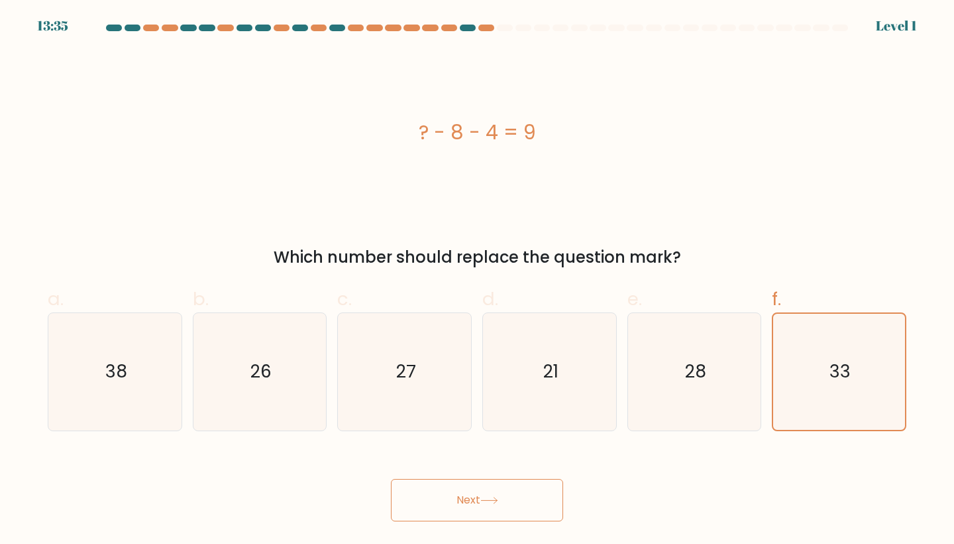
click at [500, 485] on button "Next" at bounding box center [477, 500] width 172 height 42
click at [640, 408] on icon "28" at bounding box center [694, 371] width 117 height 117
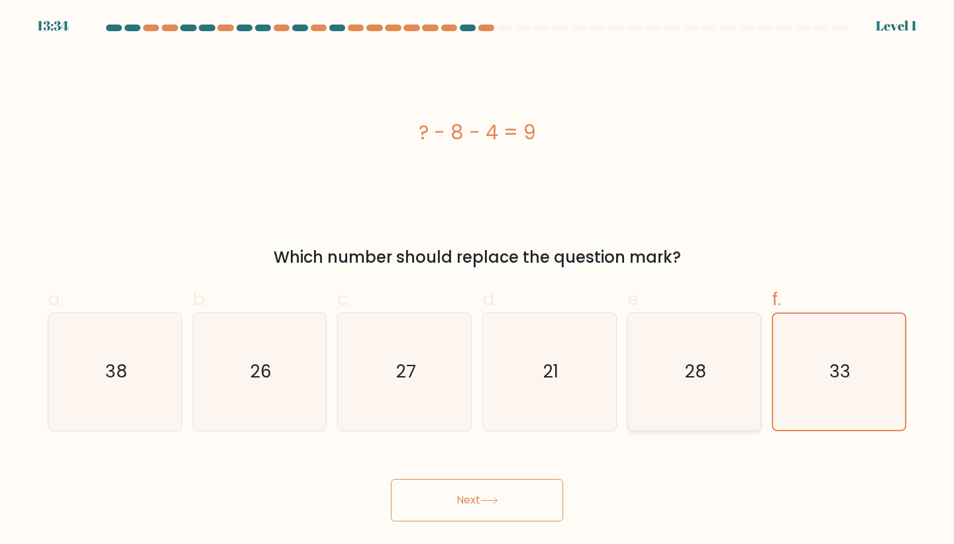
click at [478, 280] on input "e. 28" at bounding box center [477, 276] width 1 height 9
radio input "true"
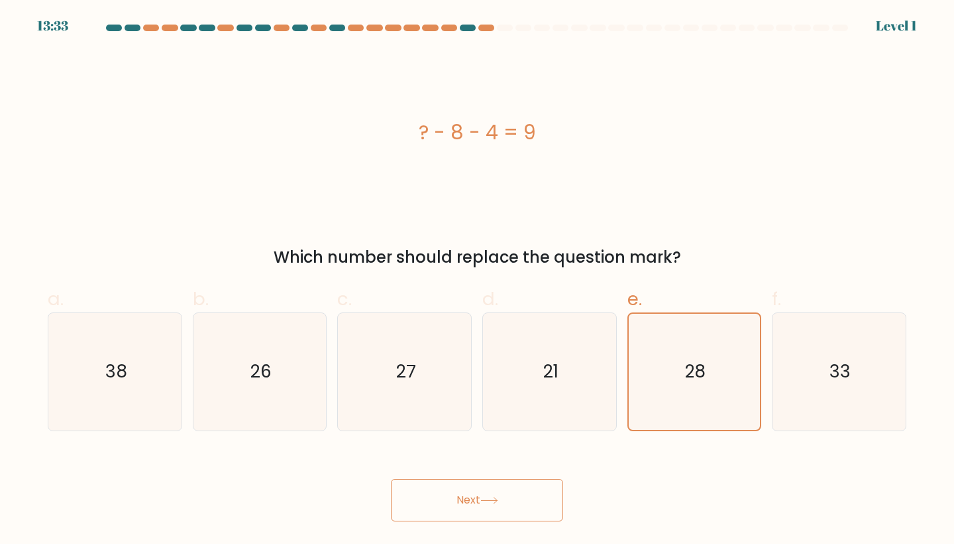
click at [429, 484] on button "Next" at bounding box center [477, 500] width 172 height 42
click at [595, 399] on icon "21" at bounding box center [549, 371] width 117 height 117
click at [478, 280] on input "d. 21" at bounding box center [477, 276] width 1 height 9
radio input "true"
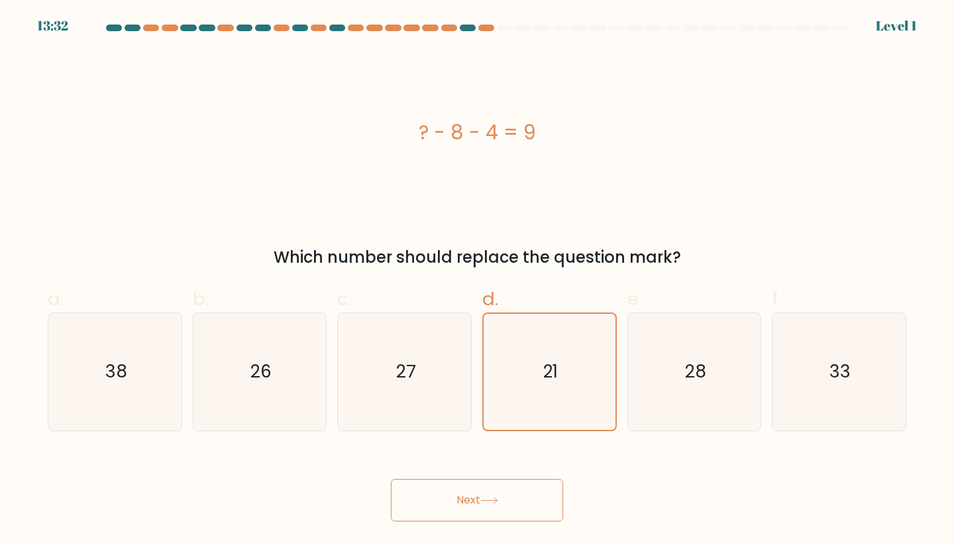
click at [531, 505] on button "Next" at bounding box center [477, 500] width 172 height 42
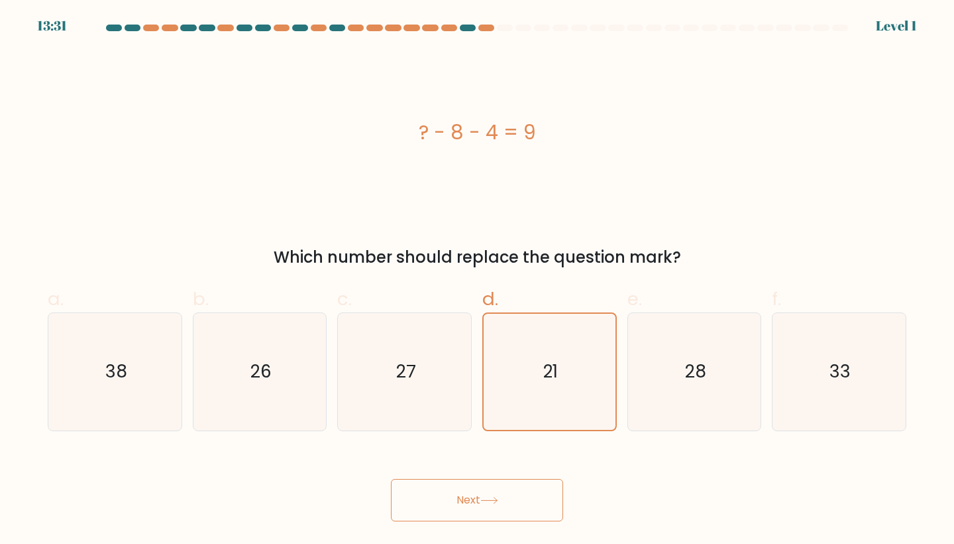
click at [531, 505] on button "Next" at bounding box center [477, 500] width 172 height 42
click at [536, 505] on button "Next" at bounding box center [477, 500] width 172 height 42
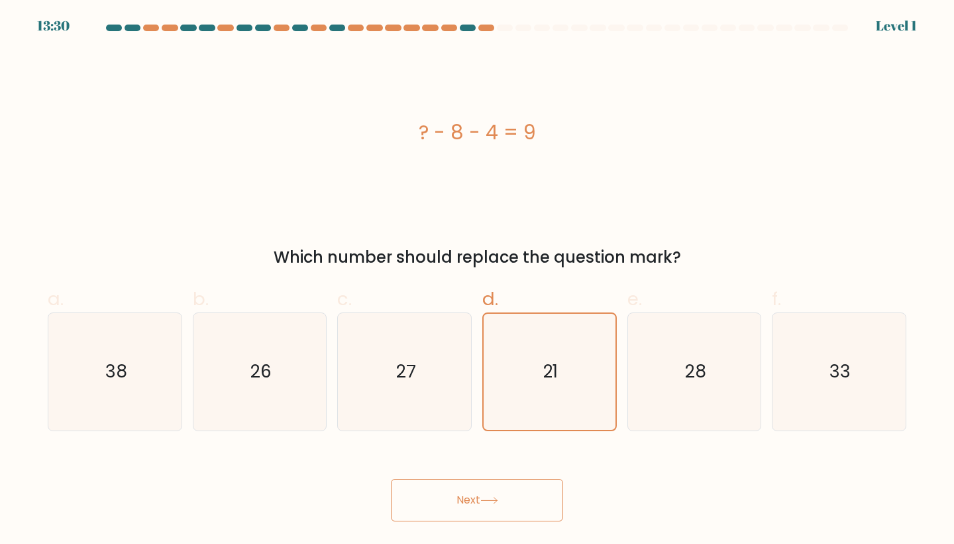
click at [536, 505] on button "Next" at bounding box center [477, 500] width 172 height 42
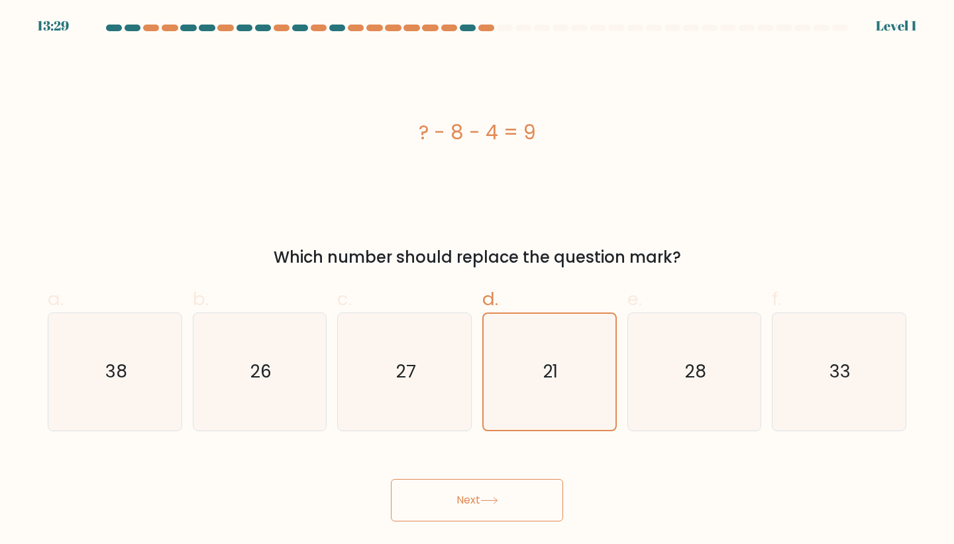
click at [536, 505] on button "Next" at bounding box center [477, 500] width 172 height 42
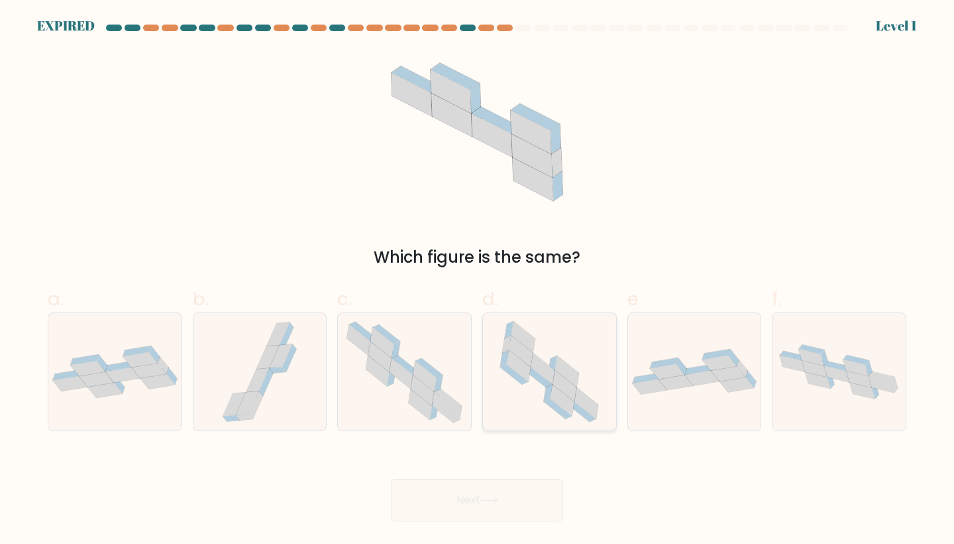
click at [532, 337] on icon at bounding box center [524, 336] width 24 height 31
click at [478, 280] on input "d." at bounding box center [477, 276] width 1 height 9
radio input "true"
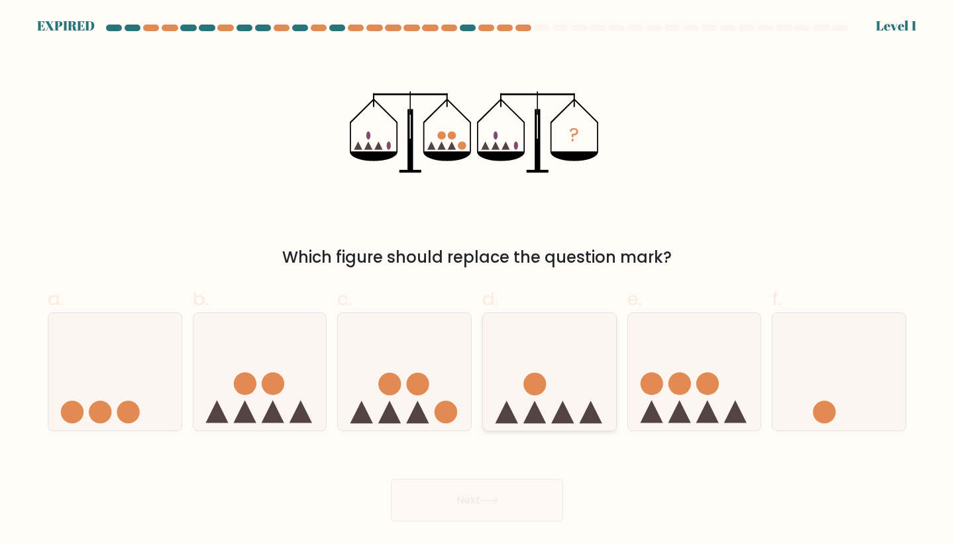
click at [536, 405] on icon at bounding box center [535, 411] width 23 height 23
click at [478, 280] on input "d." at bounding box center [477, 276] width 1 height 9
radio input "true"
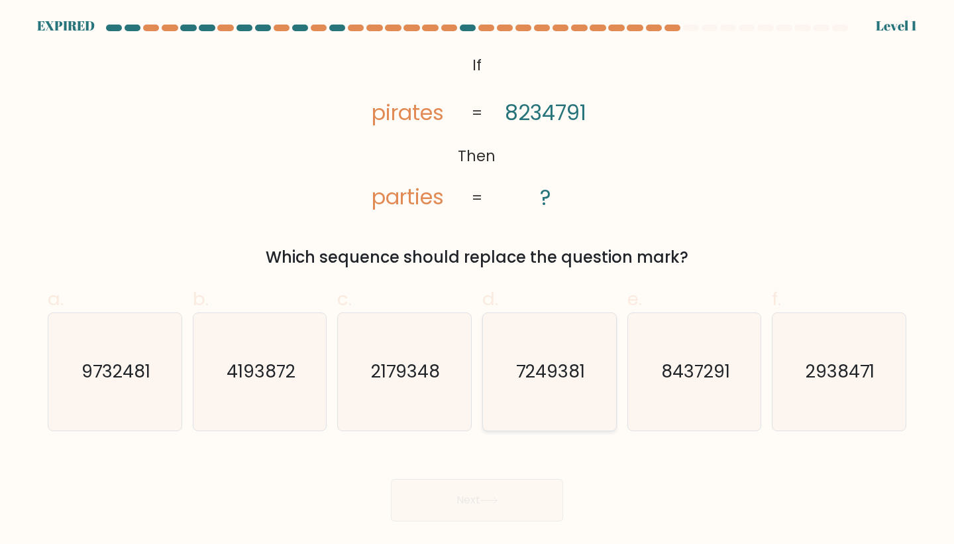
click at [599, 370] on icon "7249381" at bounding box center [549, 371] width 117 height 117
click at [478, 280] on input "d. 7249381" at bounding box center [477, 276] width 1 height 9
radio input "true"
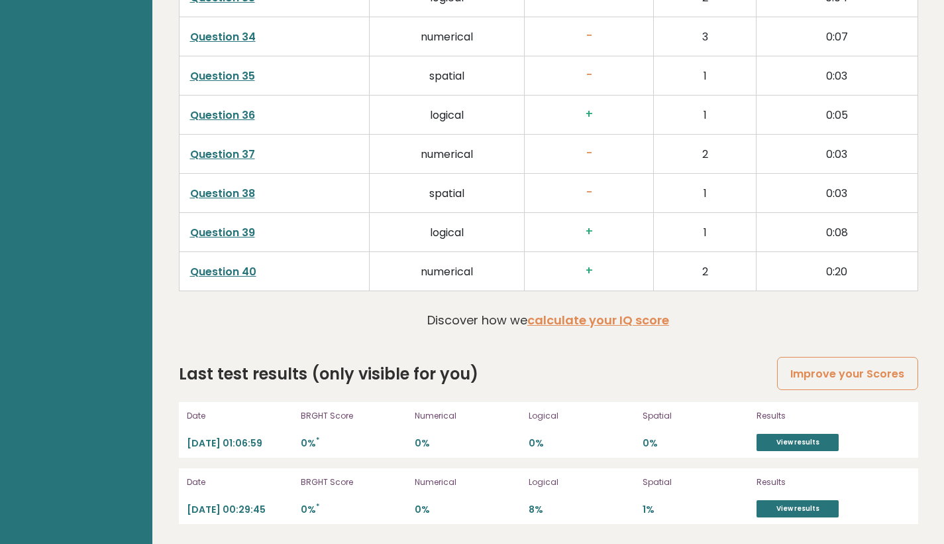
scroll to position [3370, 0]
click at [783, 440] on link "View results" at bounding box center [798, 441] width 82 height 17
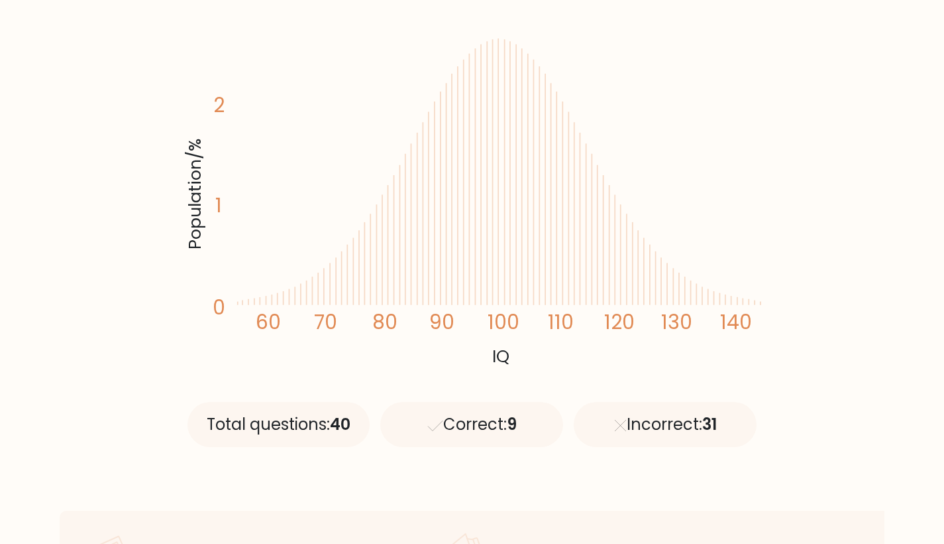
scroll to position [250, 0]
